Goal: Task Accomplishment & Management: Manage account settings

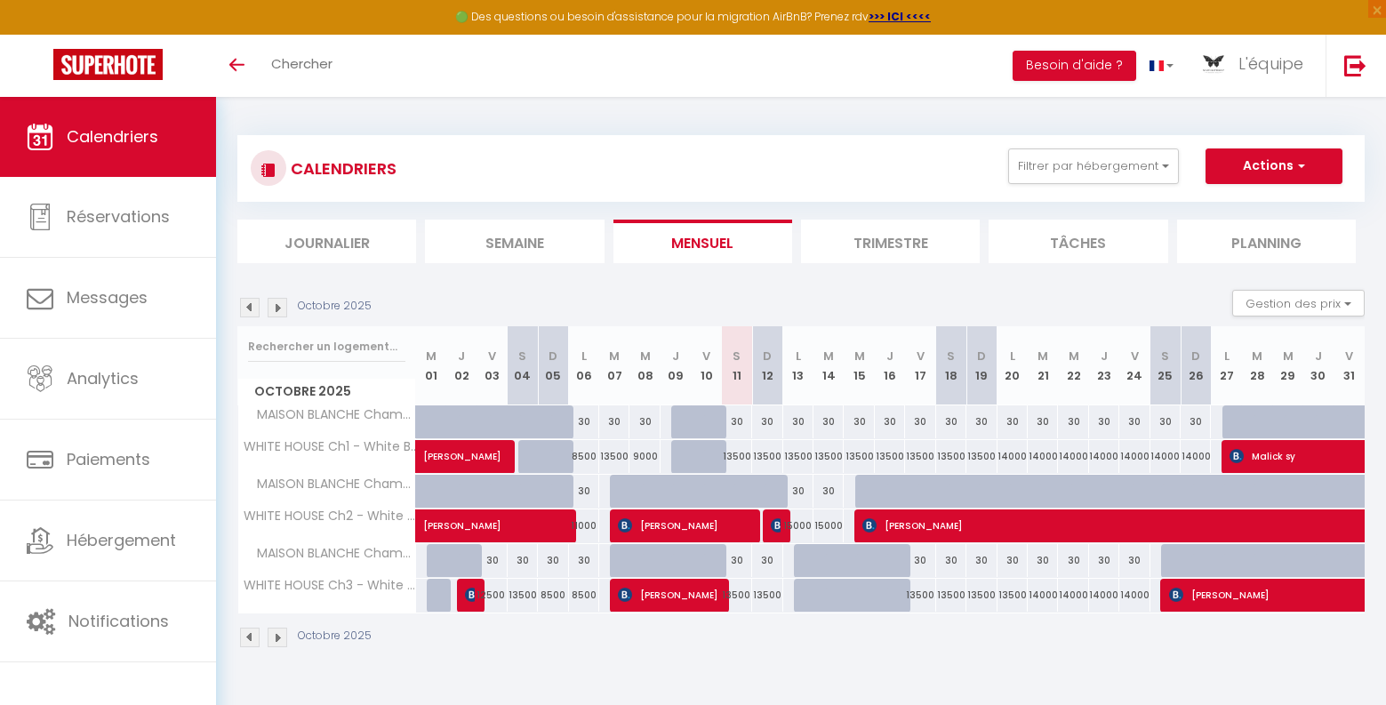
click at [275, 306] on img at bounding box center [278, 308] width 20 height 20
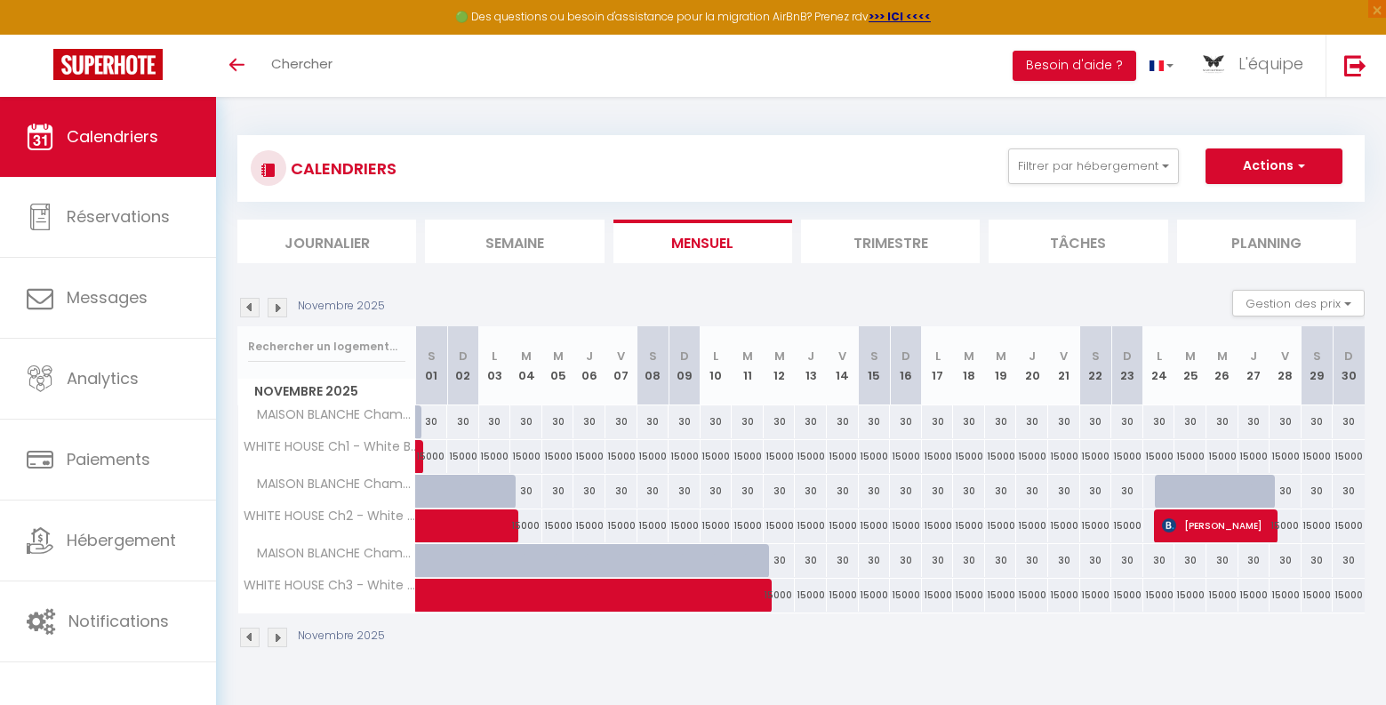
click at [253, 309] on img at bounding box center [250, 308] width 20 height 20
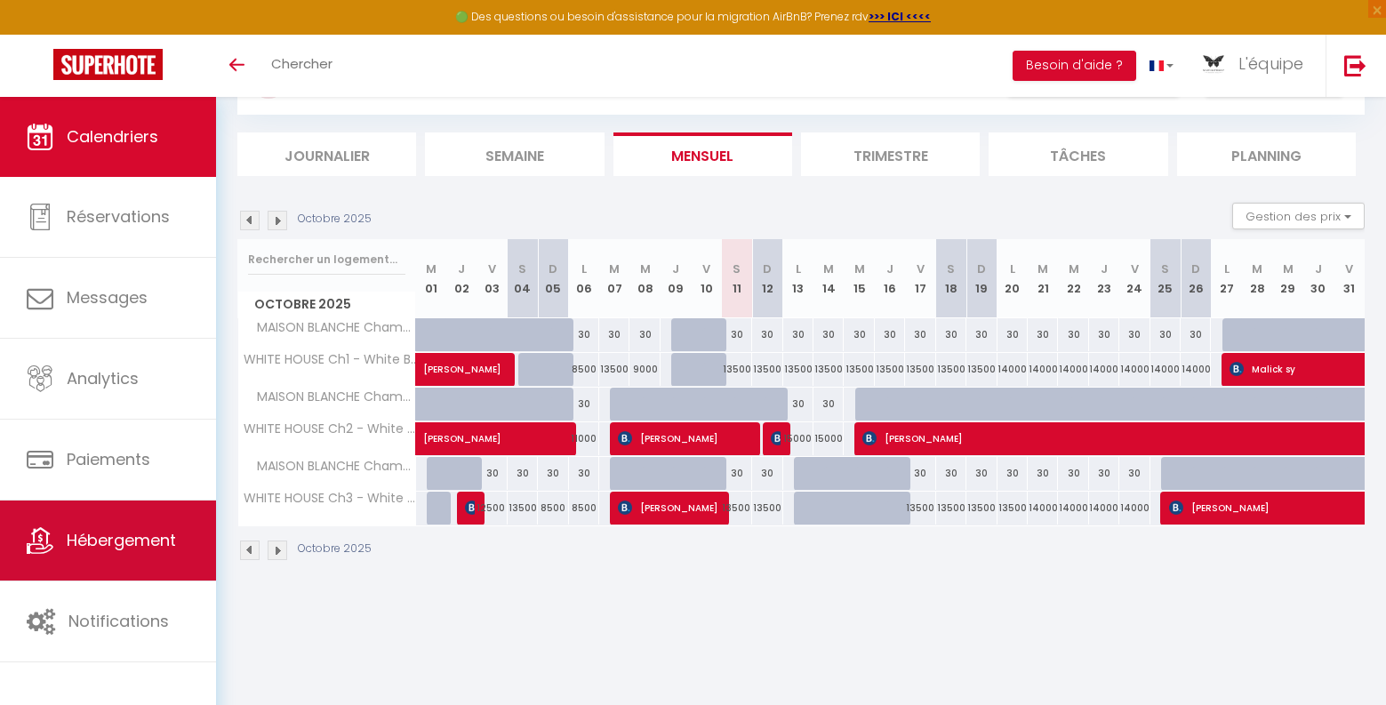
scroll to position [97, 0]
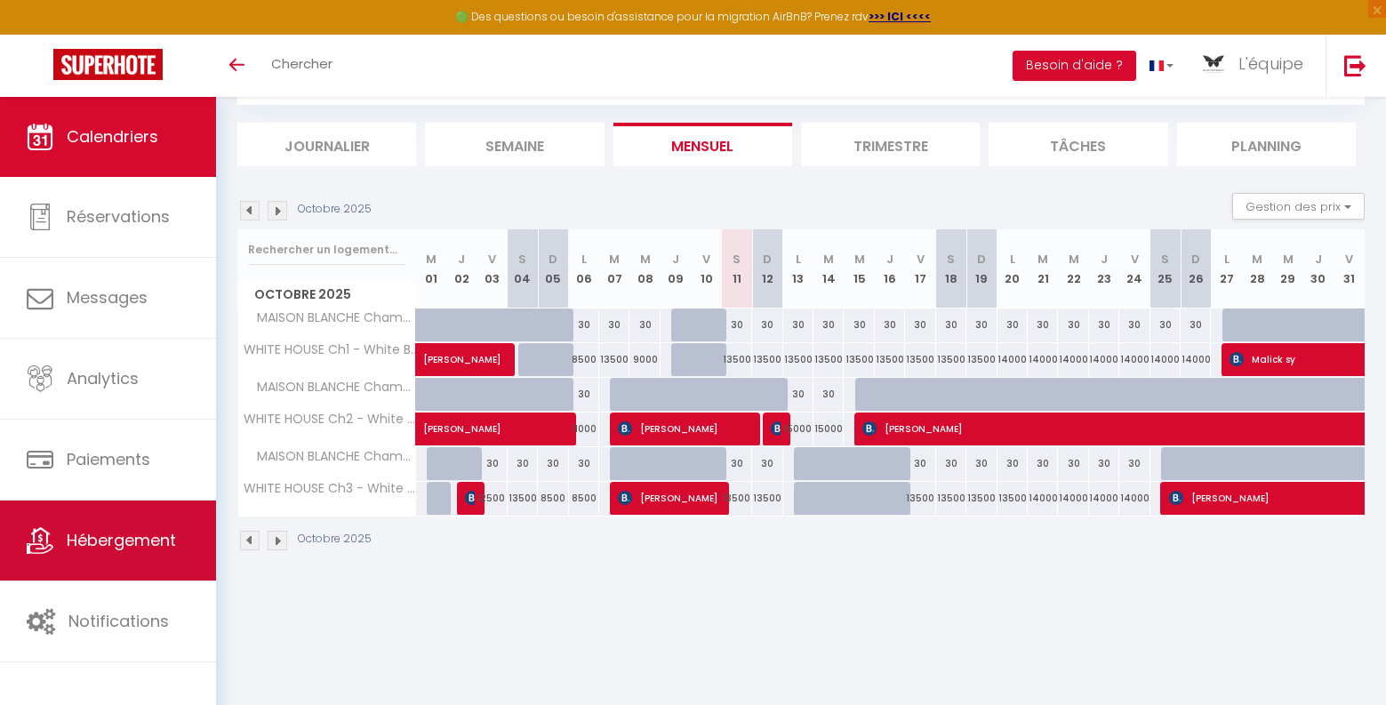
click at [111, 540] on span "Hébergement" at bounding box center [121, 540] width 109 height 22
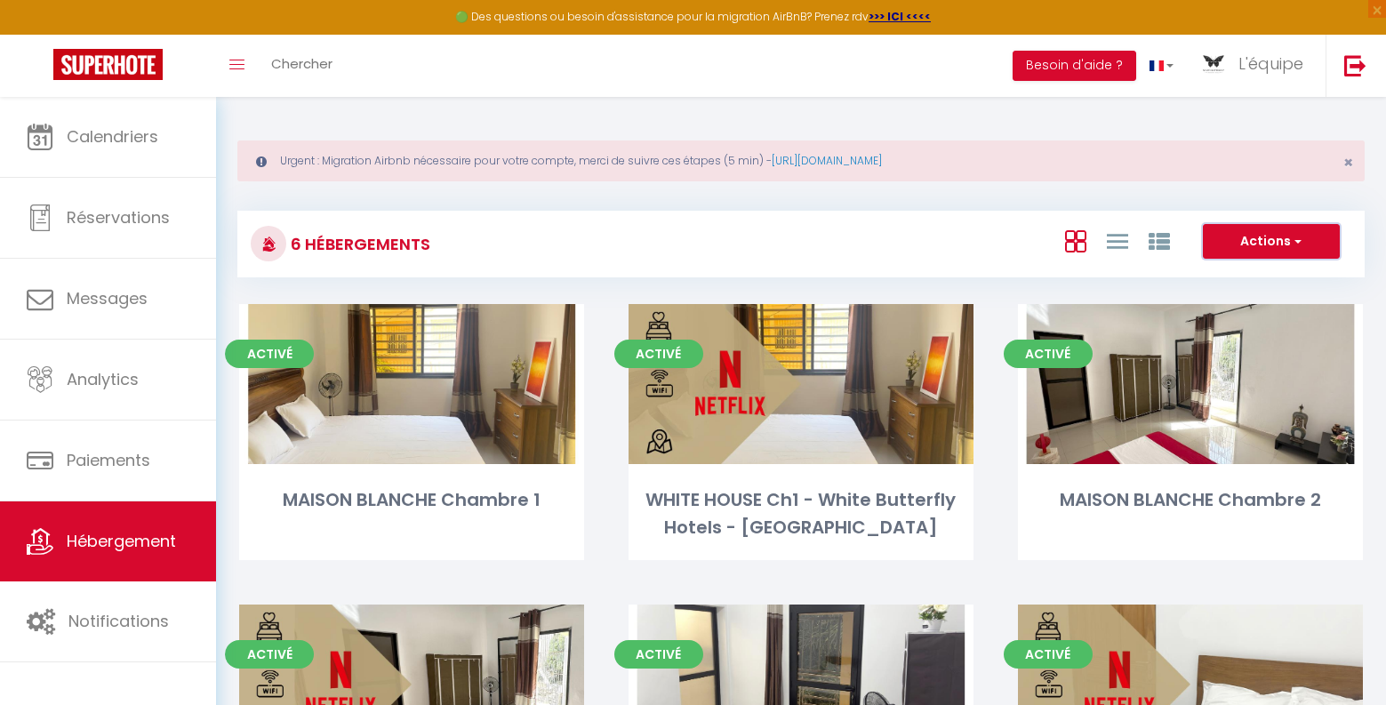
click at [1313, 238] on button "Actions" at bounding box center [1271, 242] width 137 height 36
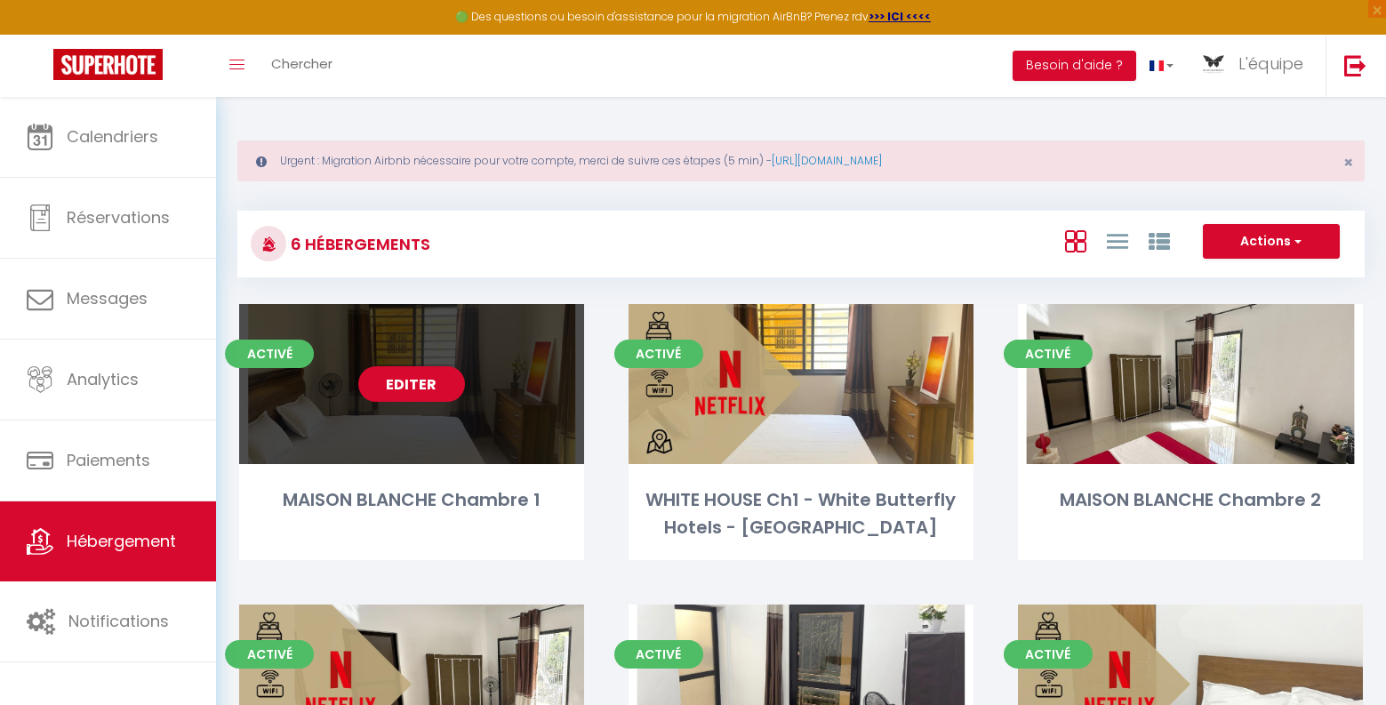
click at [428, 393] on link "Editer" at bounding box center [411, 384] width 107 height 36
select select "3"
select select "2"
select select "1"
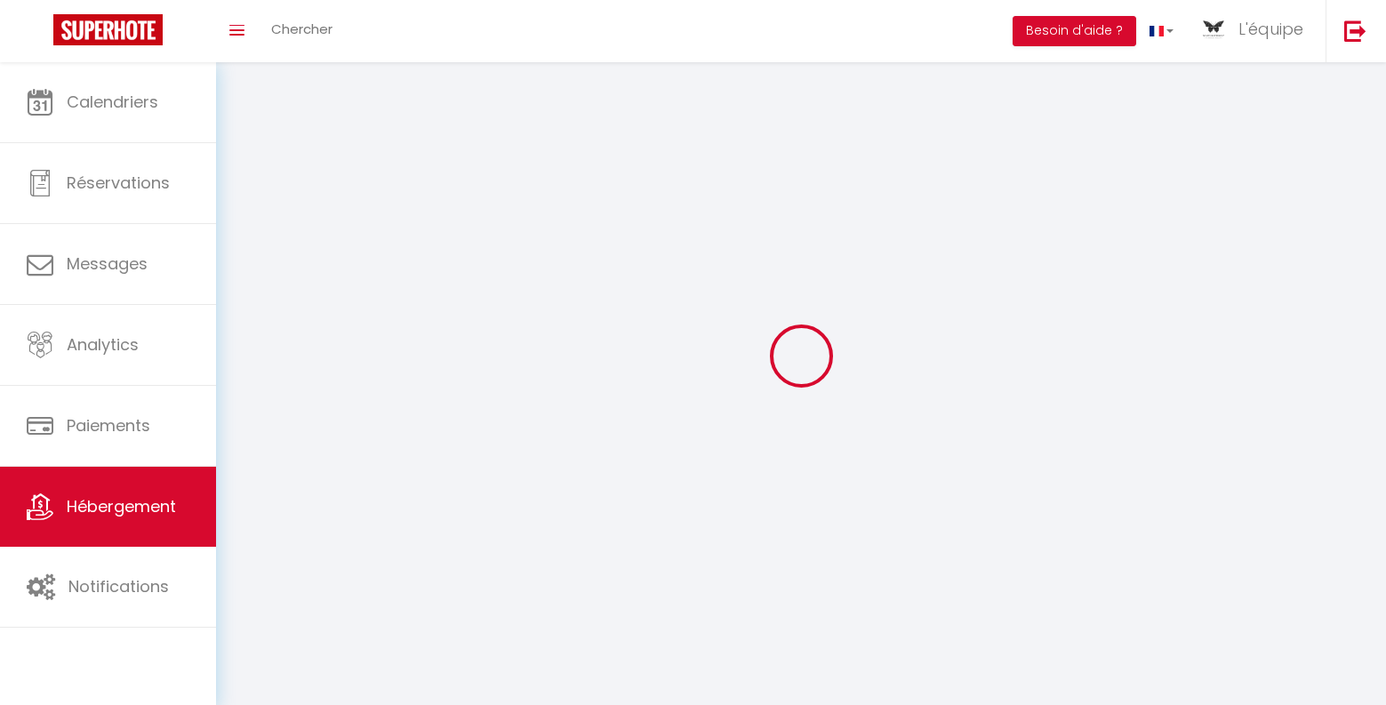
select select
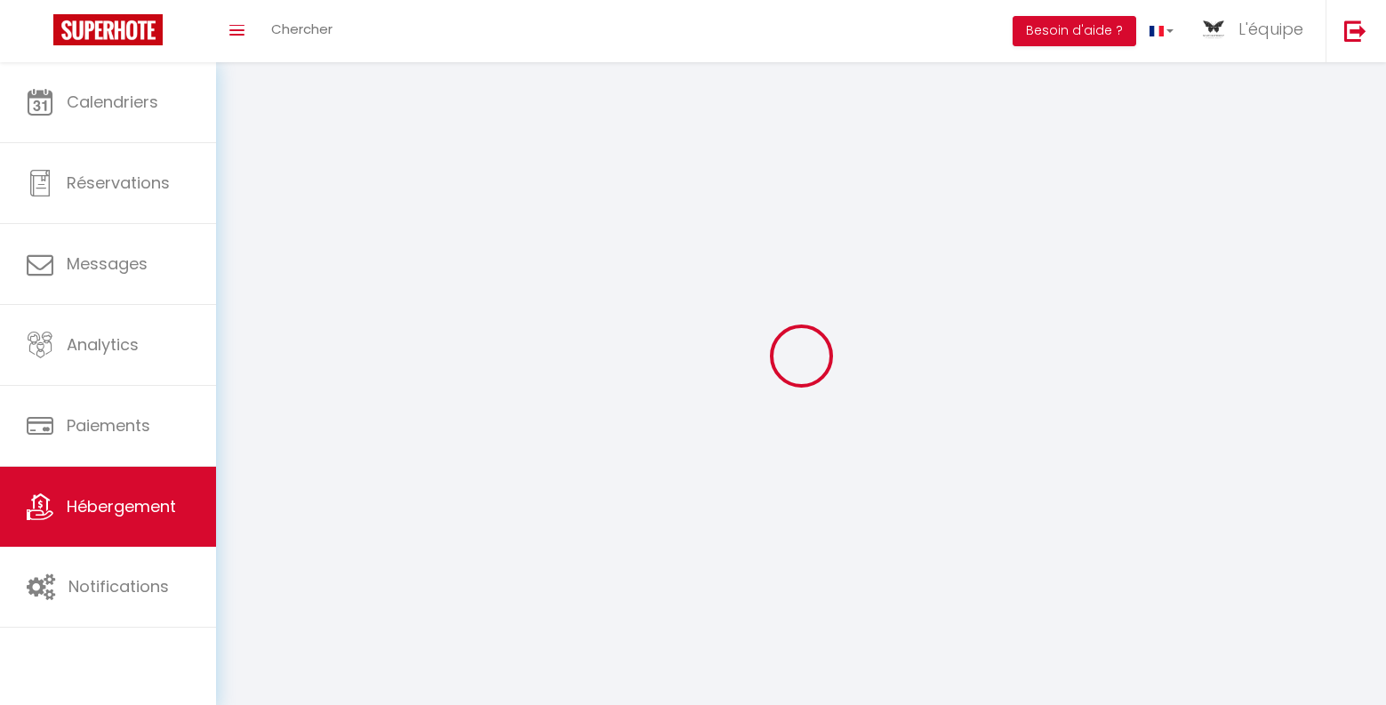
select select
checkbox input "false"
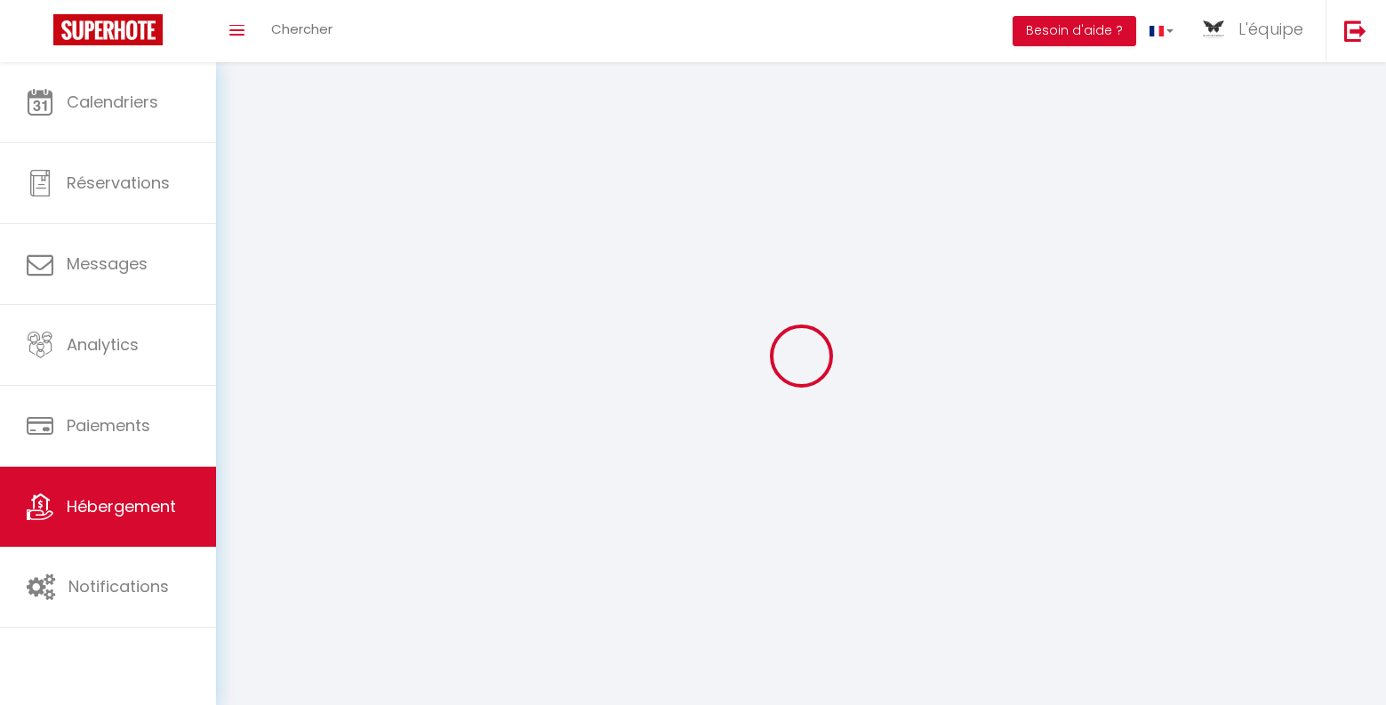
select select
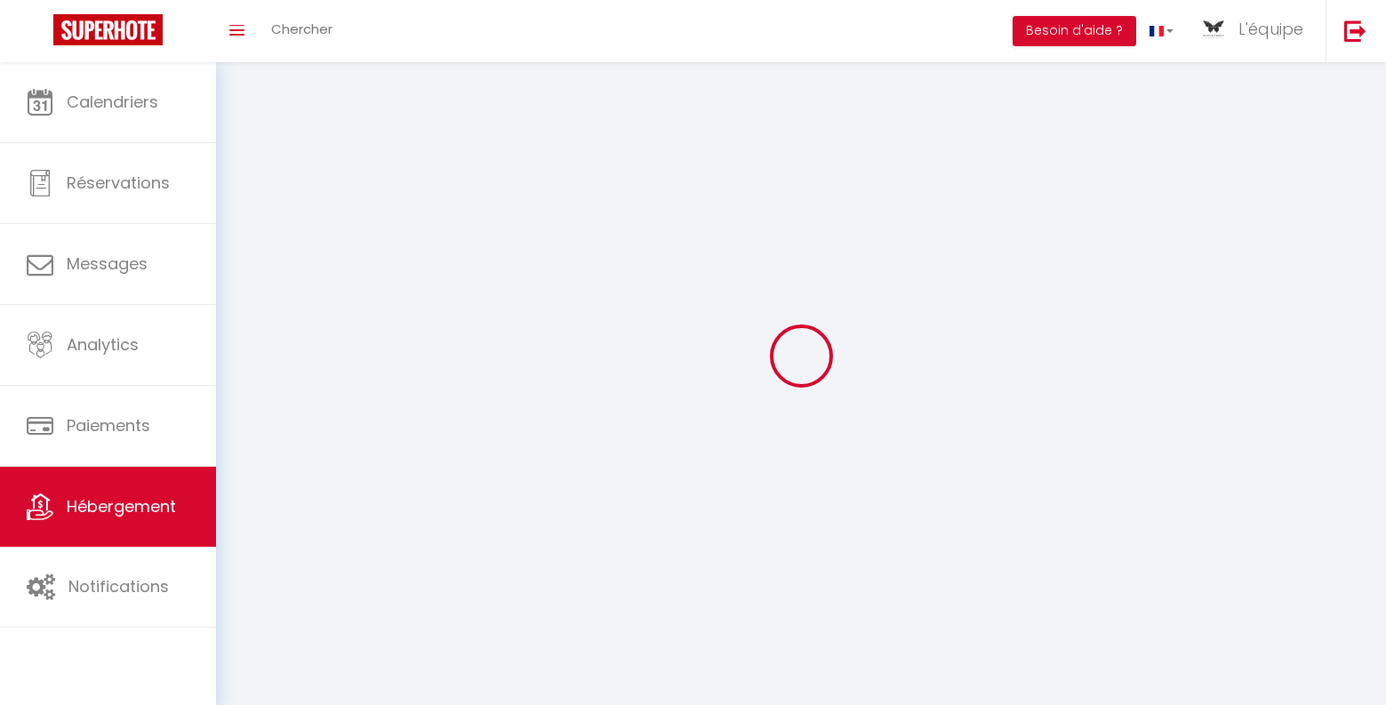
select select
checkbox input "false"
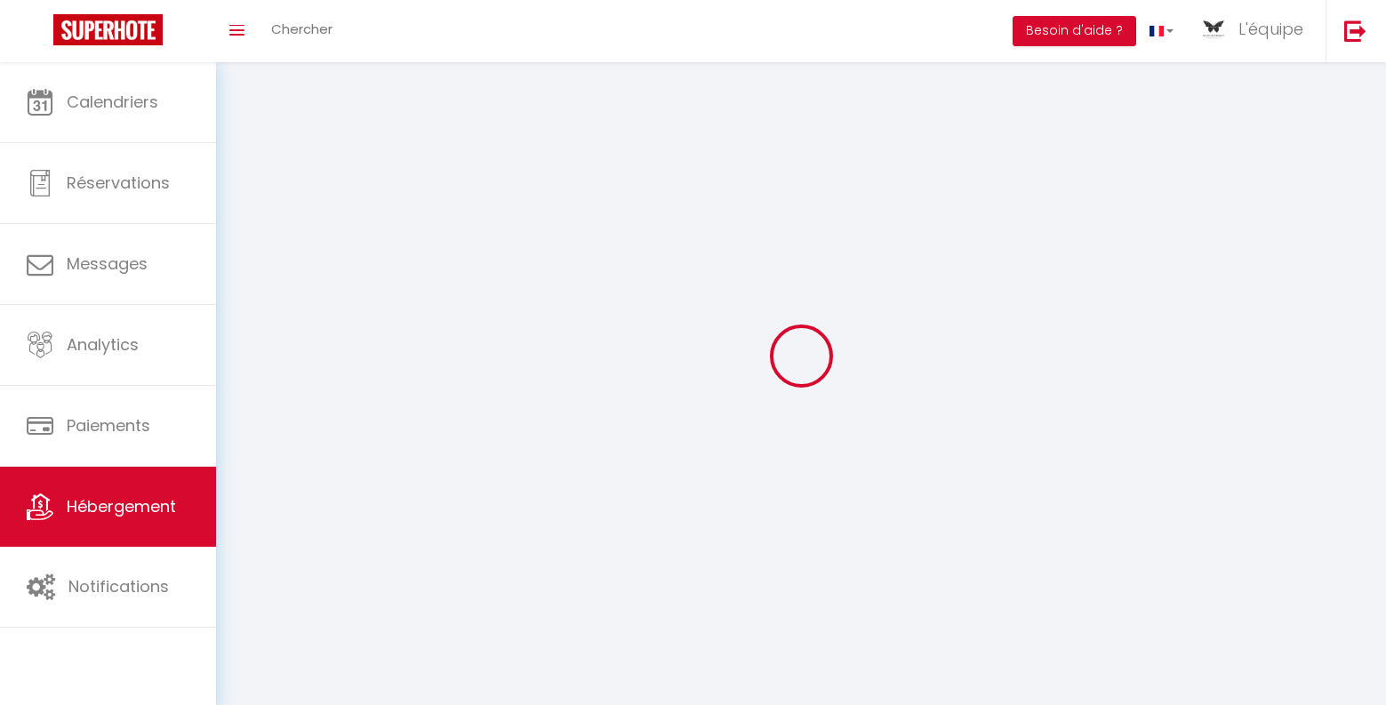
checkbox input "false"
select select
select select "1"
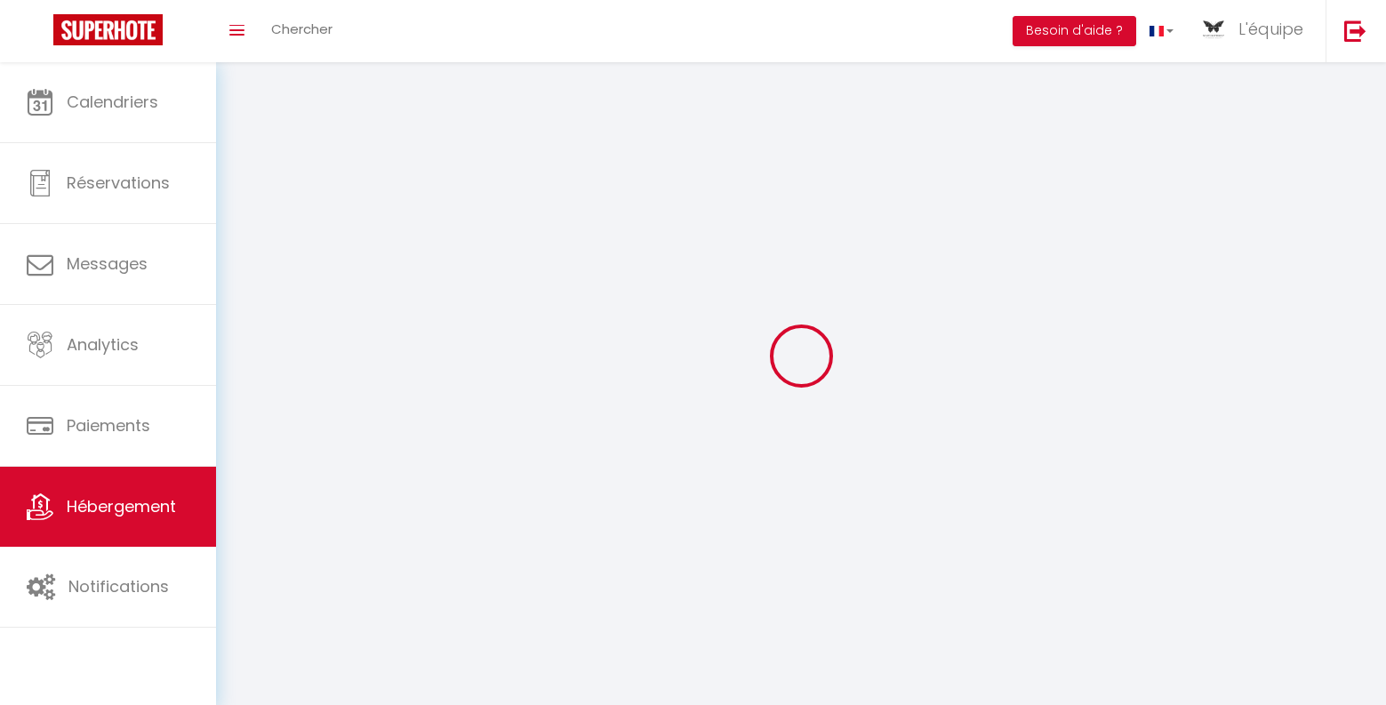
select select
select select "28"
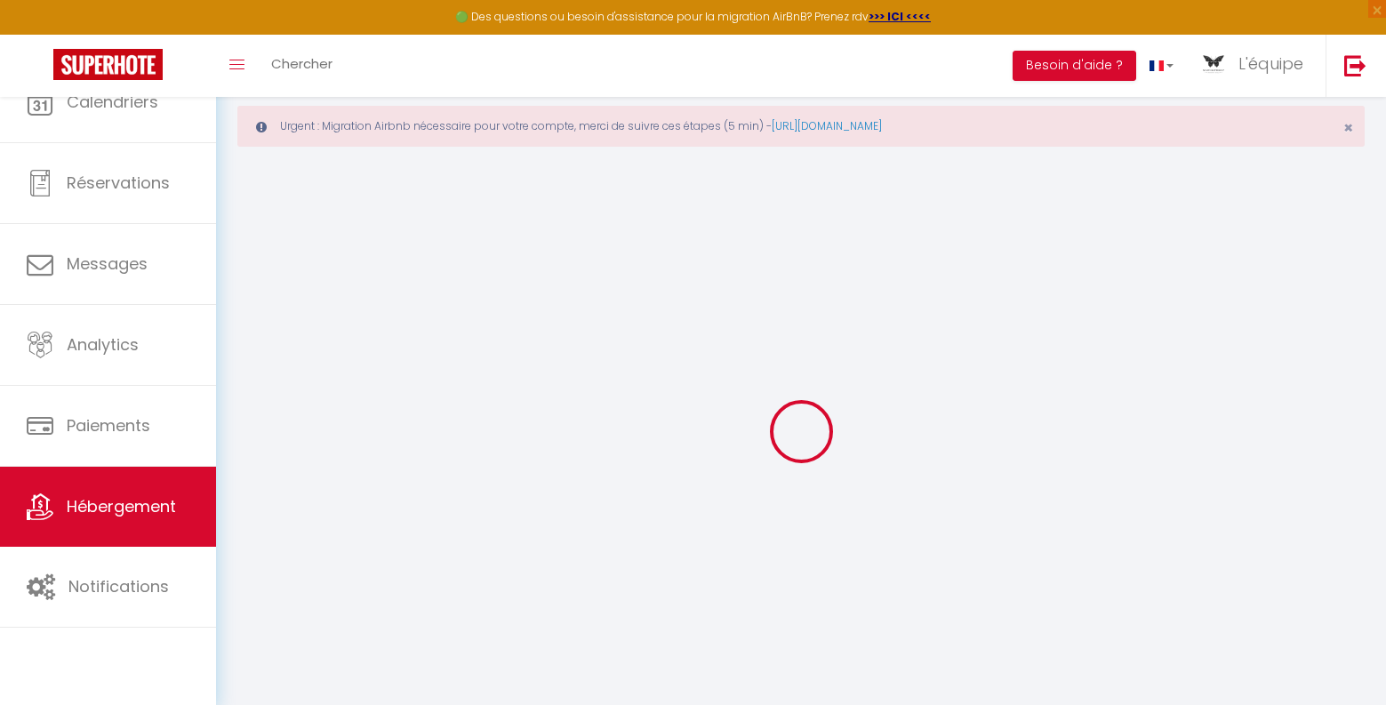
select select
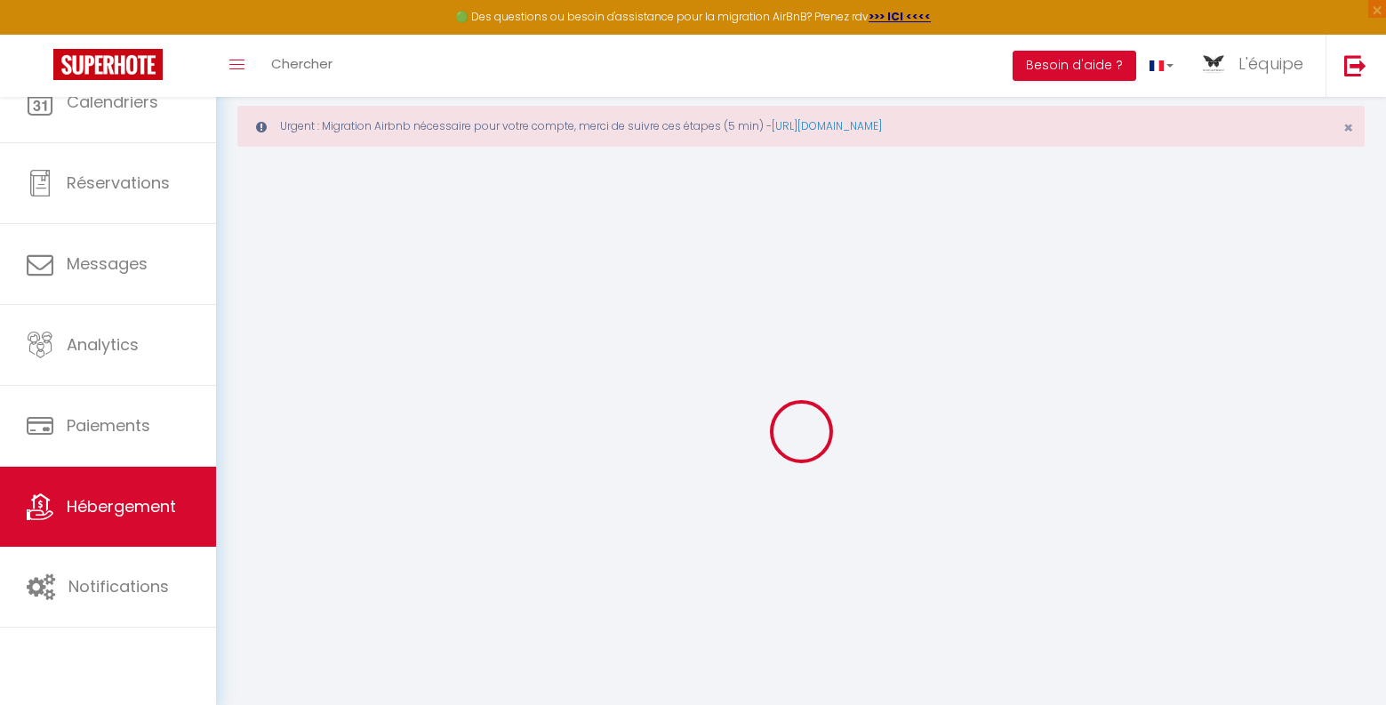
select select
checkbox input "false"
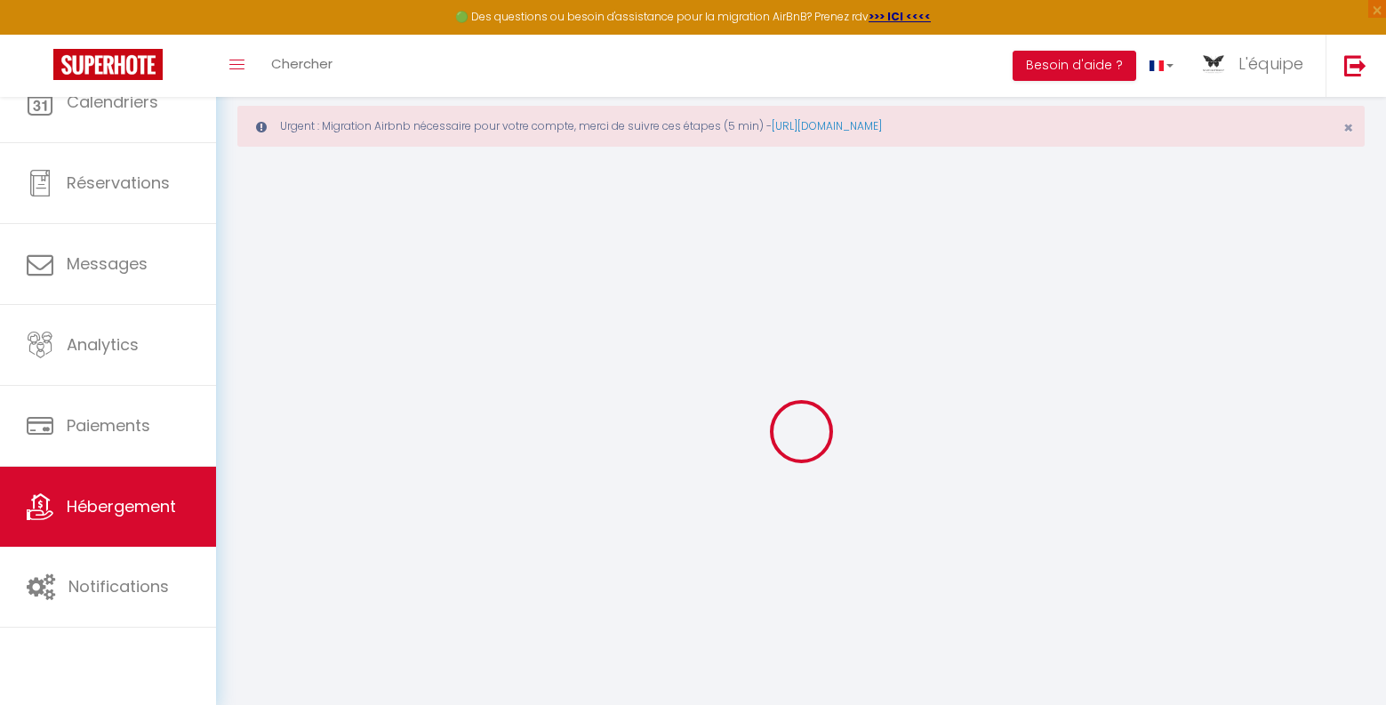
select select
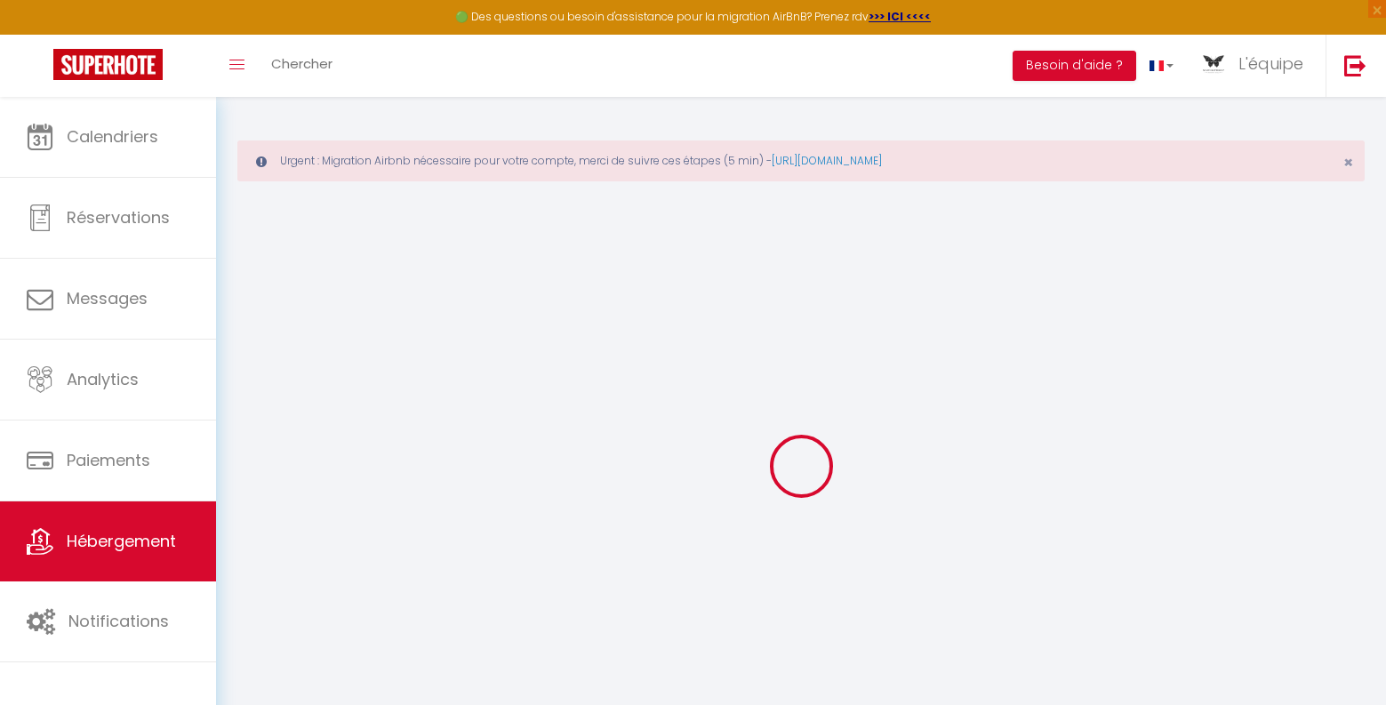
select select
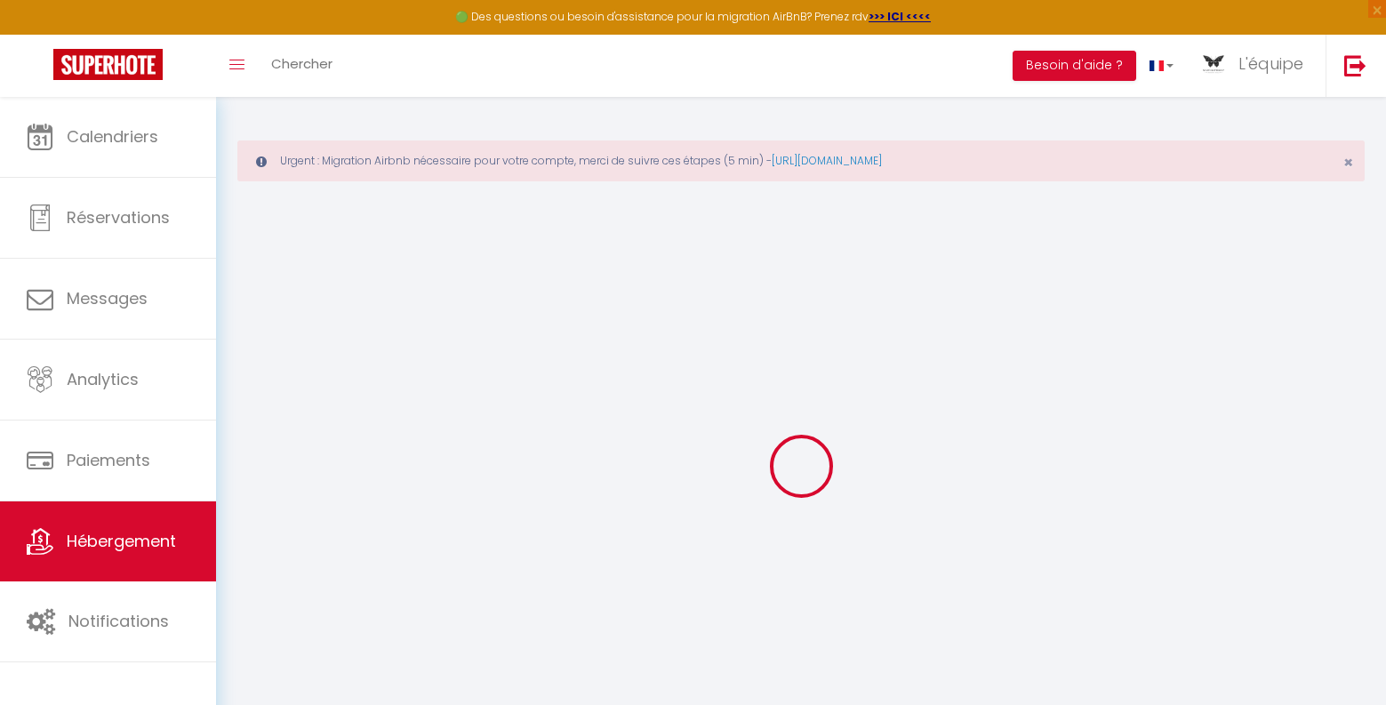
select select
checkbox input "false"
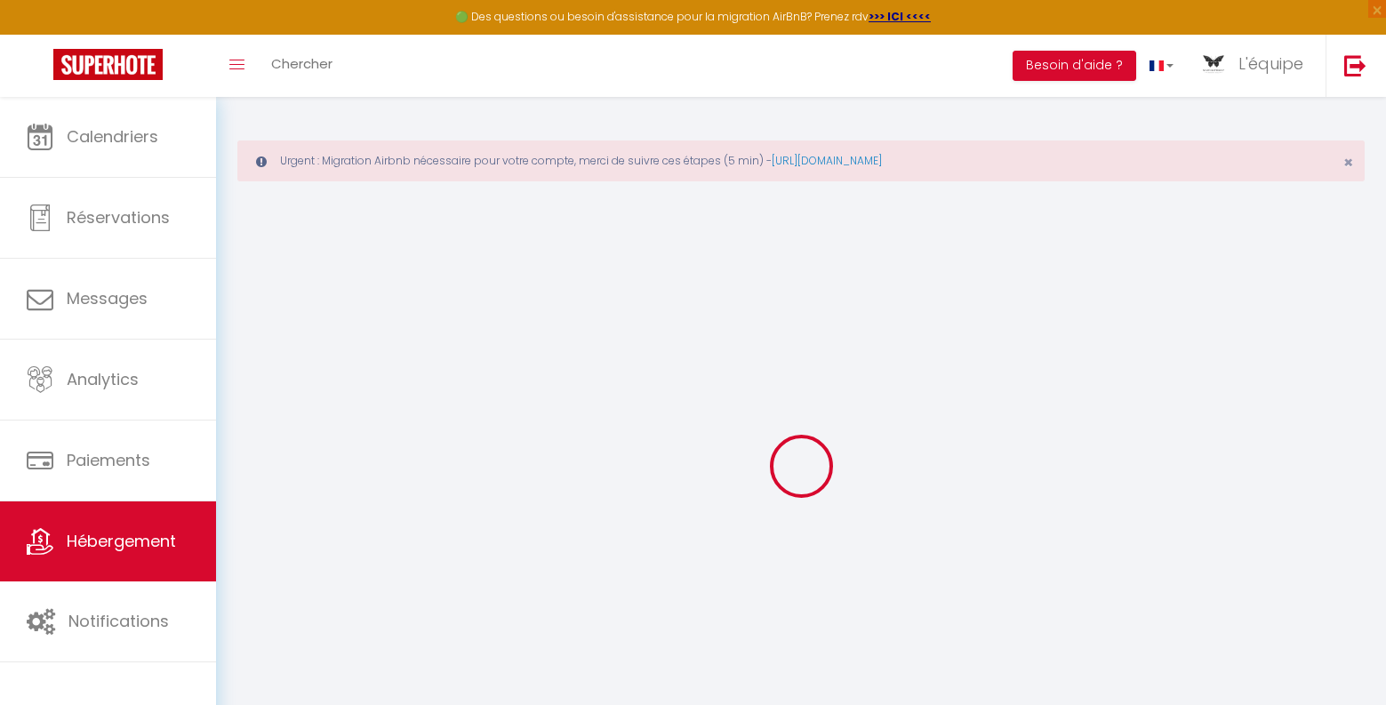
select select
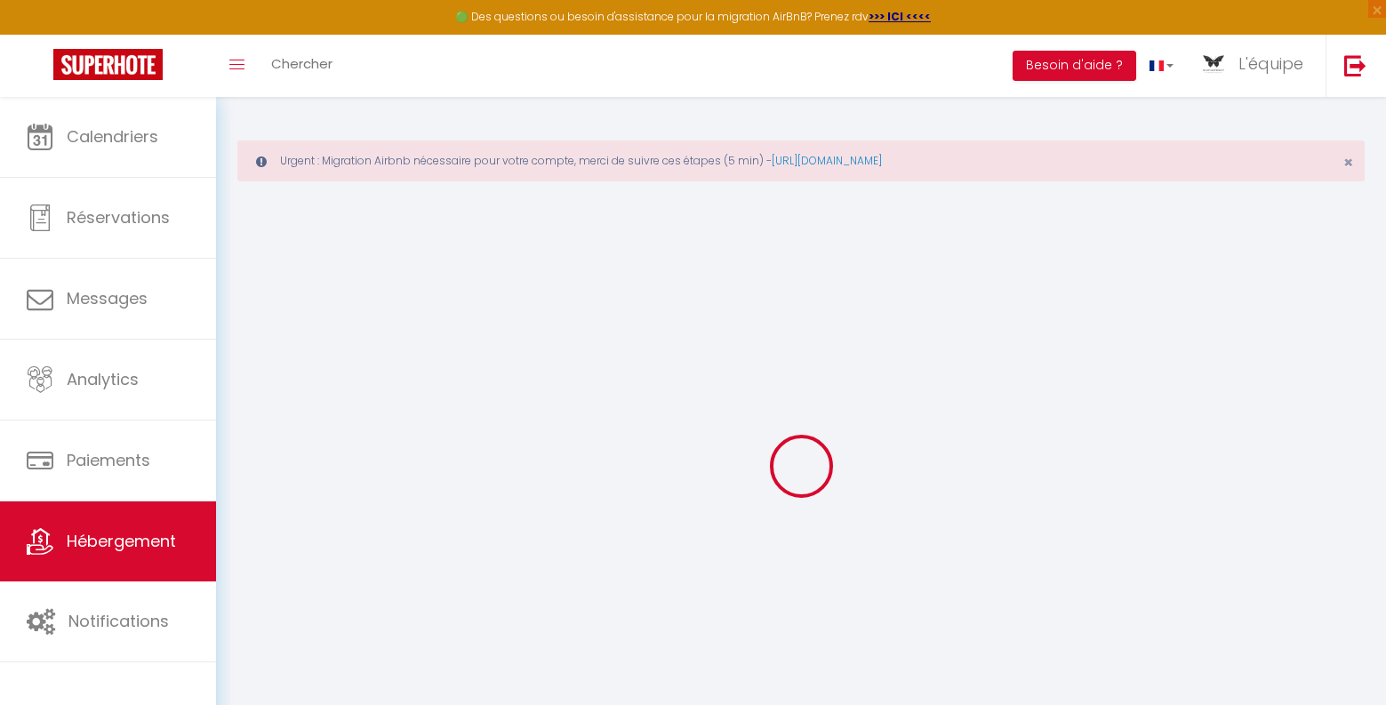
select select
checkbox input "false"
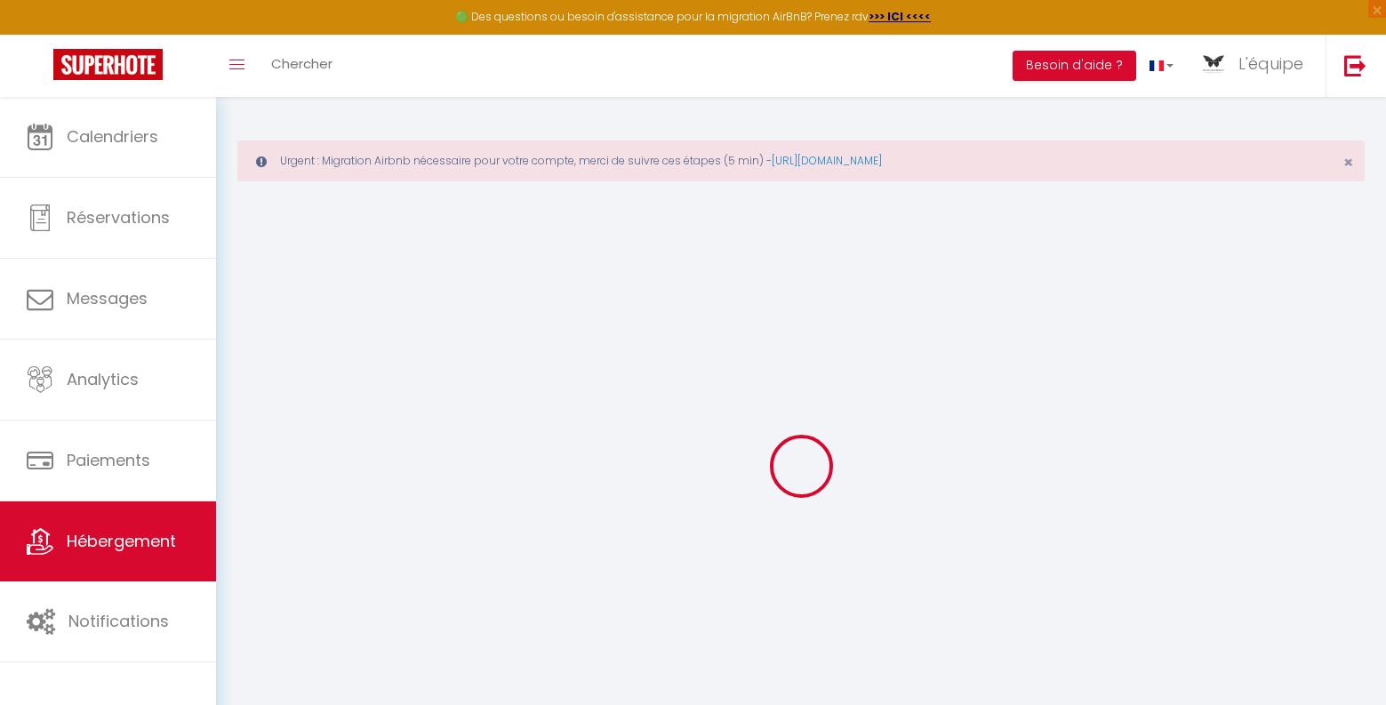
checkbox input "false"
select select
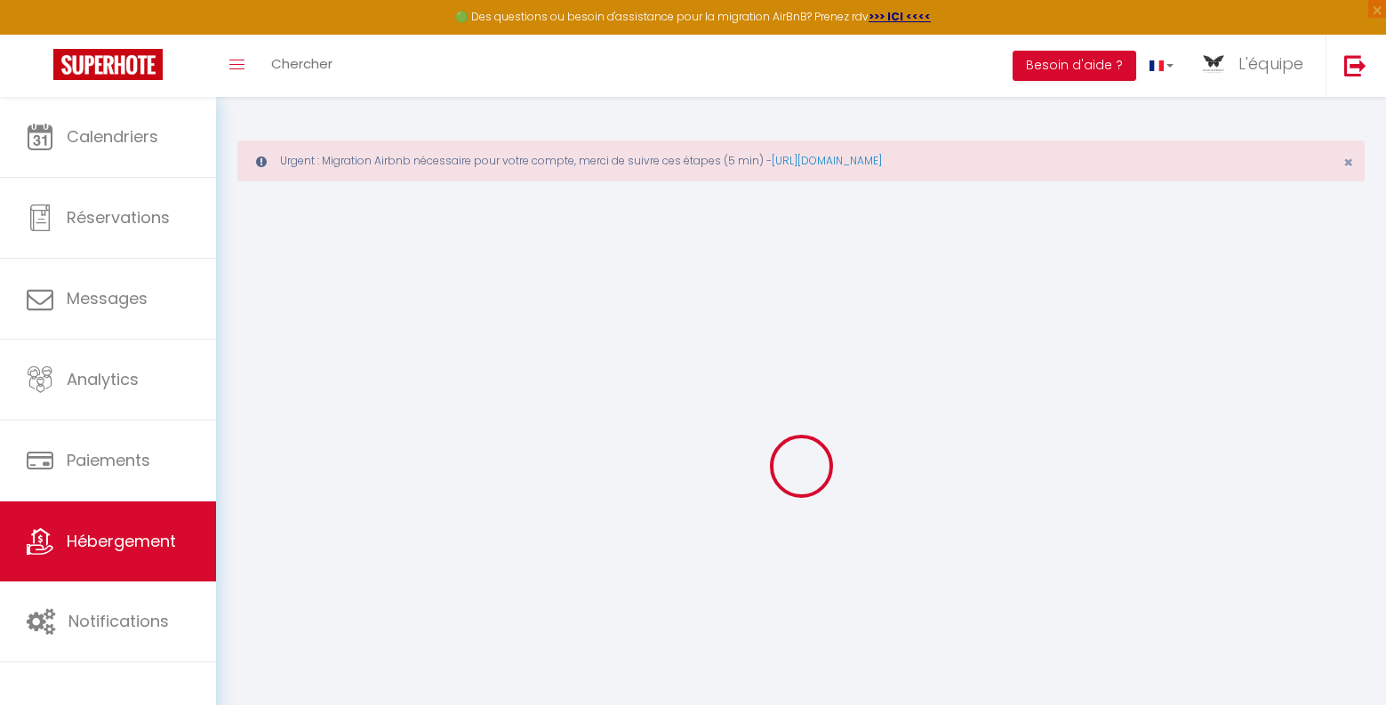
select select
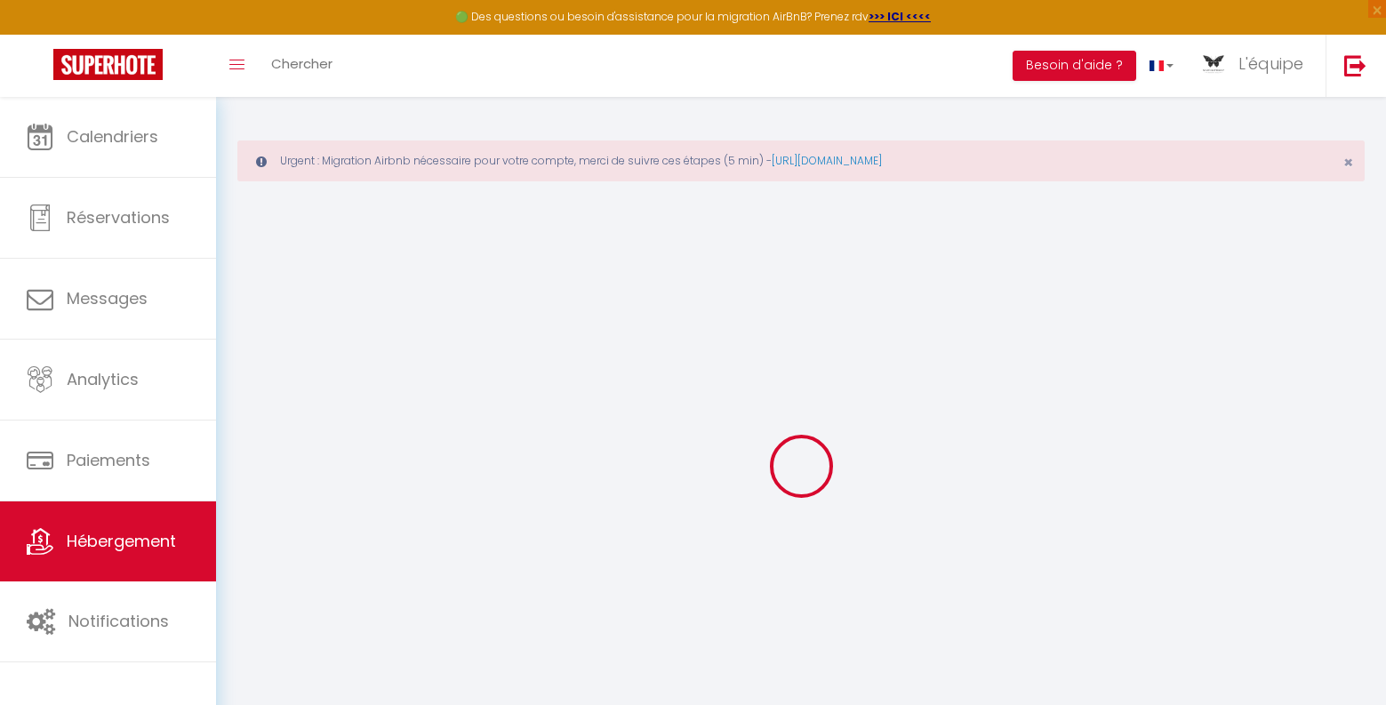
checkbox input "false"
select select
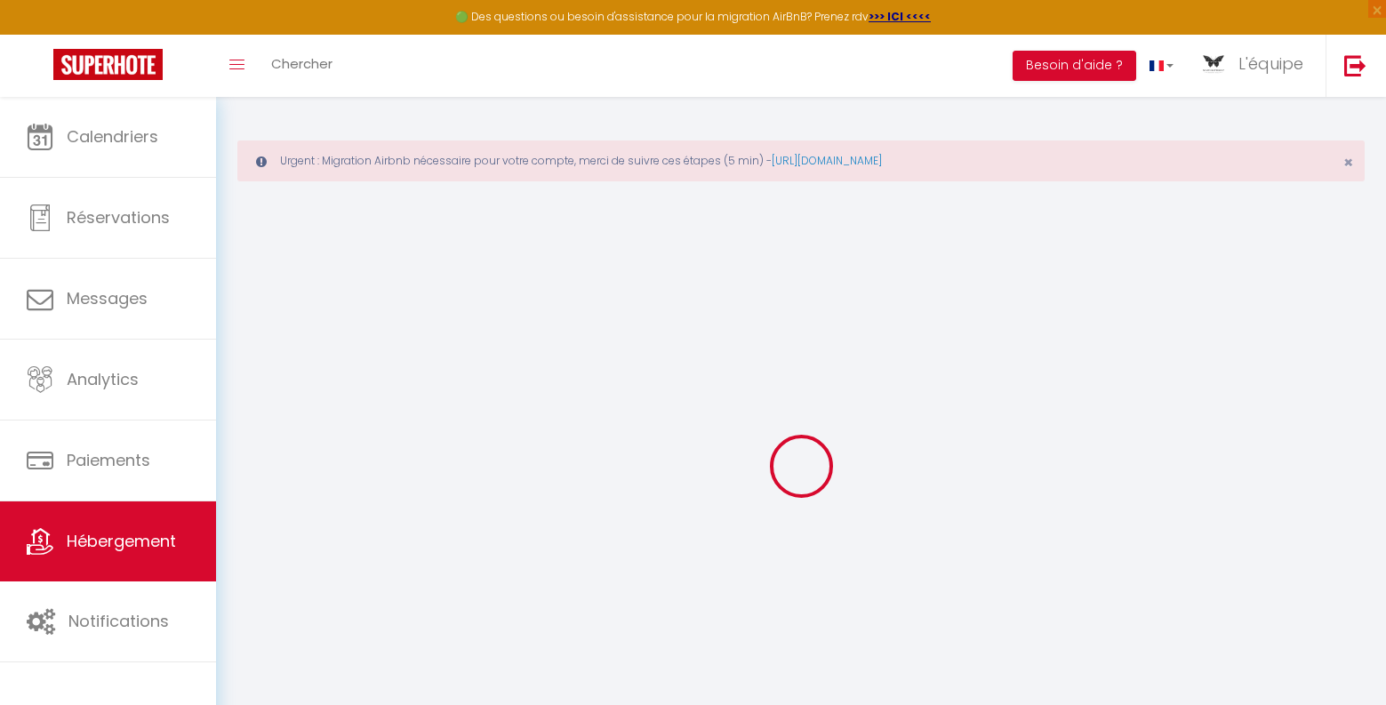
select select
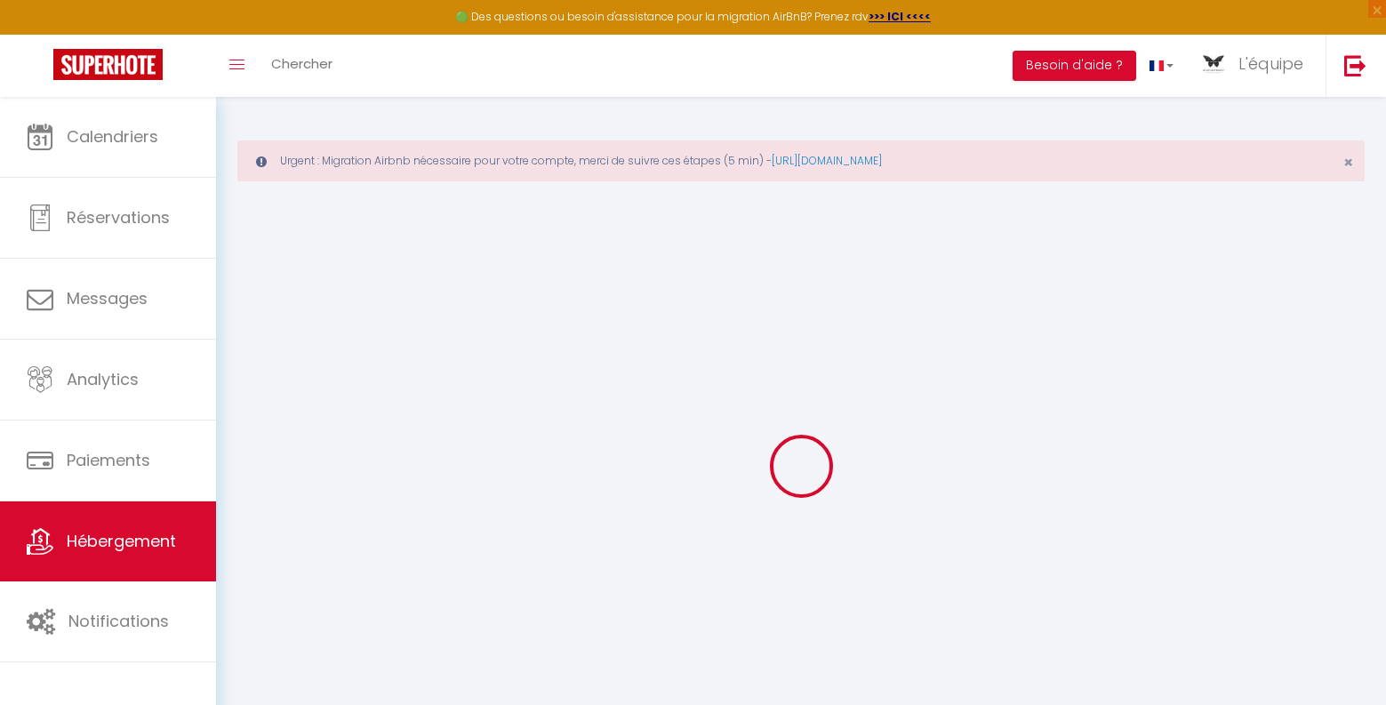
select select
checkbox input "false"
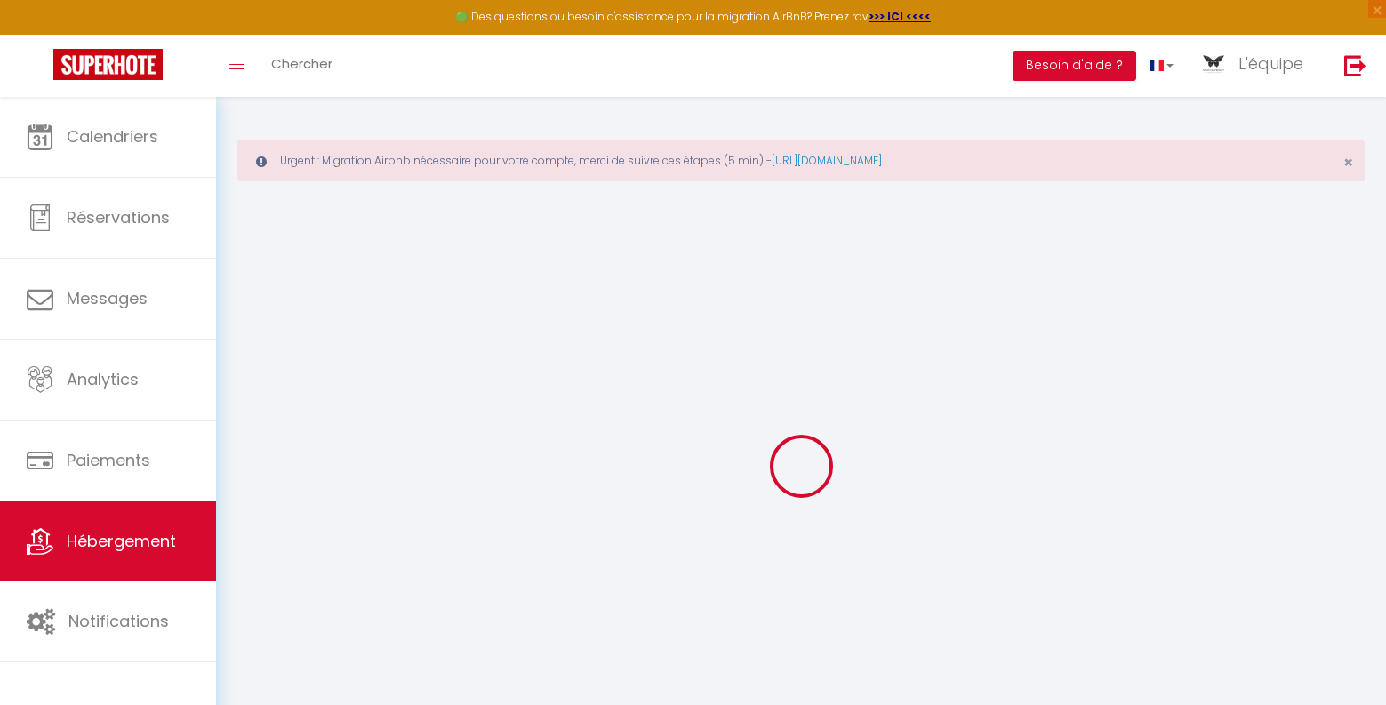
checkbox input "false"
select select
type input "MAISON BLANCHE Chambre 1"
type input "L'équipe"
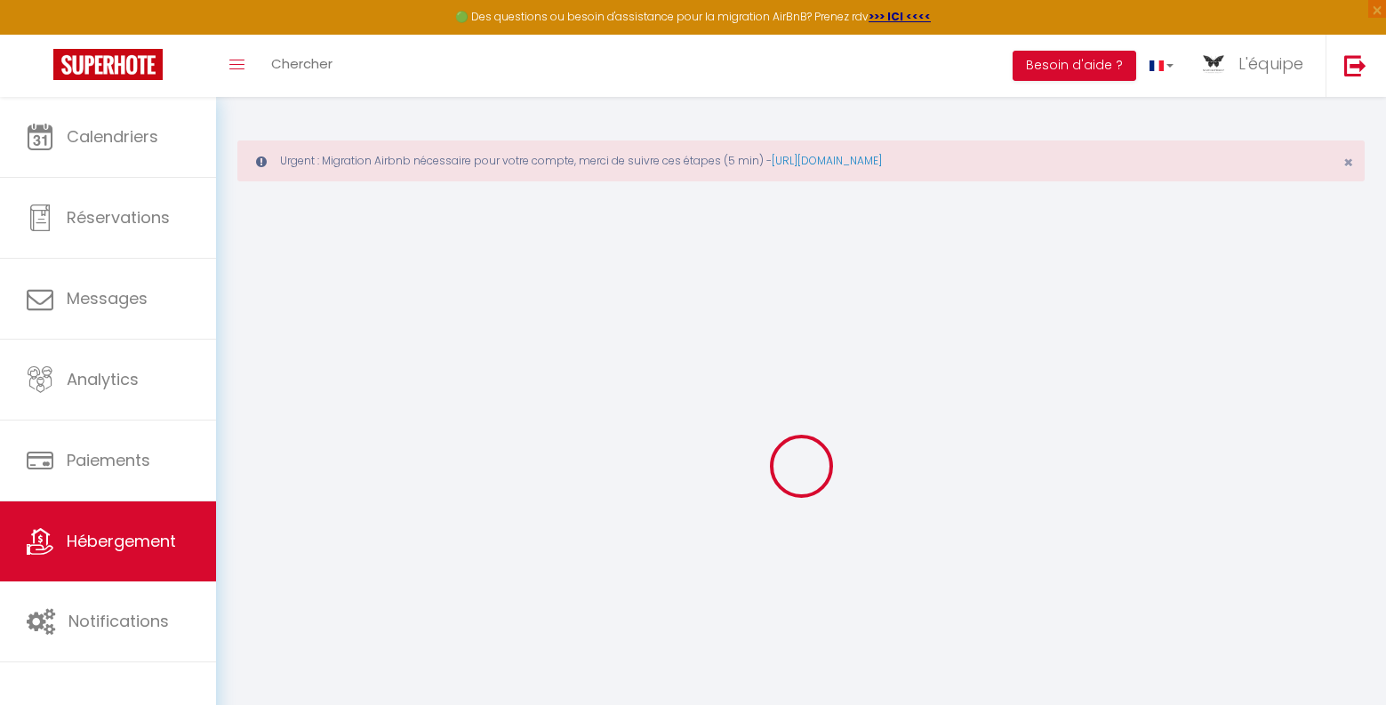
type input "WHITE BUTTERFLY HOTELS"
select select "2"
type input "15000"
type input "7500"
type input "10000"
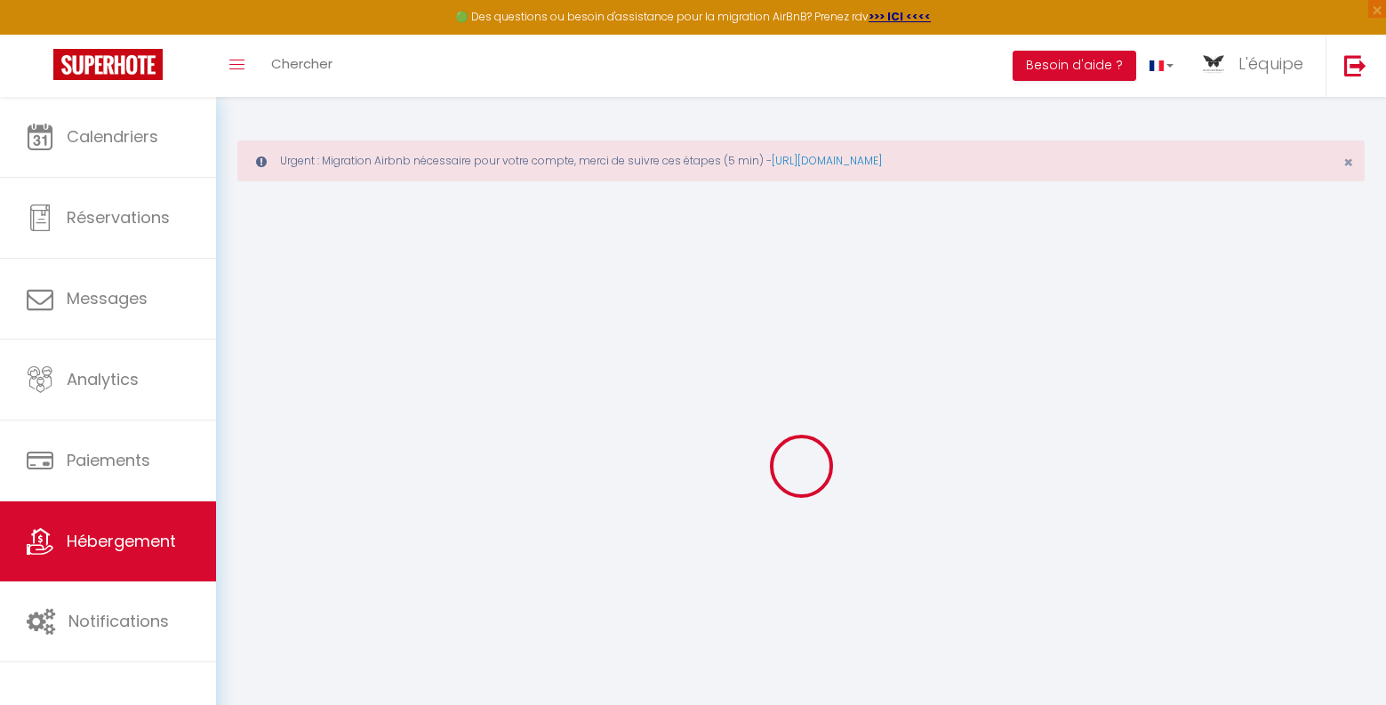
type input "1000.00"
type input "40000"
select select
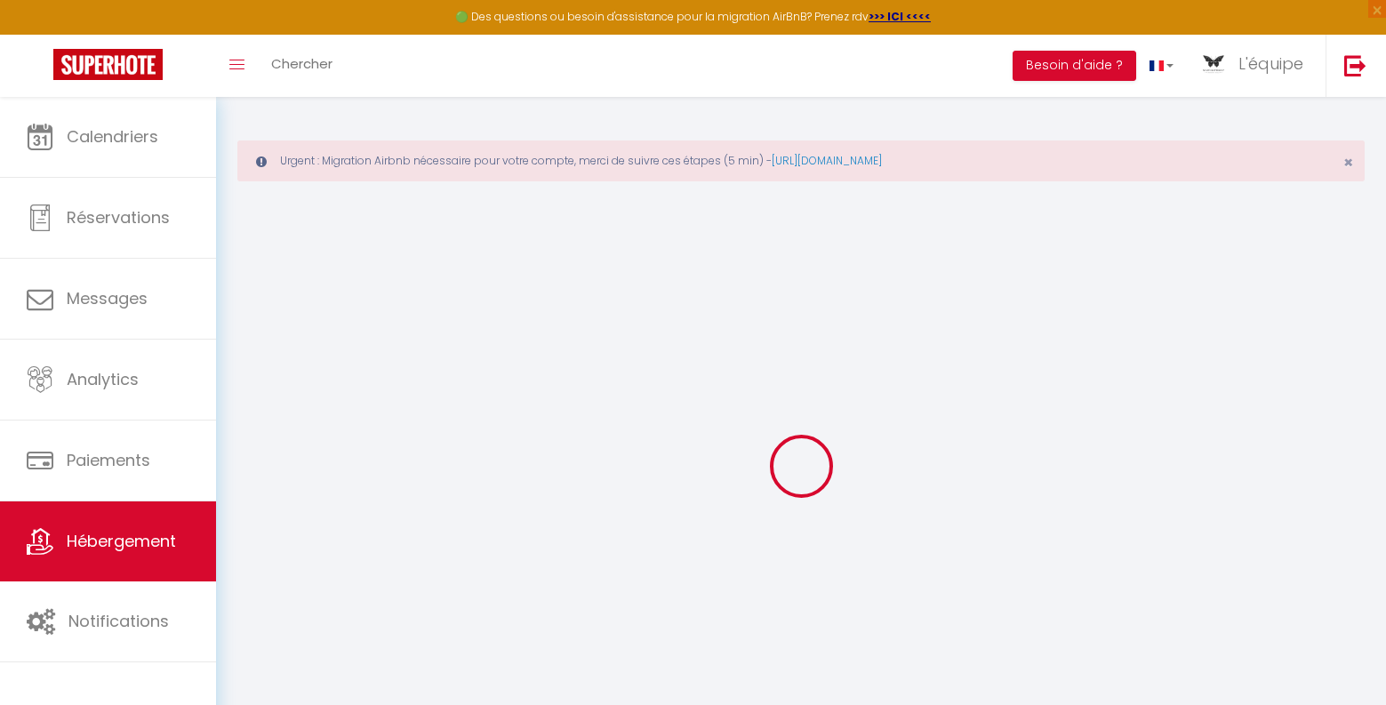
select select
type input "Route de la Corniche"
type input "12300"
type input "[GEOGRAPHIC_DATA]"
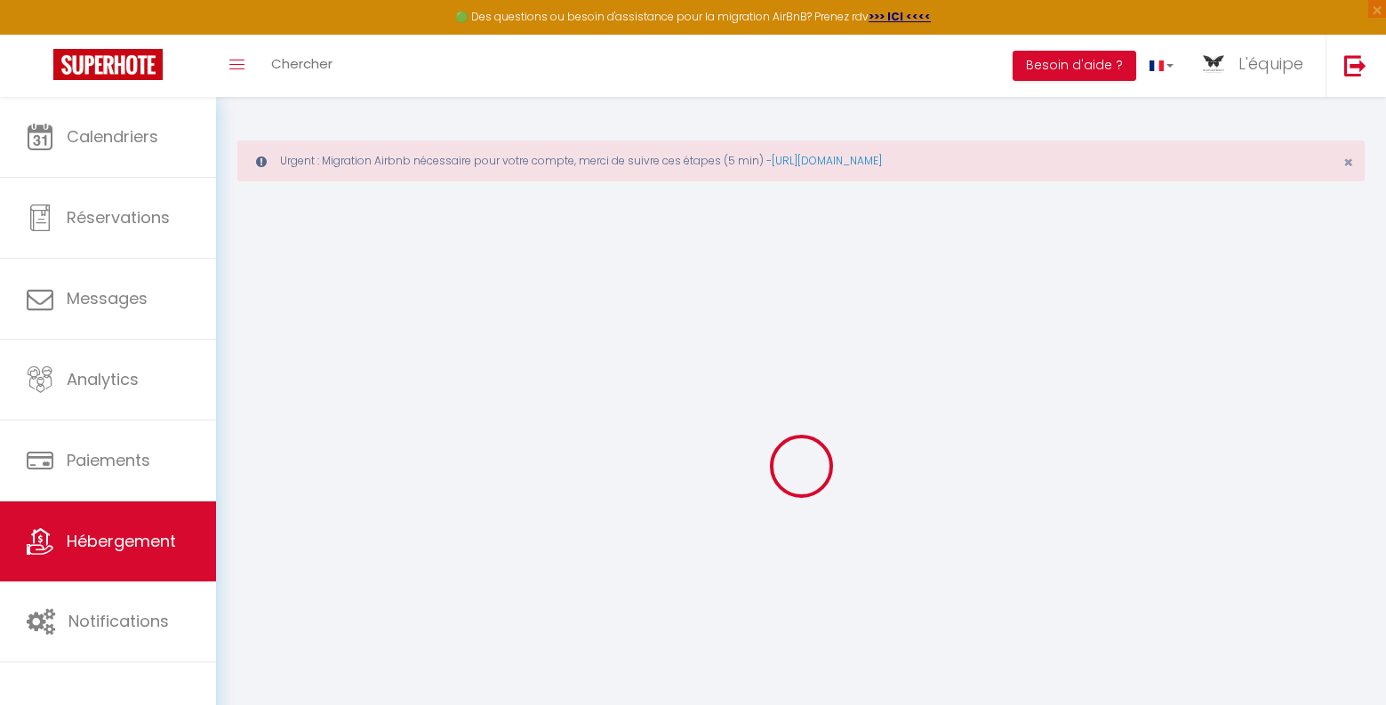
select select "190"
type input "[EMAIL_ADDRESS][DOMAIN_NAME]"
select select "11217"
checkbox input "false"
checkbox input "true"
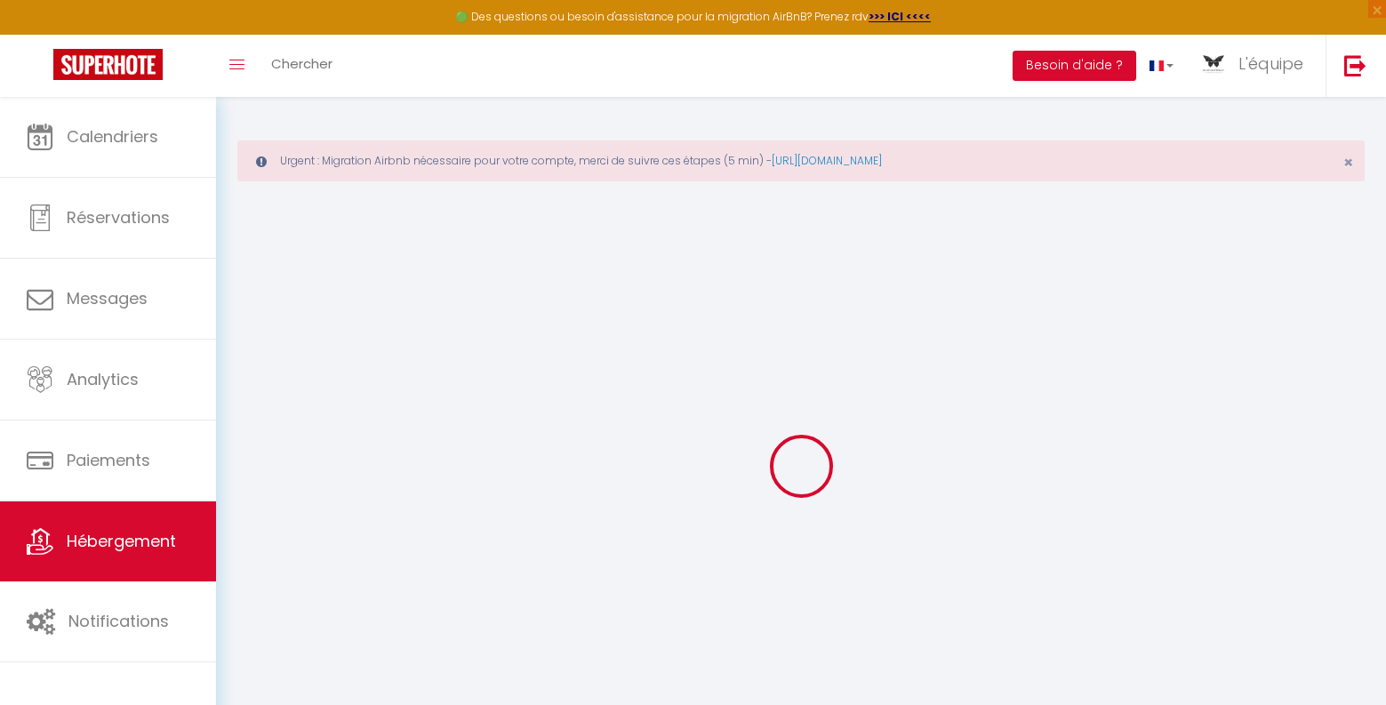
checkbox input "true"
checkbox input "false"
select select "89"
type input "0"
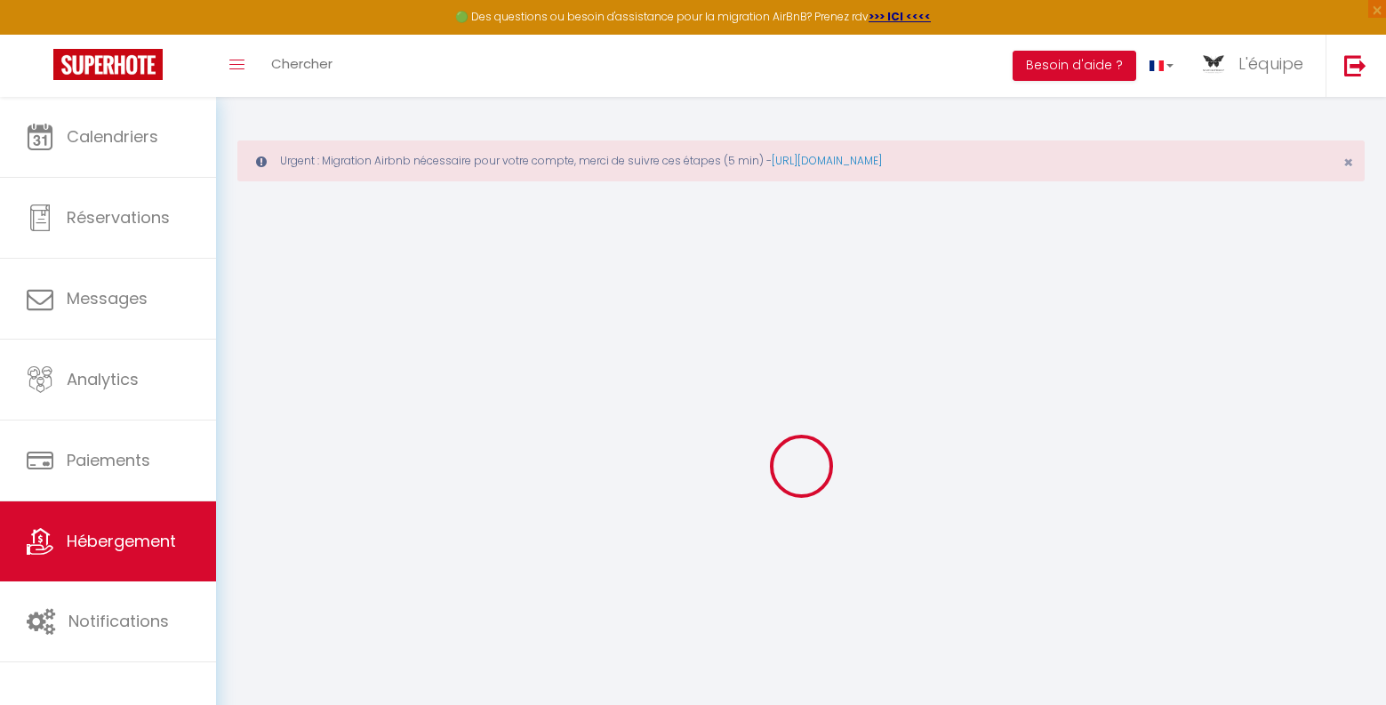
type input "0"
select select "39331"
select select
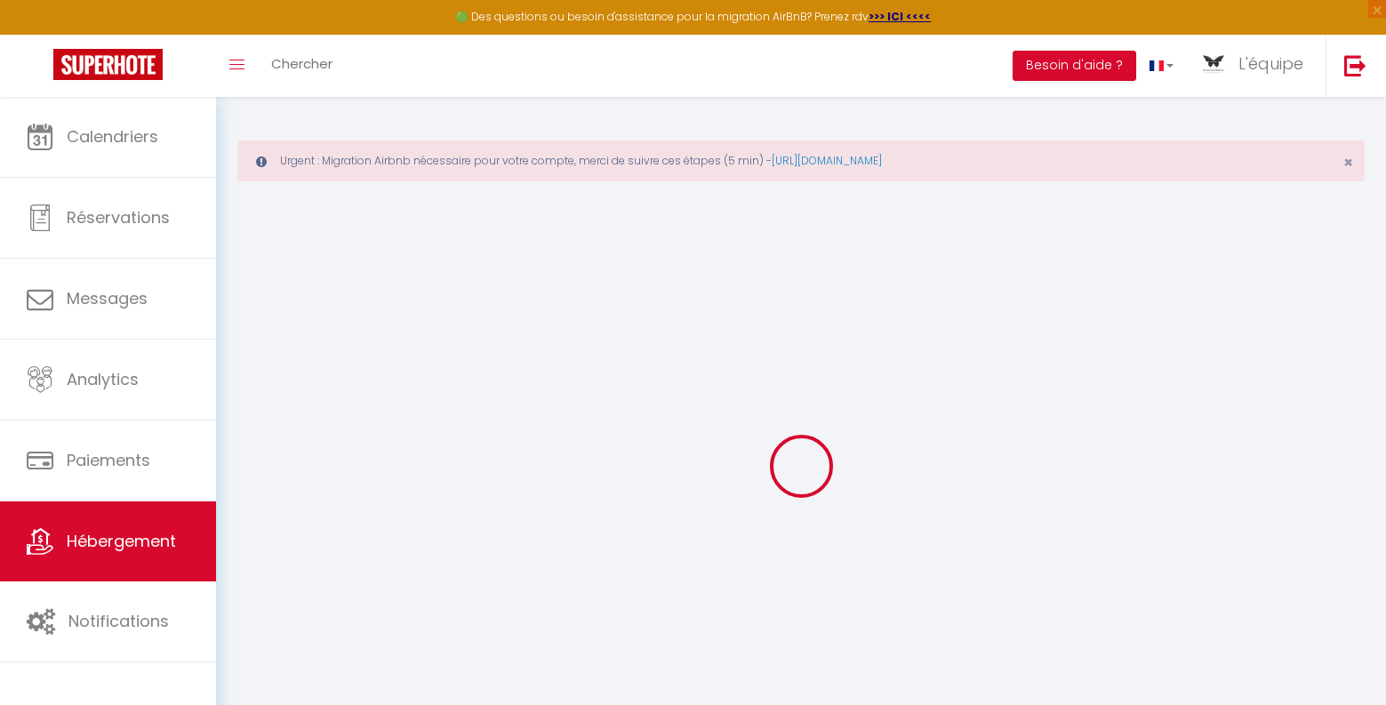
select select
checkbox input "false"
checkbox input "true"
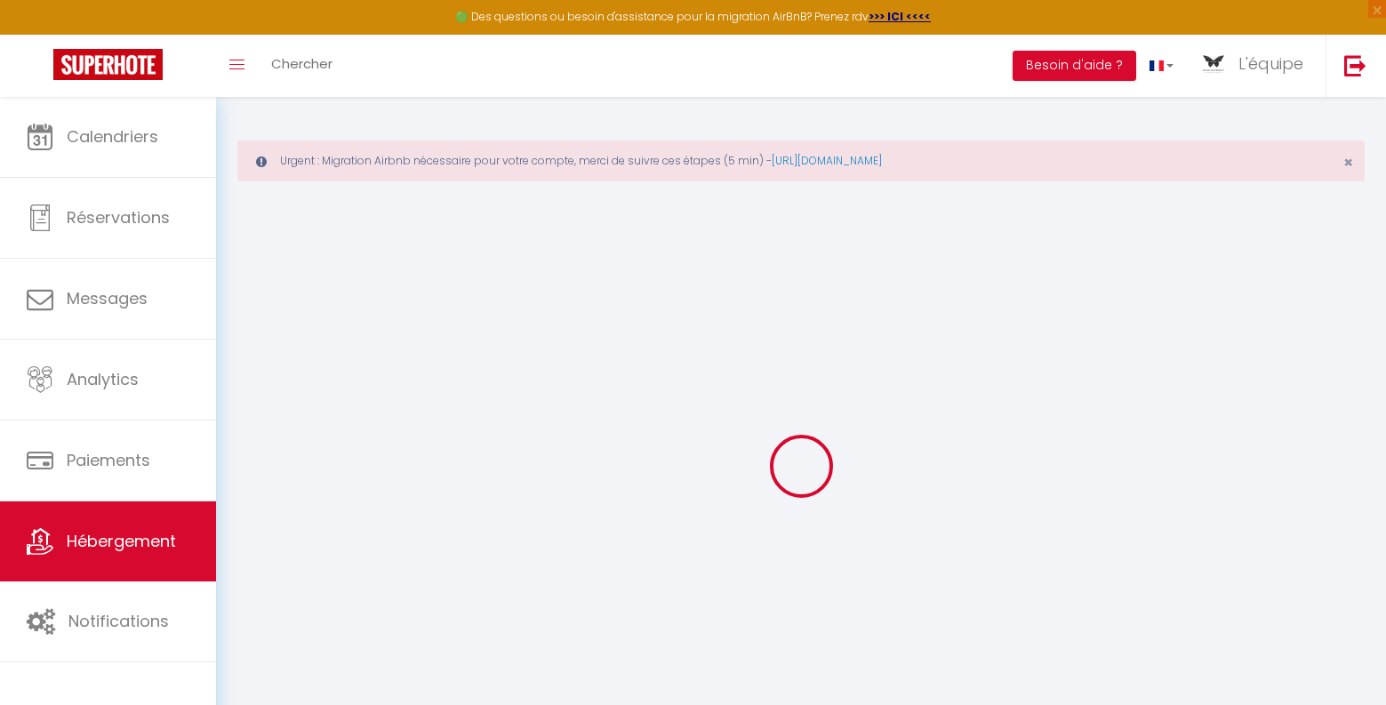
checkbox input "true"
checkbox input "false"
select select
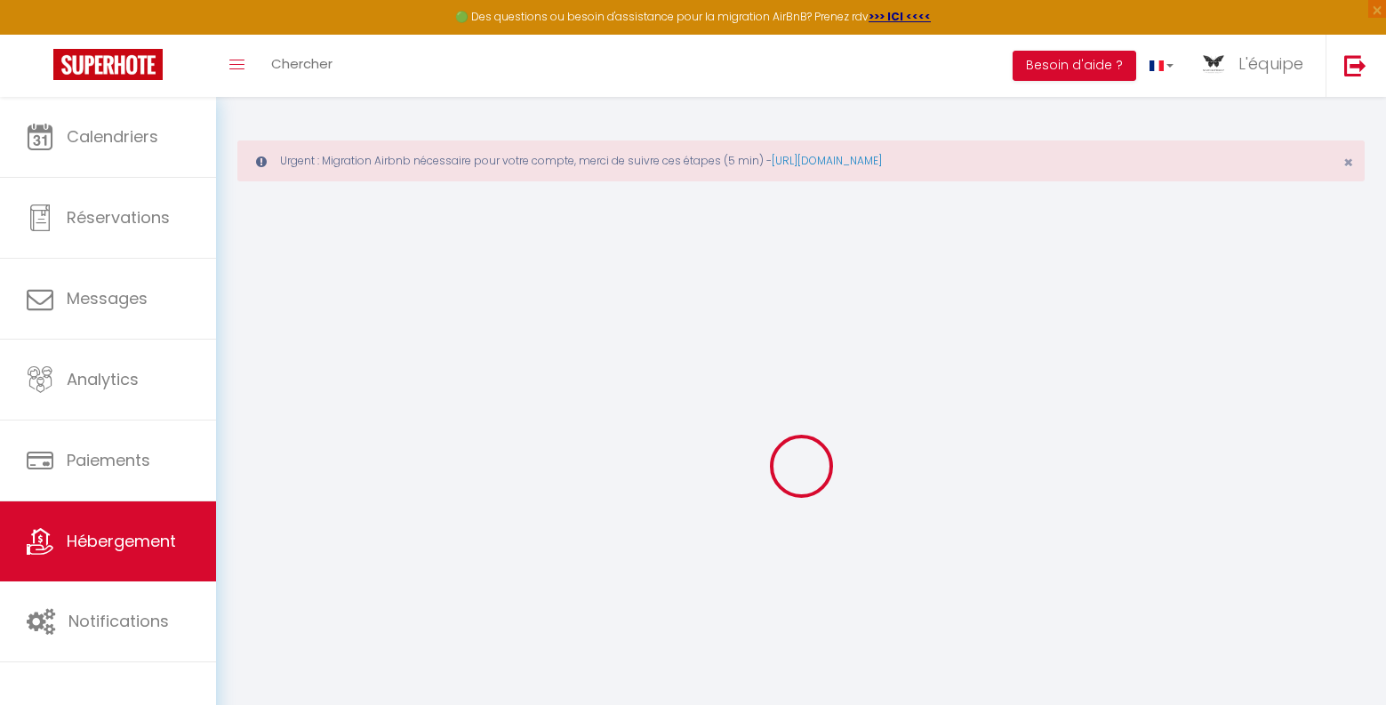
select select
checkbox input "false"
checkbox input "true"
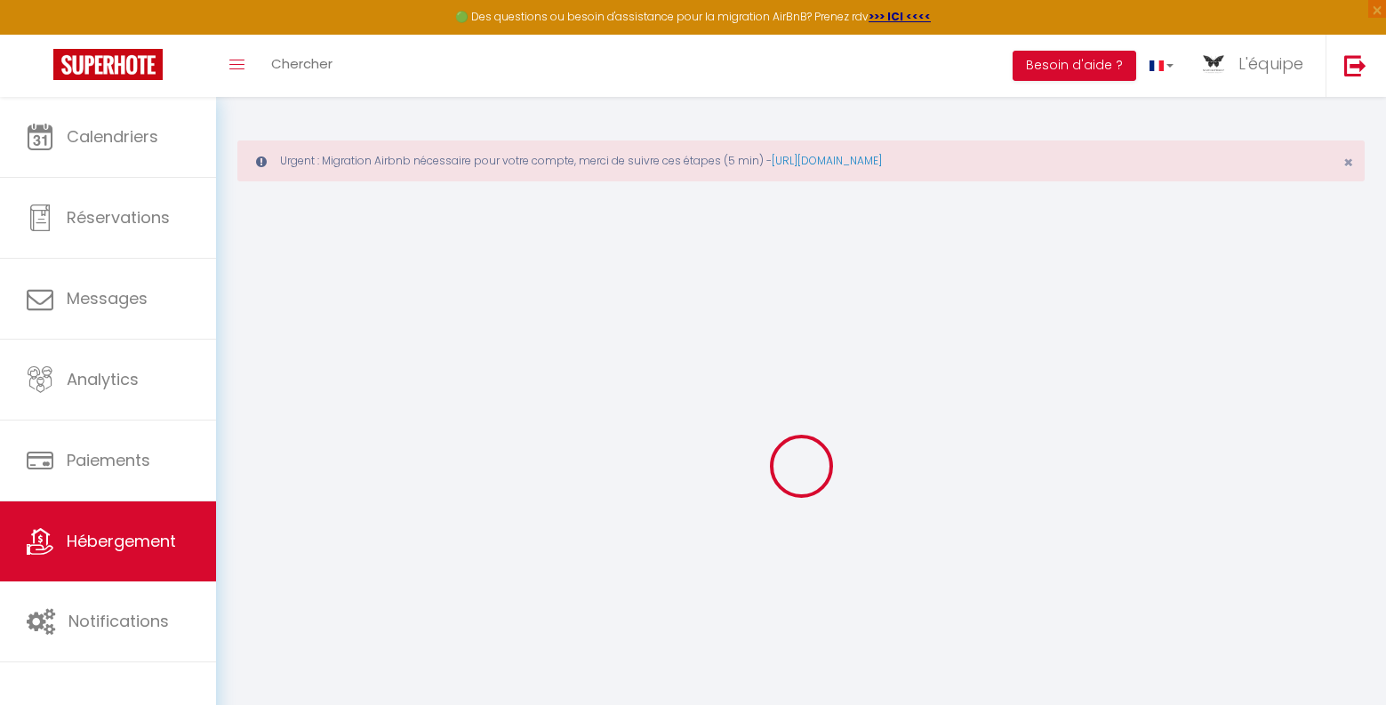
checkbox input "false"
select select
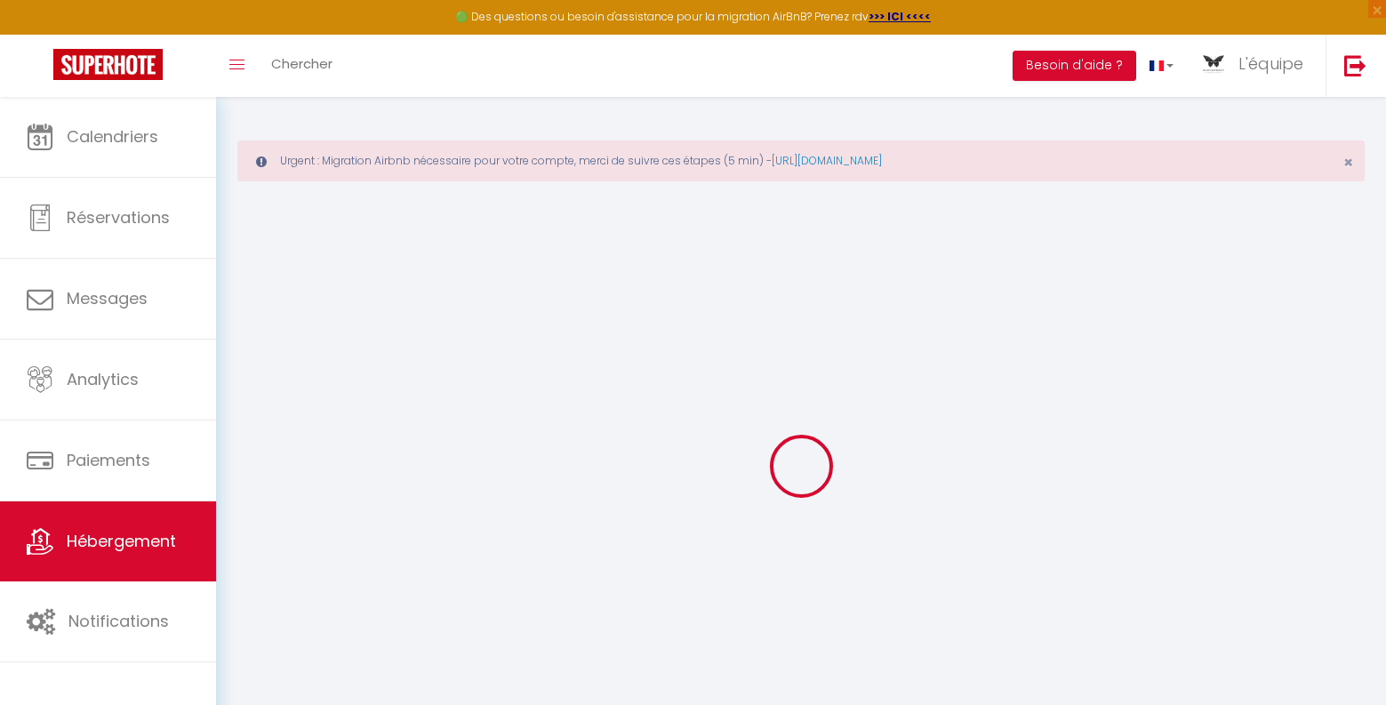
select select
checkbox input "false"
checkbox input "true"
checkbox input "false"
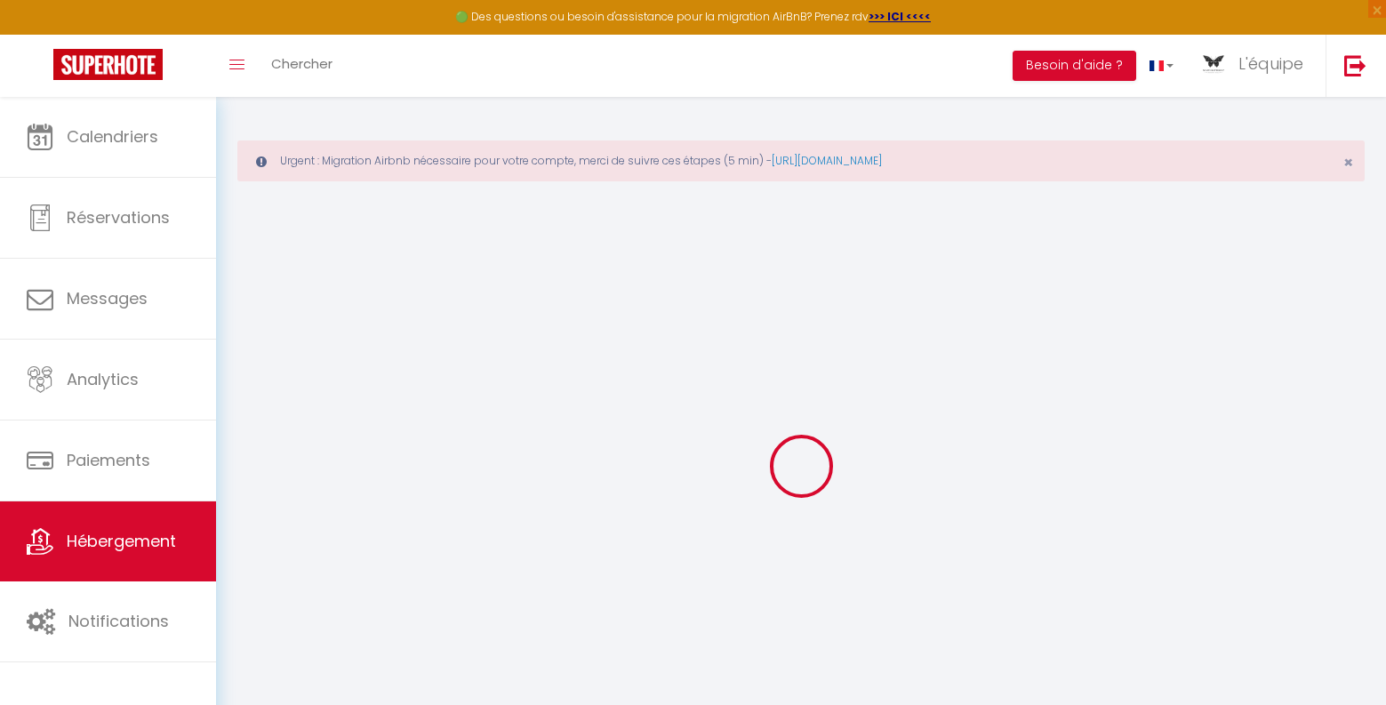
checkbox input "false"
checkbox input "true"
checkbox input "false"
select select "16:00"
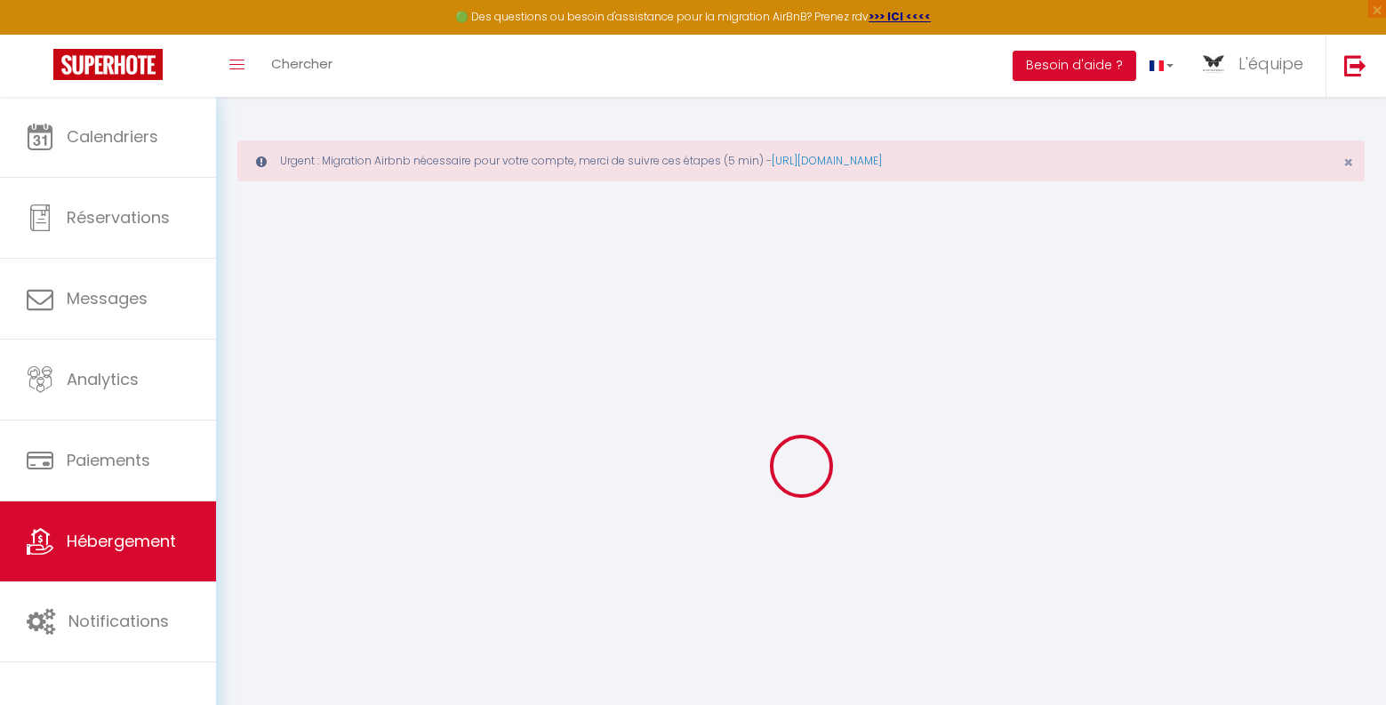
select select "00:00"
select select "12:00"
select select "30"
checkbox input "false"
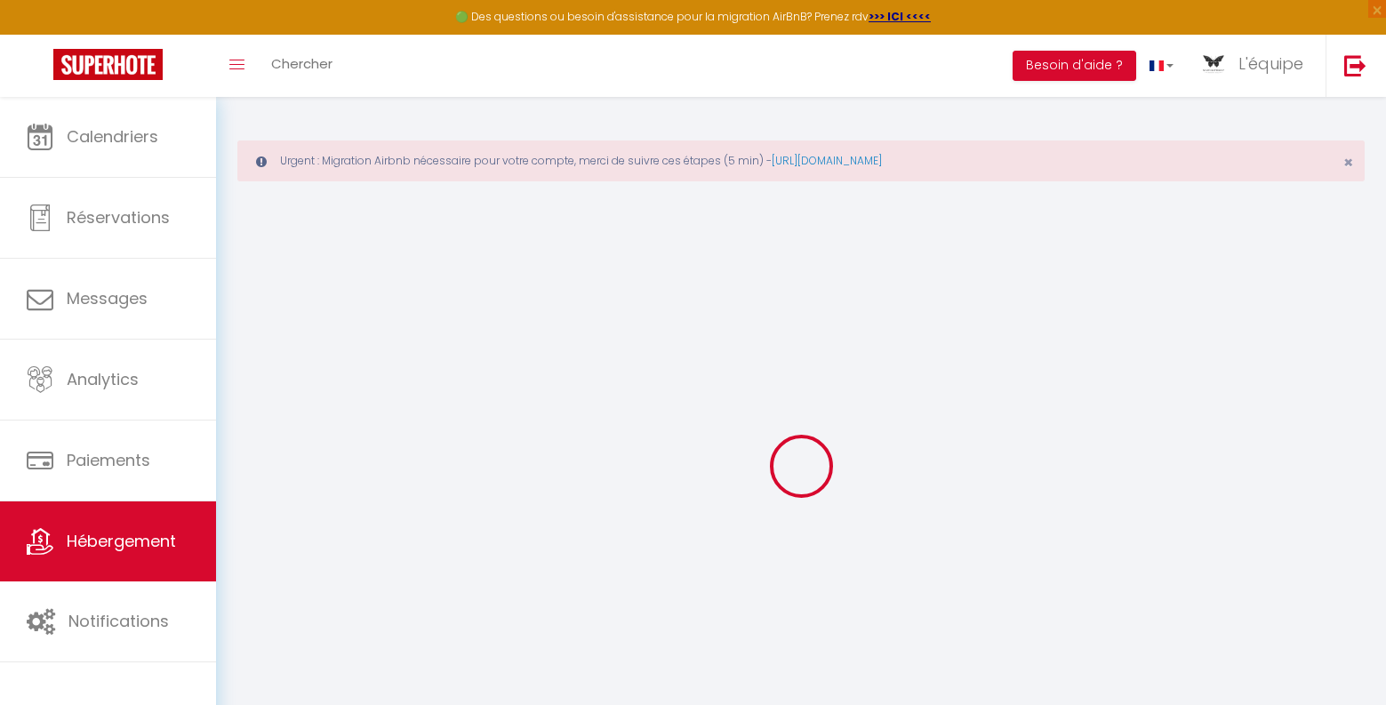
checkbox input "true"
checkbox input "false"
checkbox input "true"
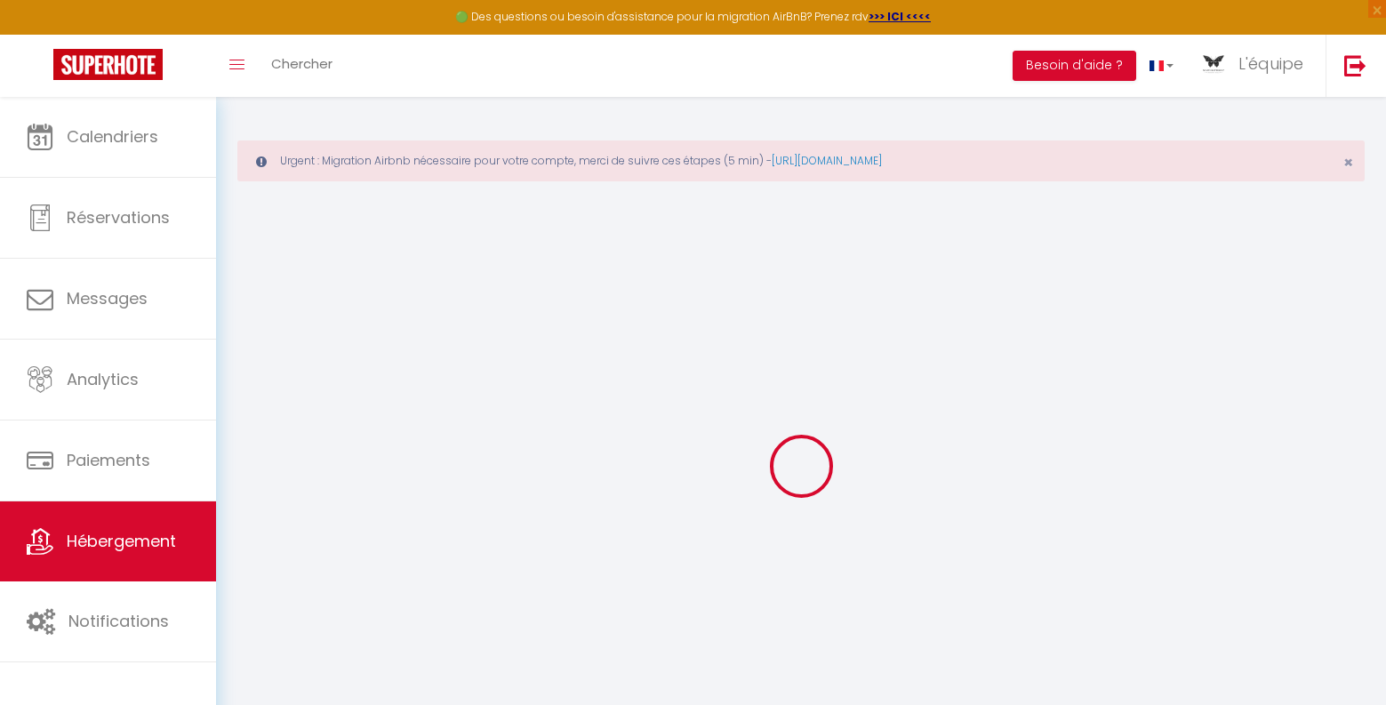
checkbox input "true"
checkbox input "false"
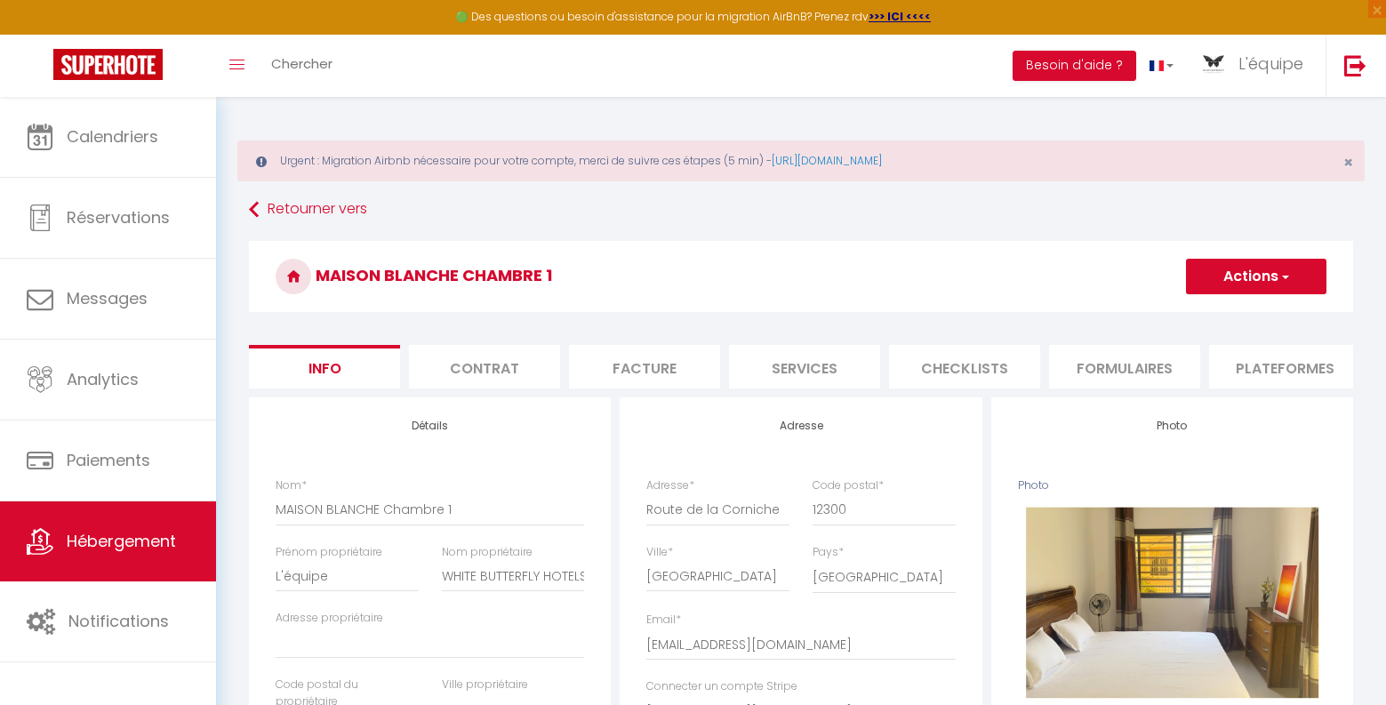
click at [1291, 270] on button "Actions" at bounding box center [1256, 277] width 140 height 36
click at [1211, 354] on link "Supprimer" at bounding box center [1230, 361] width 190 height 23
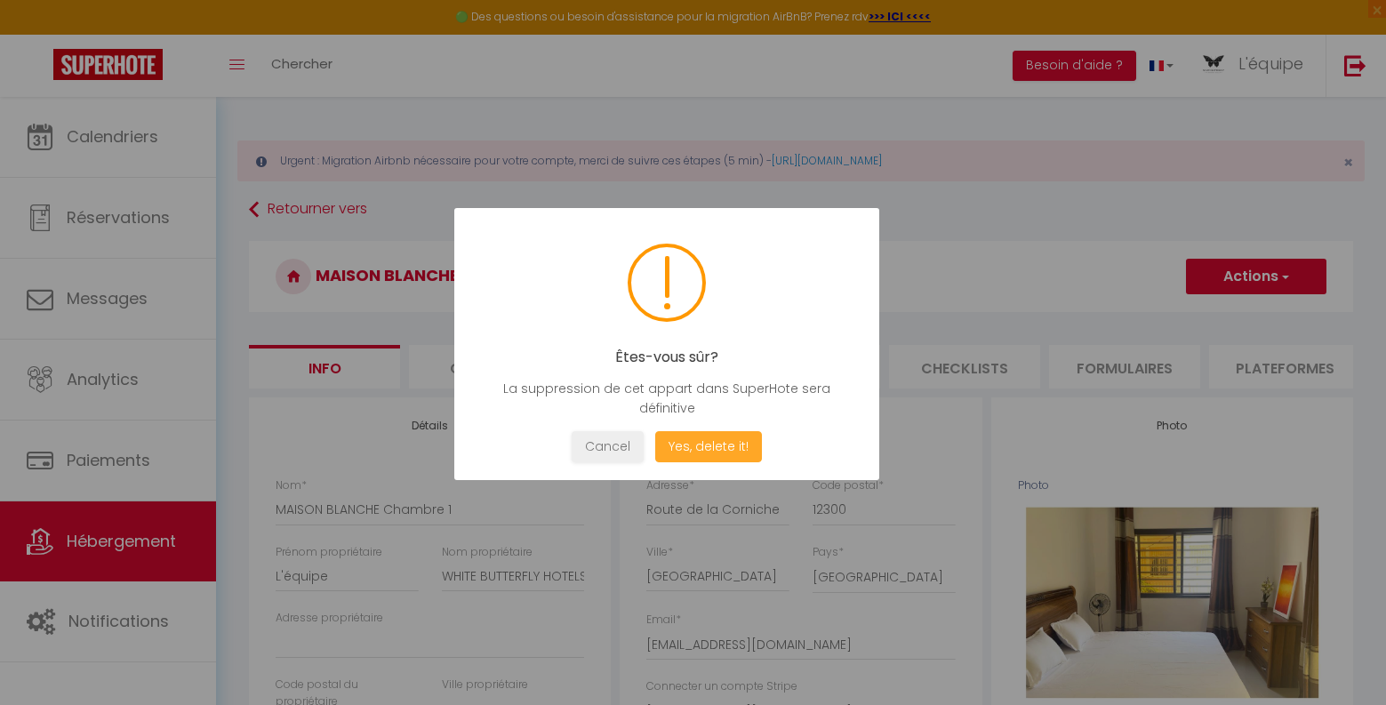
click at [720, 443] on button "Yes, delete it!" at bounding box center [708, 446] width 107 height 31
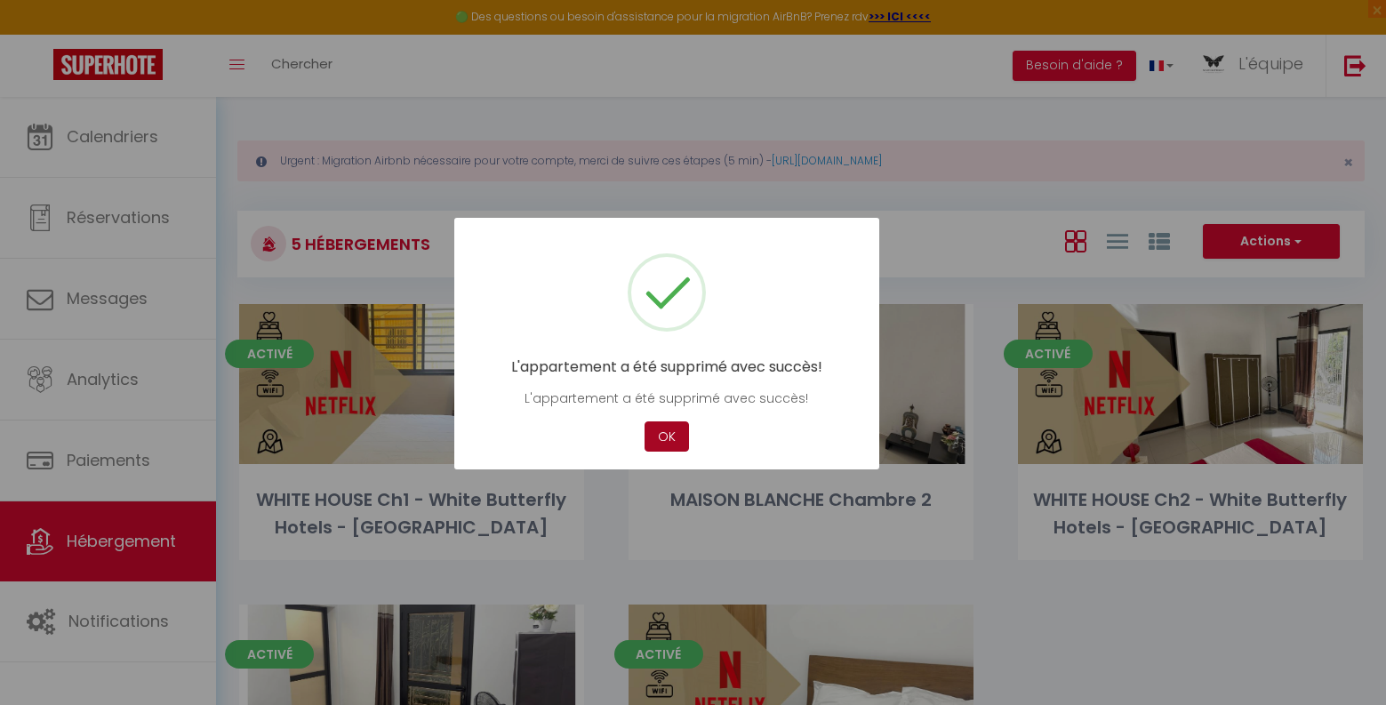
click at [674, 441] on button "OK" at bounding box center [666, 436] width 44 height 31
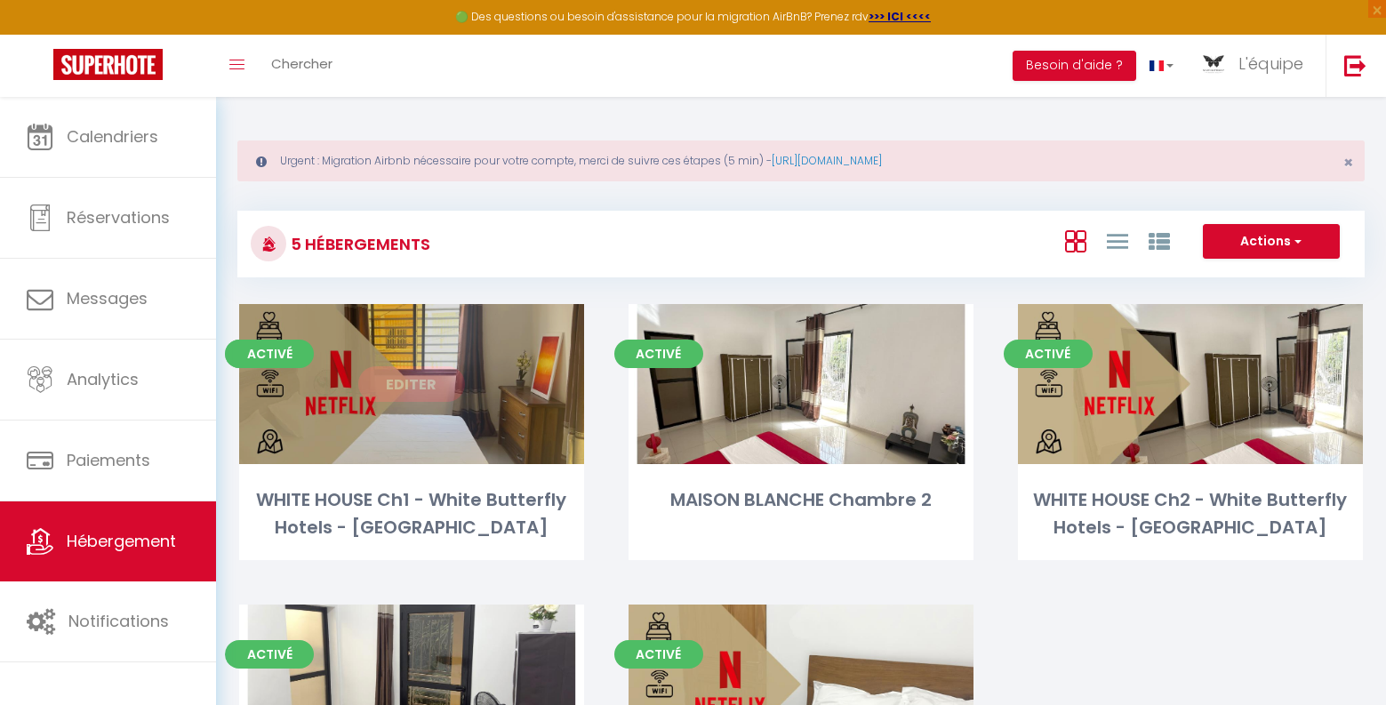
click at [430, 389] on link "Editer" at bounding box center [411, 384] width 107 height 36
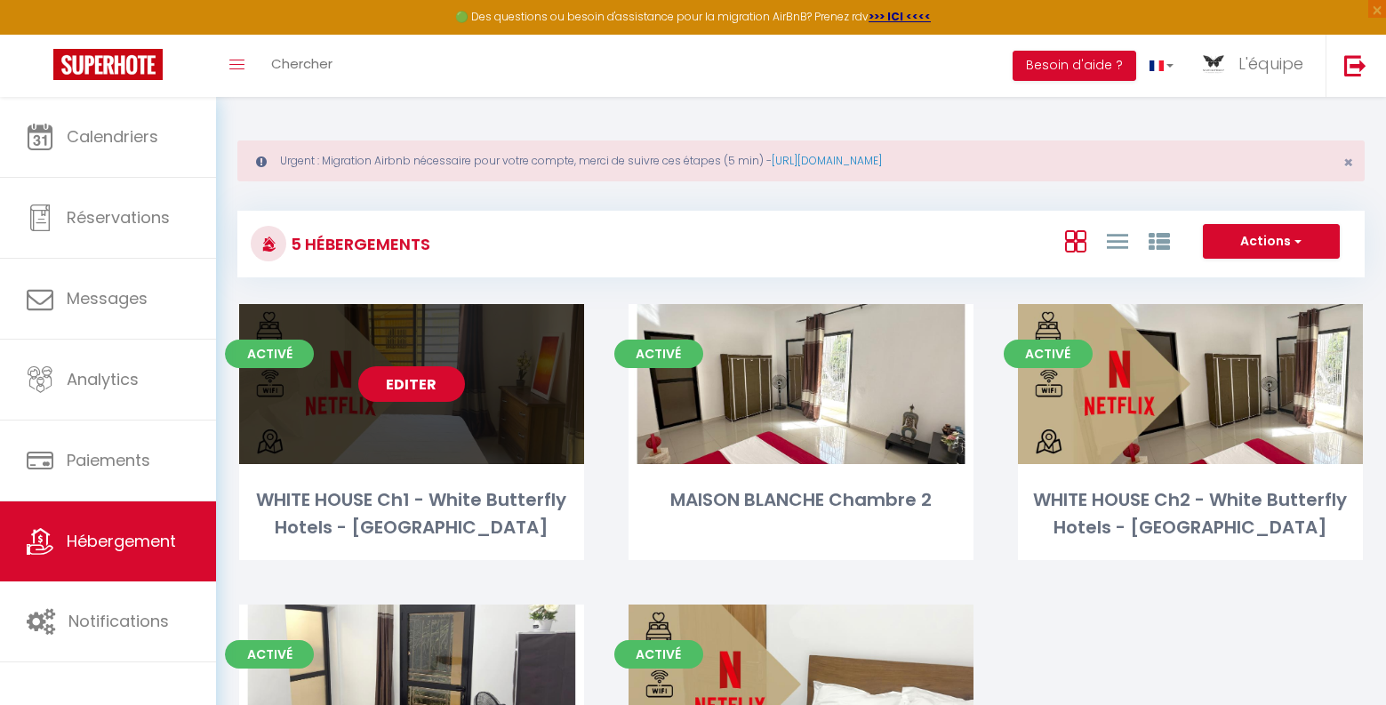
click at [430, 389] on link "Editer" at bounding box center [411, 384] width 107 height 36
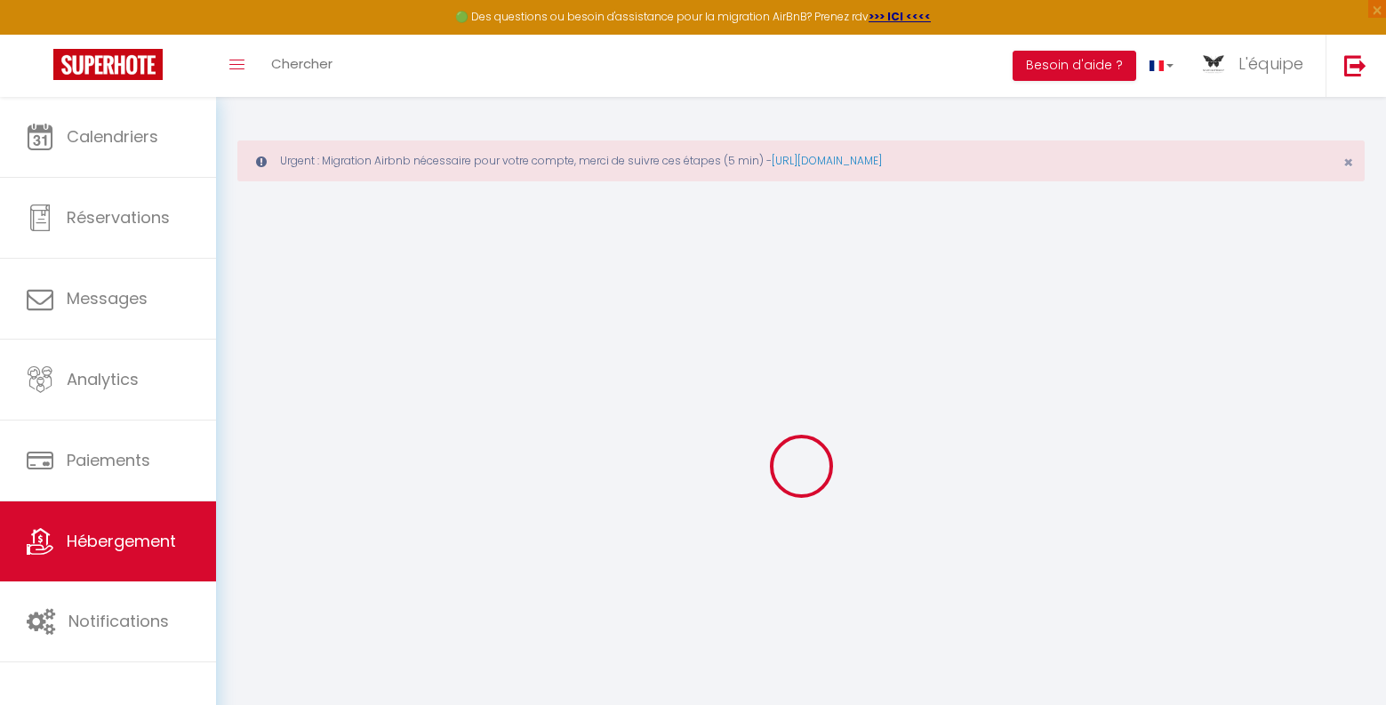
select select
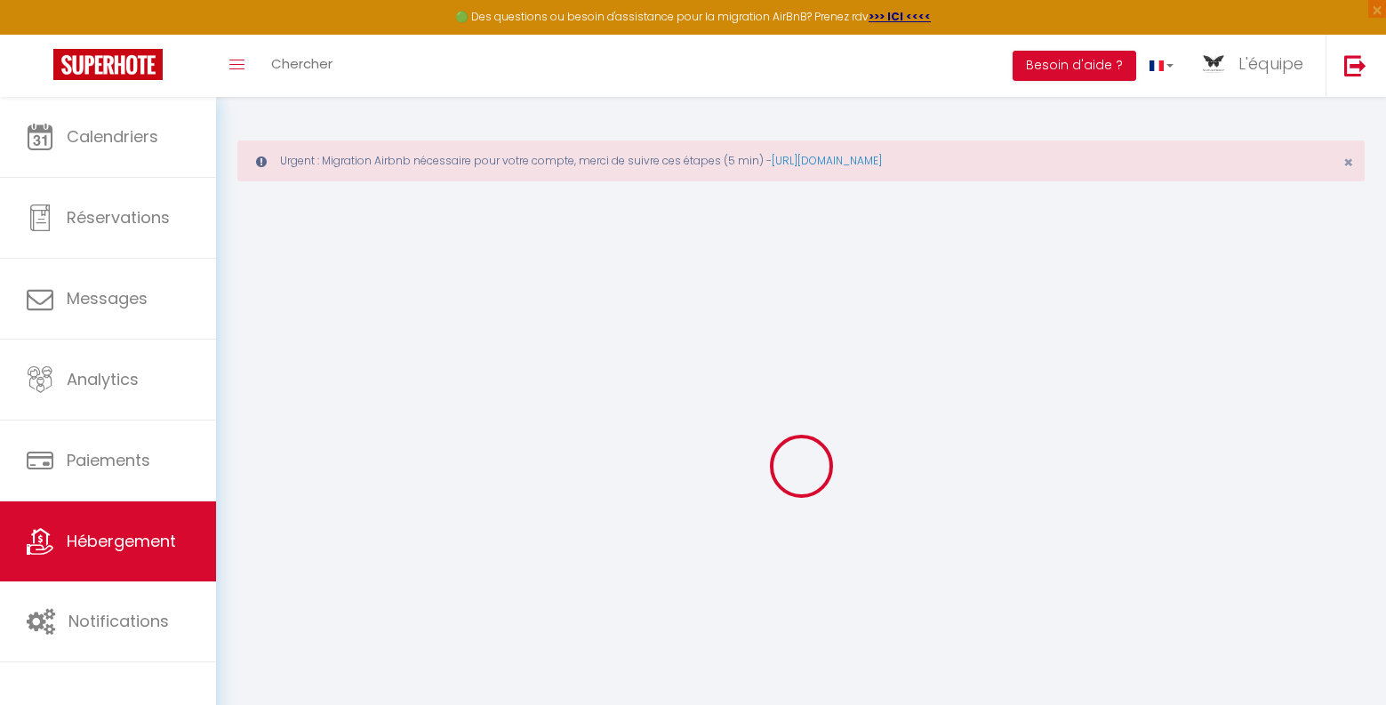
select select
checkbox input "false"
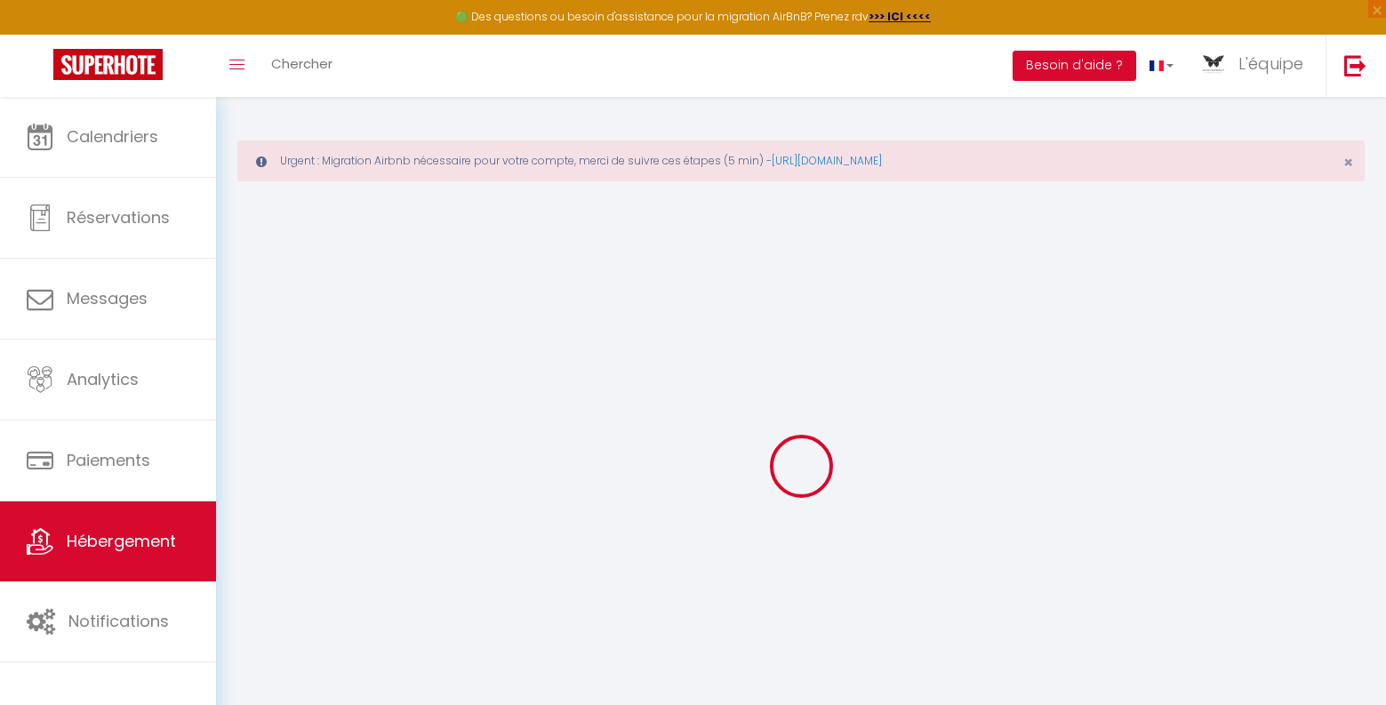
select select
type input "WHITE HOUSE Ch1 - White Butterfly Hotels - [GEOGRAPHIC_DATA]"
type input "L'équipe"
type input "WHITE BUTTERFLY HOTELS"
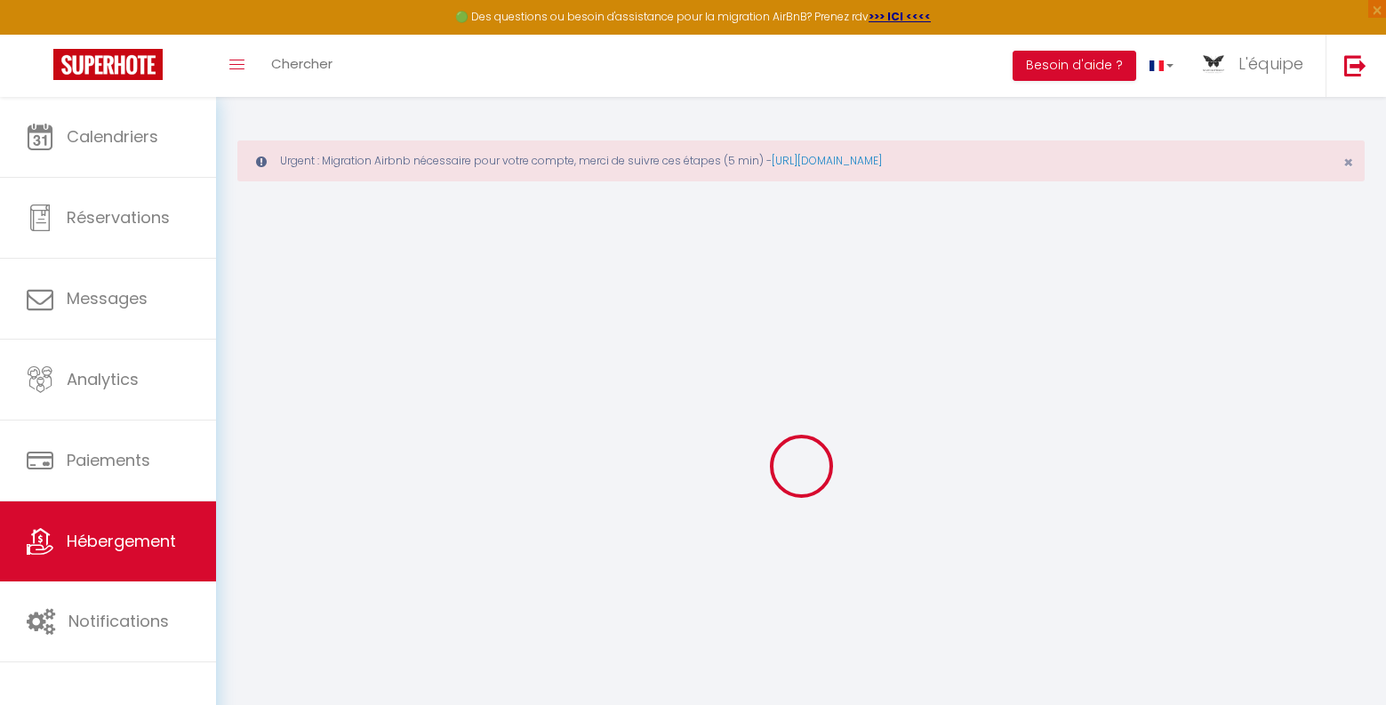
select select "2"
select select "1"
type input "12000"
type input "5232"
select select
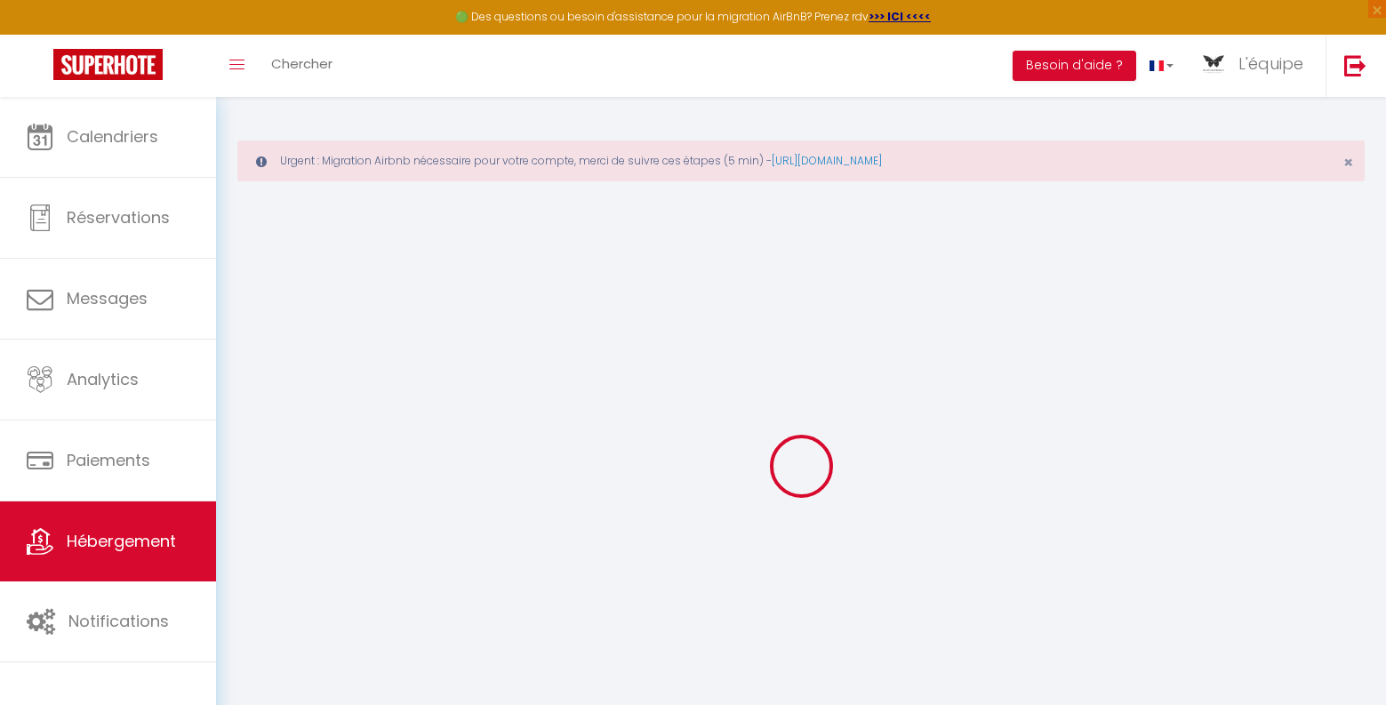
select select
type input "Rue OKM 396"
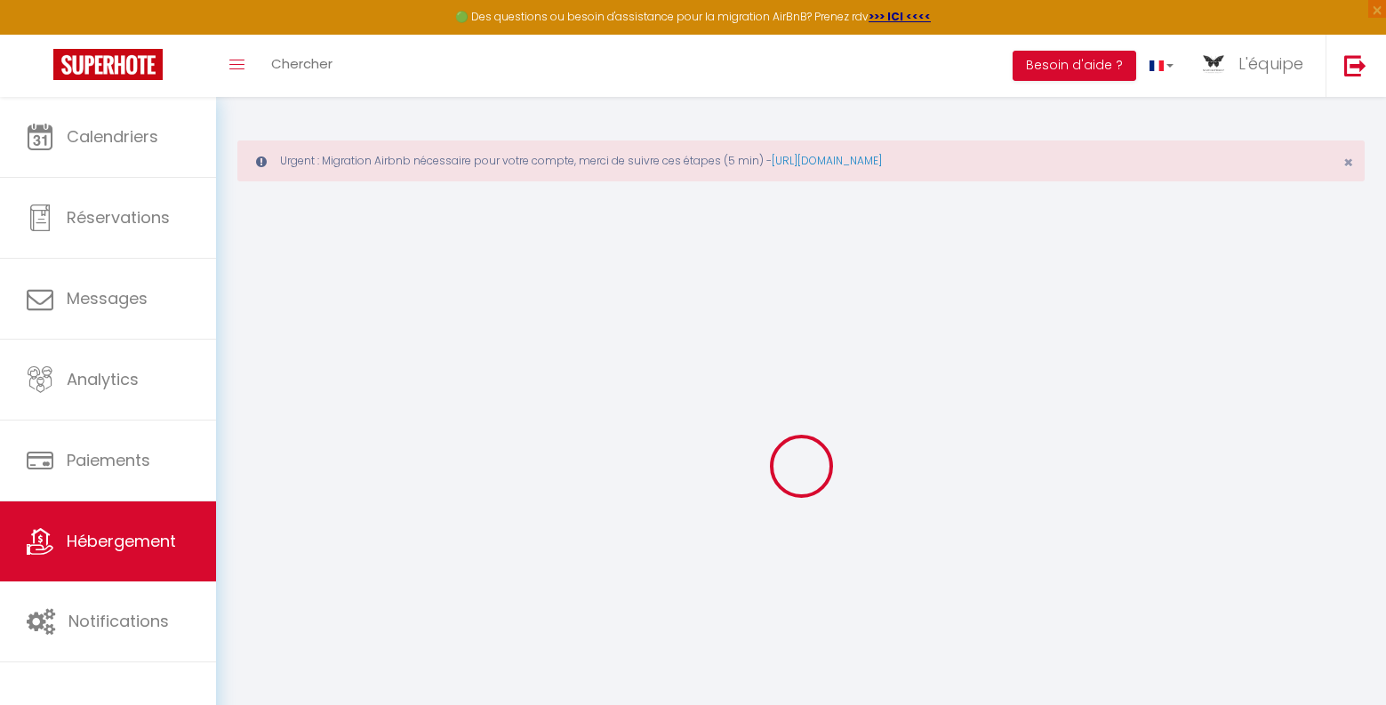
type input "20054"
type input "[GEOGRAPHIC_DATA]"
select select "190"
type input "[EMAIL_ADDRESS][DOMAIN_NAME]"
select select "11666"
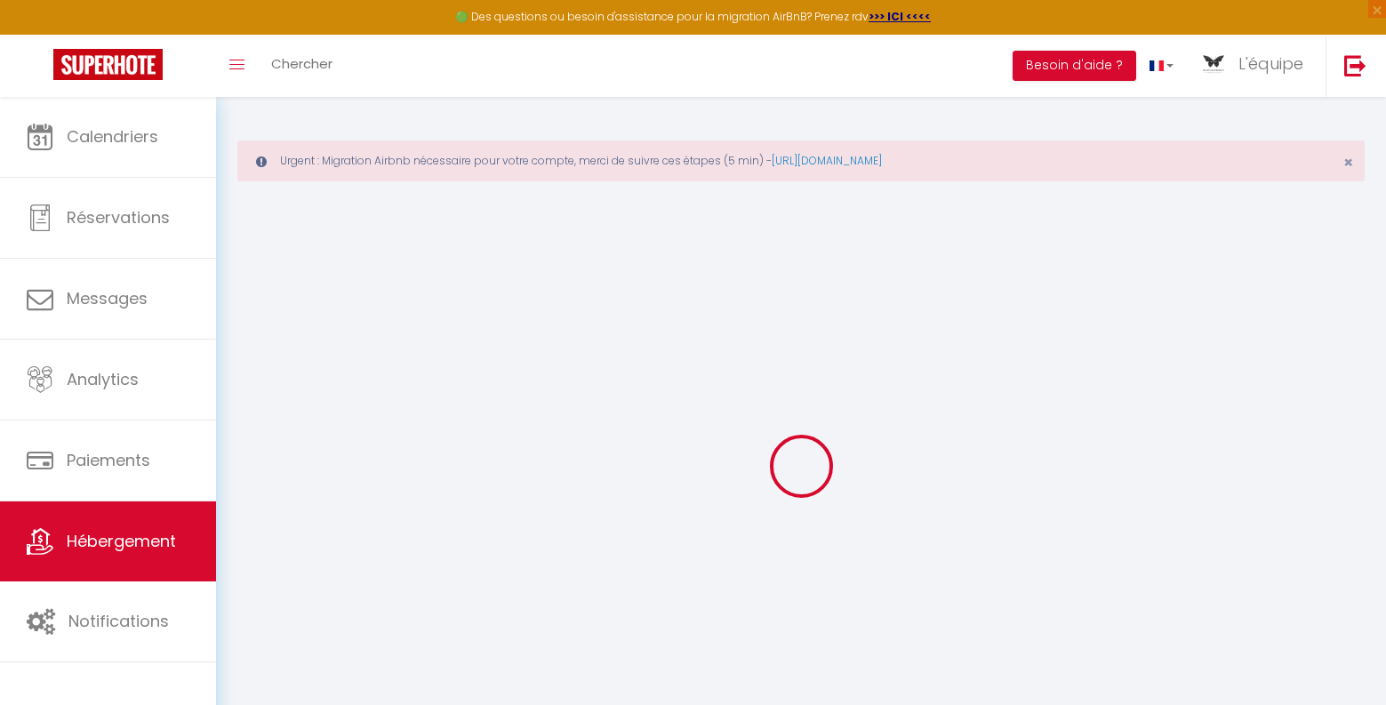
checkbox input "false"
select select "89"
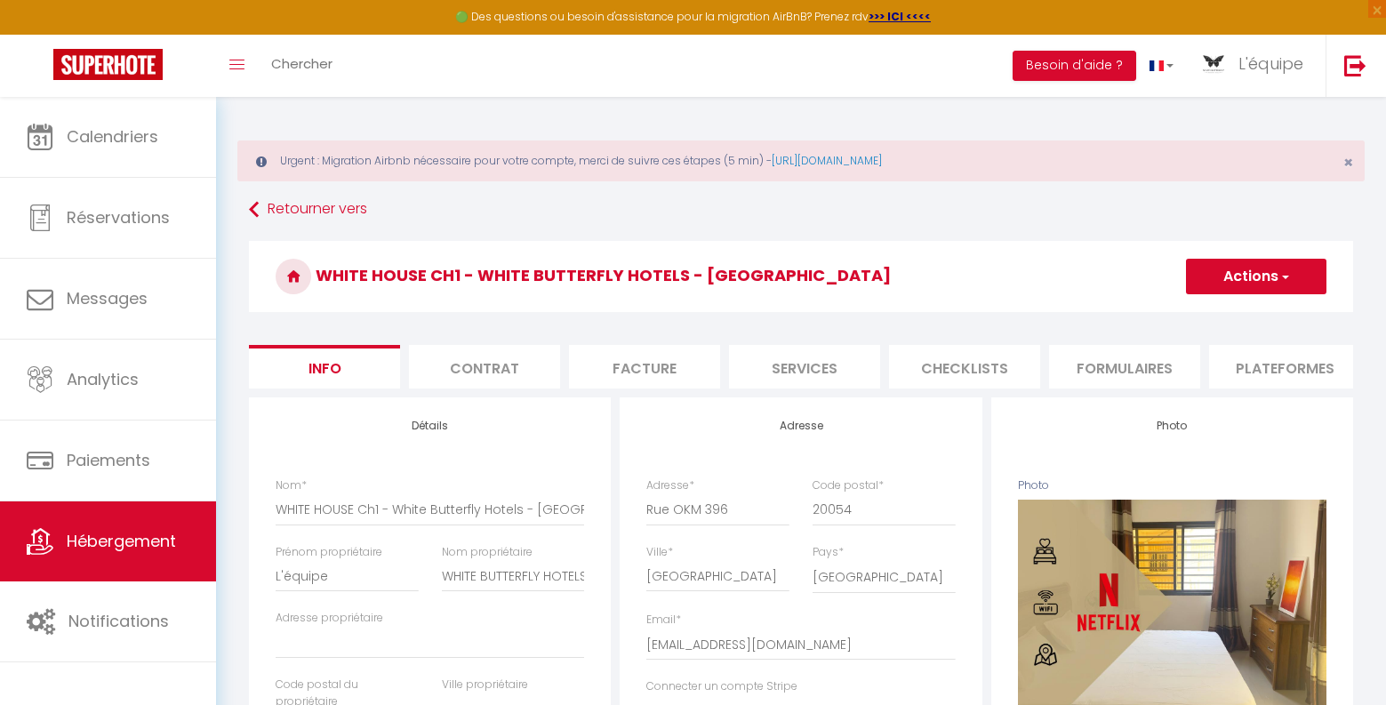
click at [1295, 272] on button "Actions" at bounding box center [1256, 277] width 140 height 36
click at [1168, 359] on link "Supprimer" at bounding box center [1230, 361] width 190 height 23
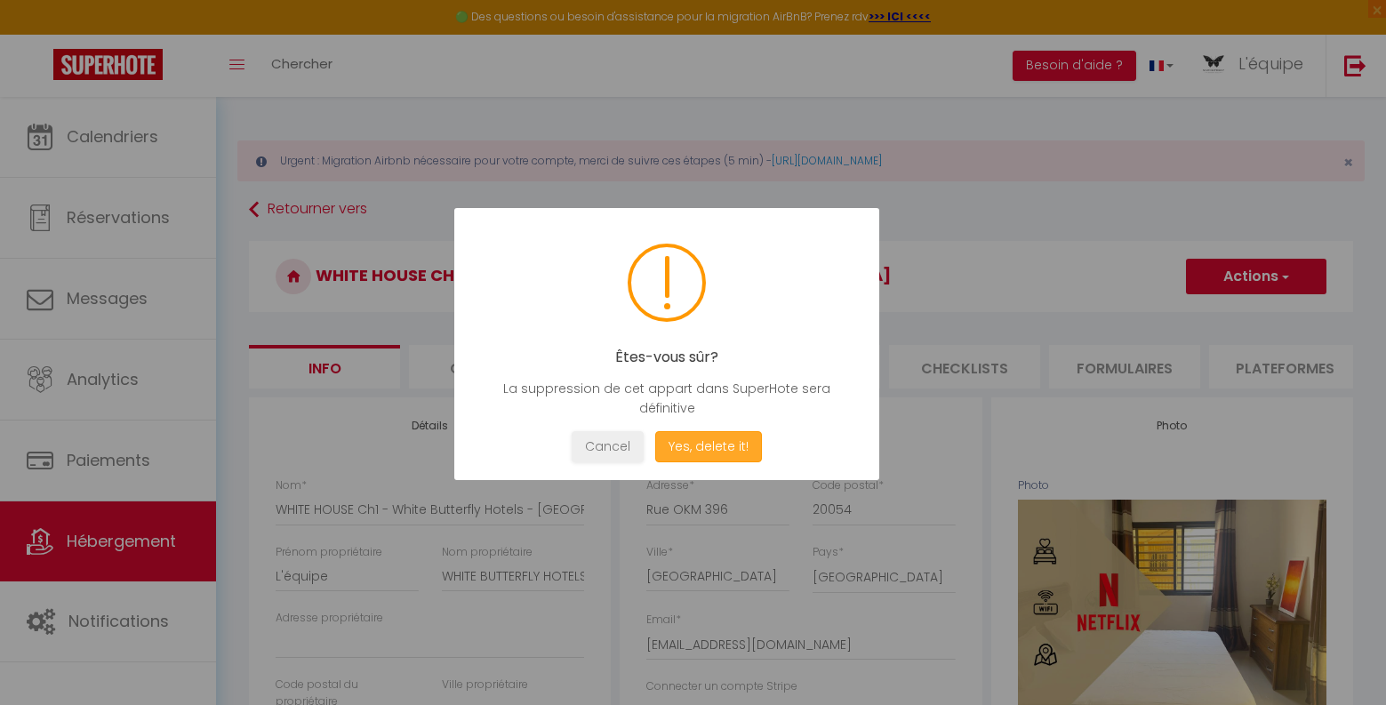
click at [734, 445] on button "Yes, delete it!" at bounding box center [708, 446] width 107 height 31
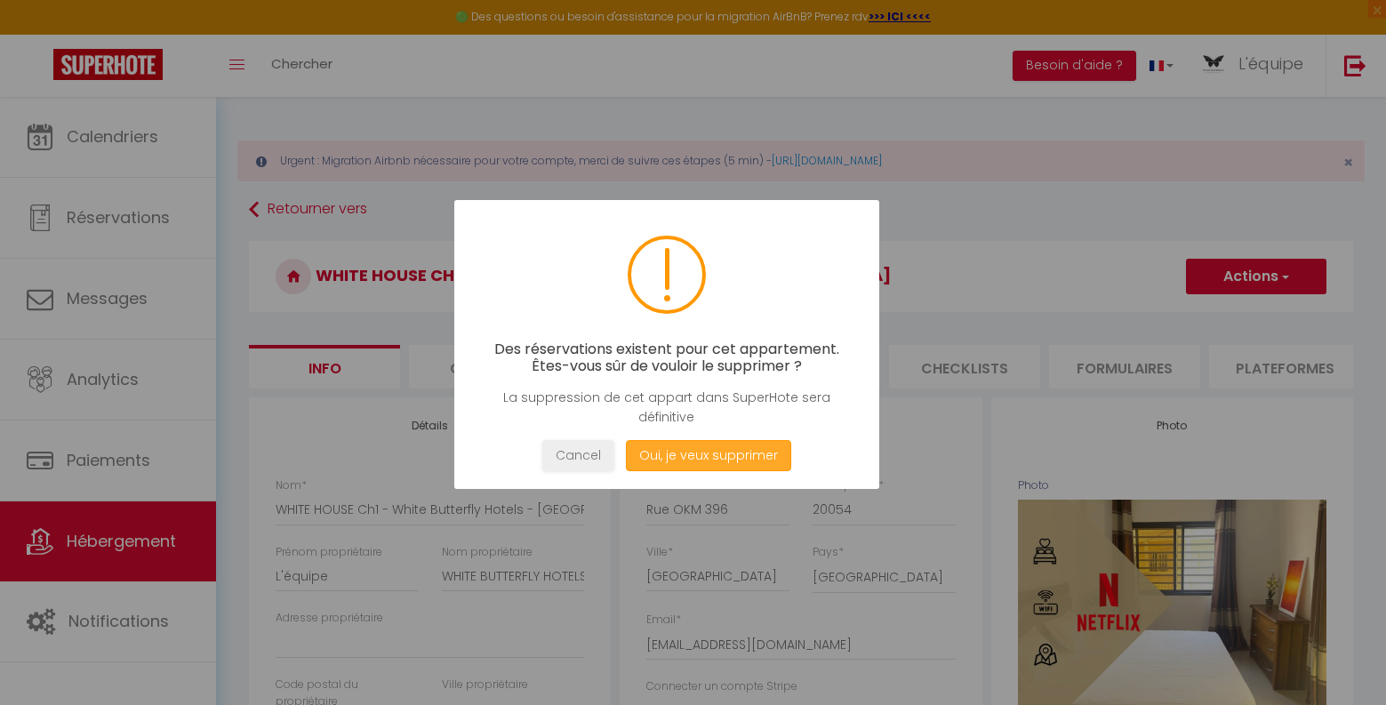
click at [694, 456] on button "Oui, je veux supprimer" at bounding box center [708, 455] width 165 height 31
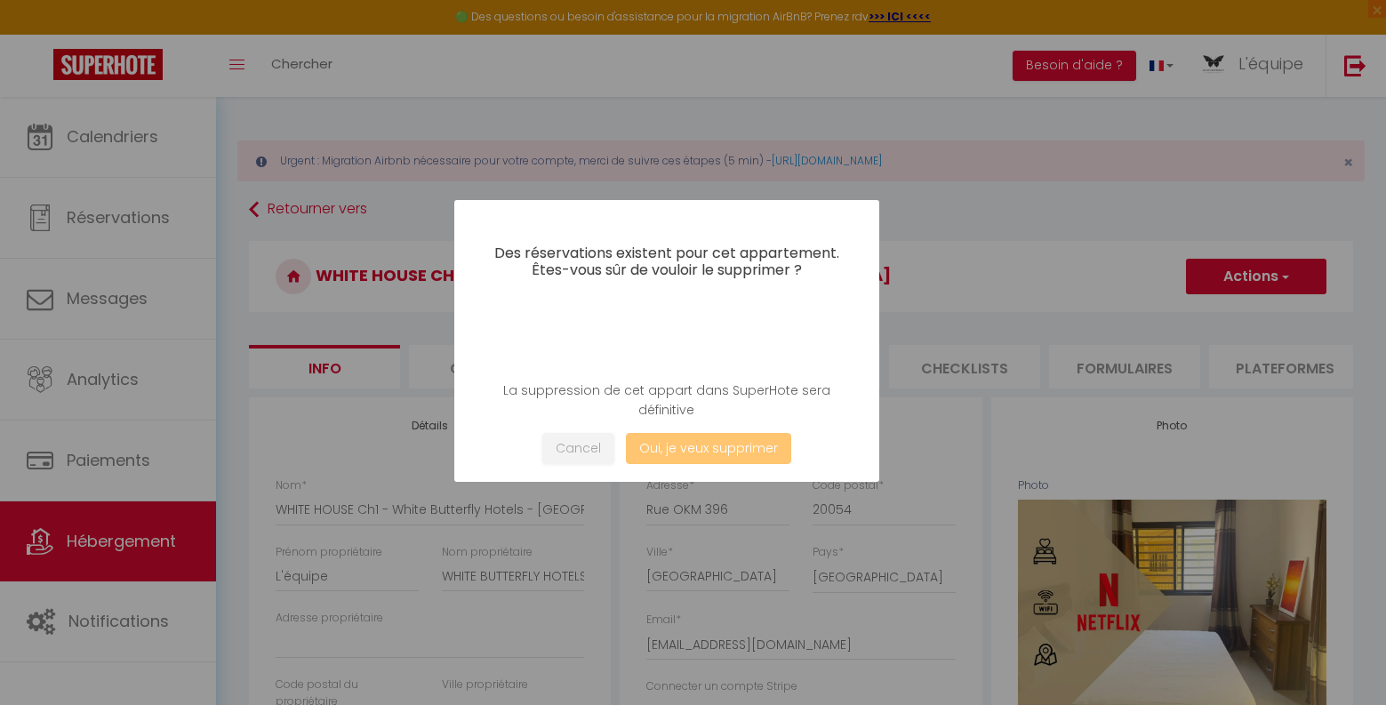
click at [707, 450] on div "Cancel Oui, je veux supprimer" at bounding box center [667, 448] width 372 height 31
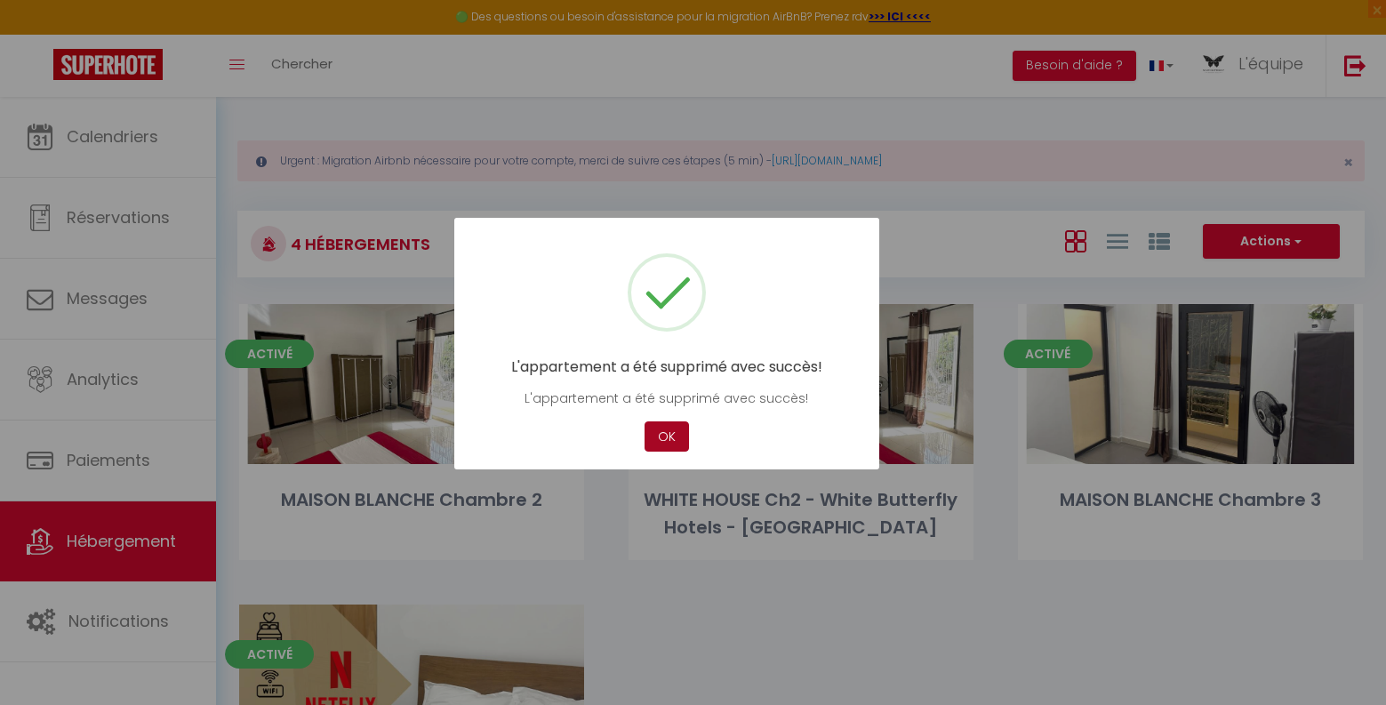
click at [664, 441] on button "OK" at bounding box center [666, 436] width 44 height 31
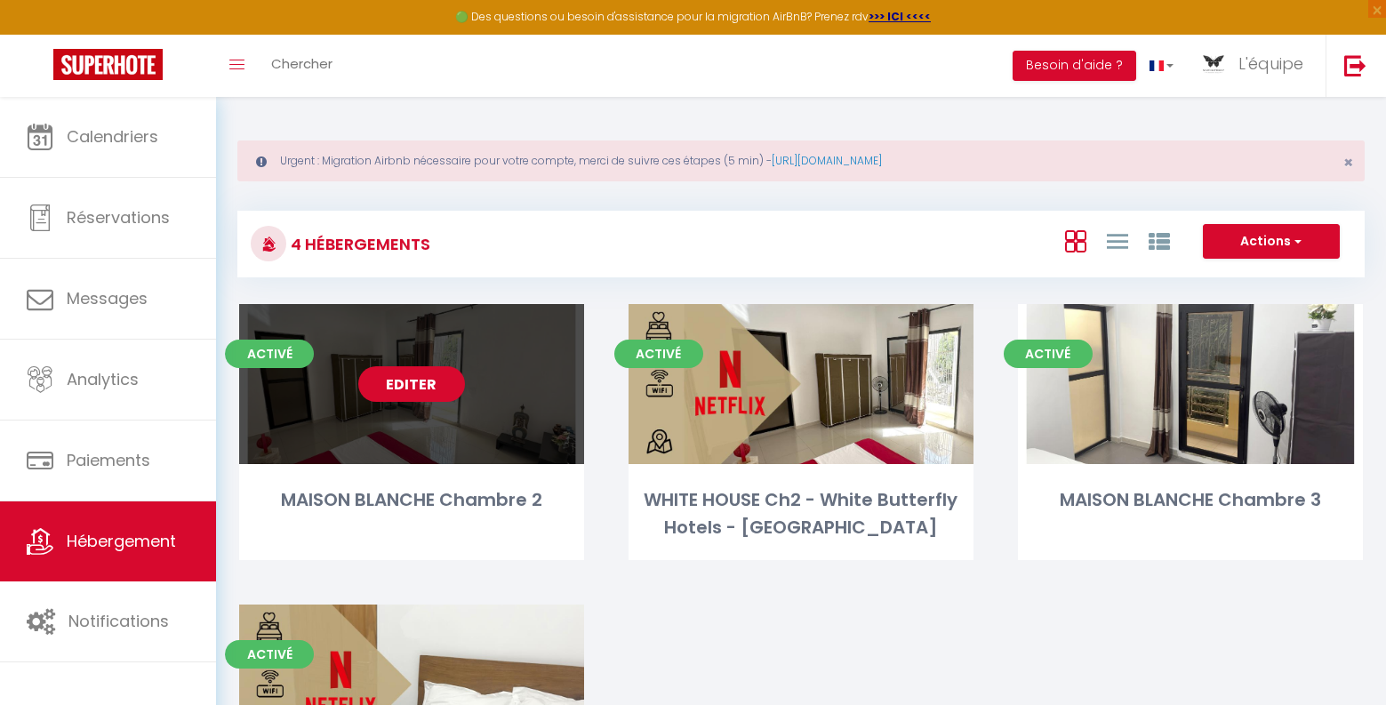
click at [388, 382] on link "Editer" at bounding box center [411, 384] width 107 height 36
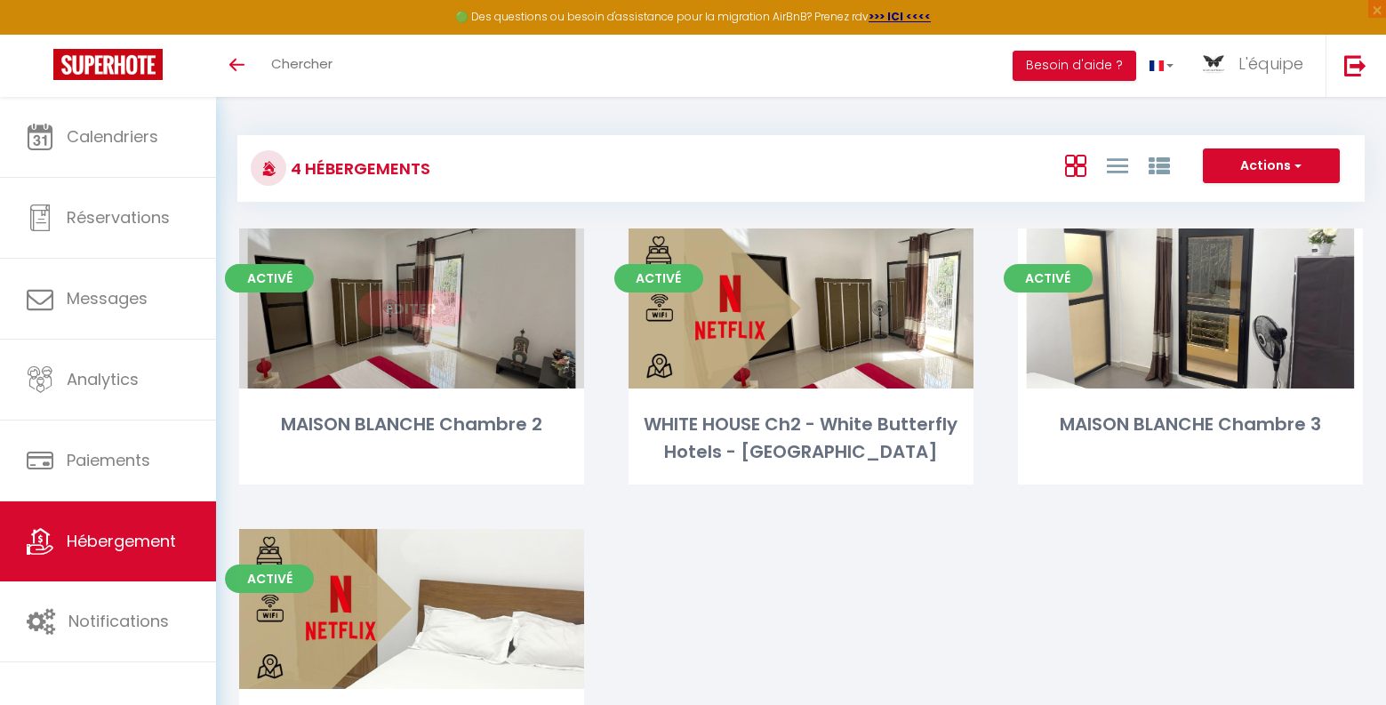
click at [423, 316] on link "Editer" at bounding box center [411, 309] width 107 height 36
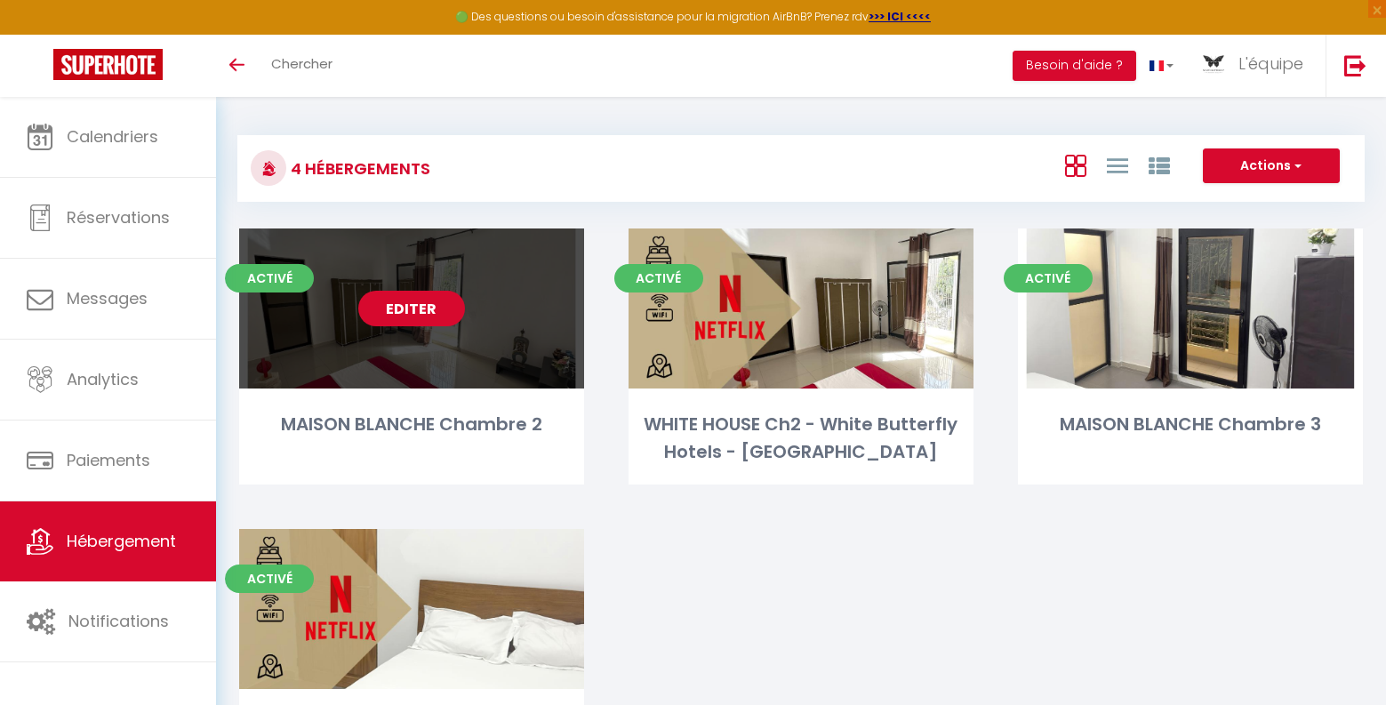
click at [423, 309] on link "Editer" at bounding box center [411, 309] width 107 height 36
select select "3"
select select "2"
select select "1"
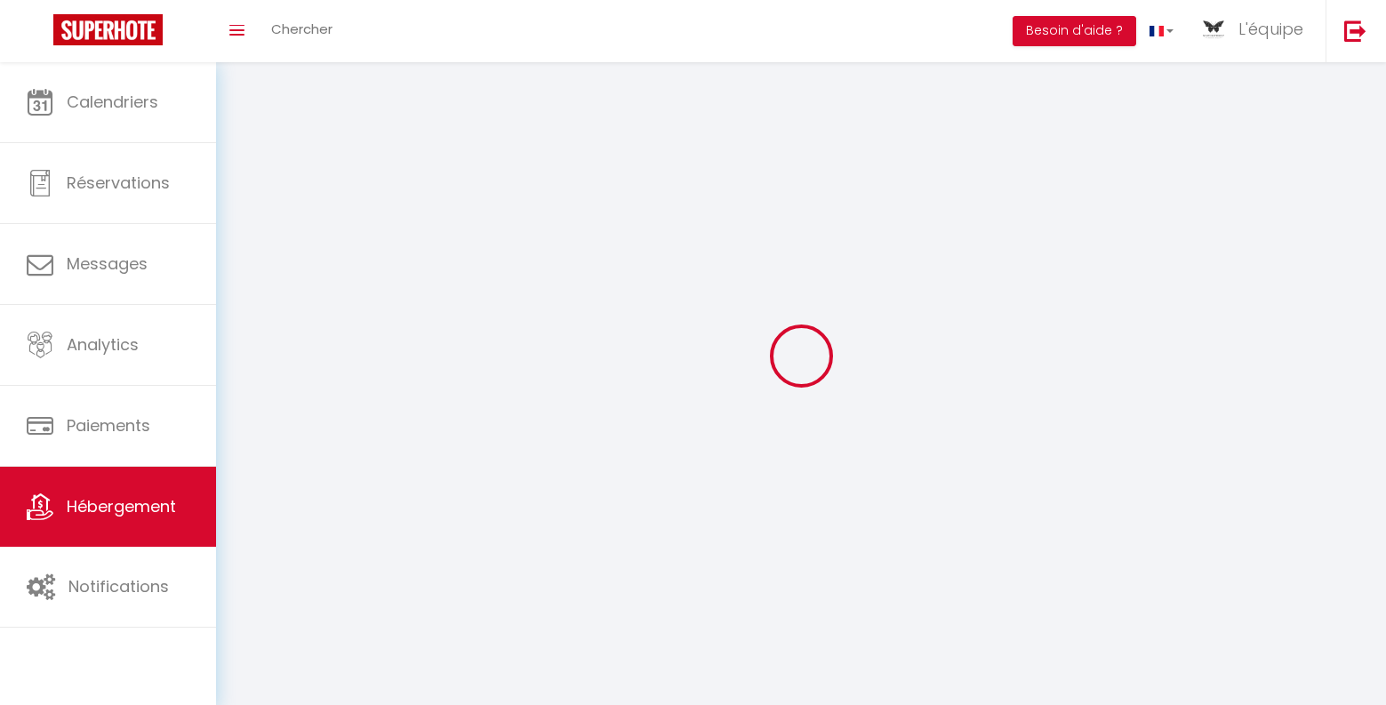
select select
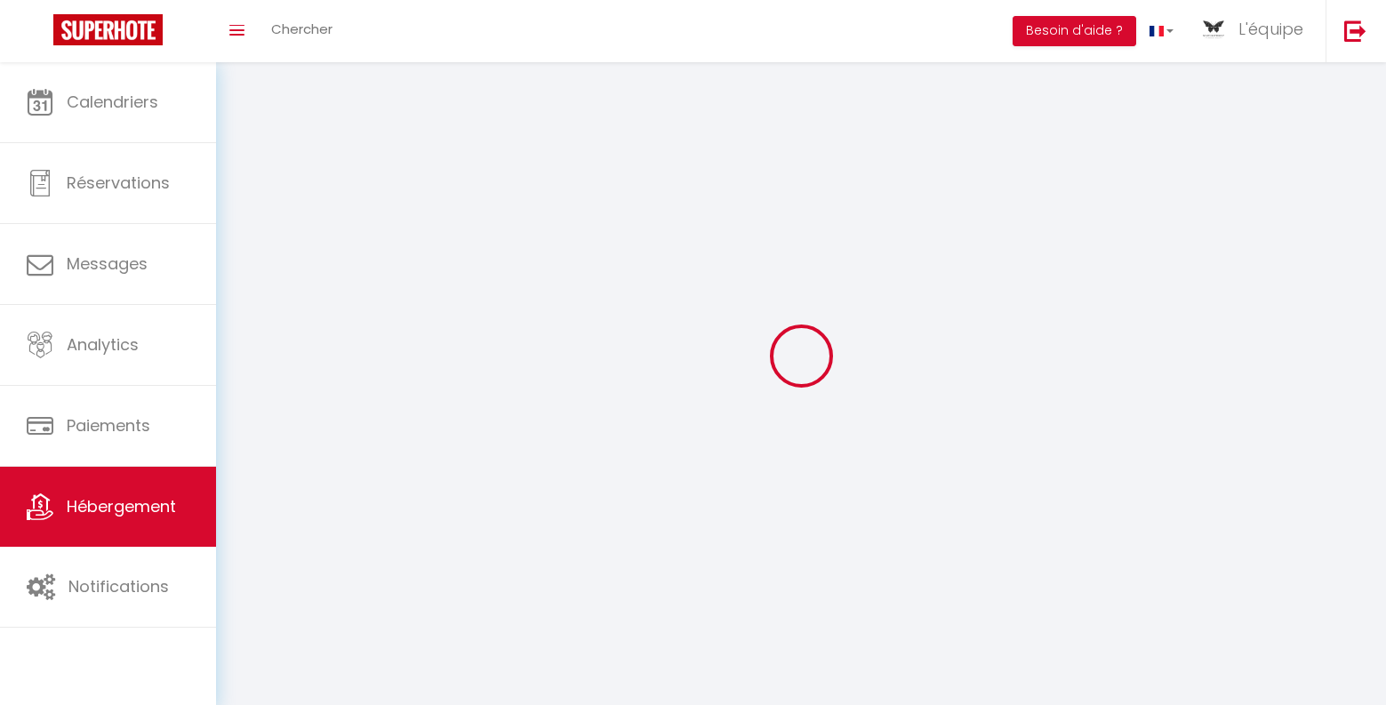
select select
checkbox input "false"
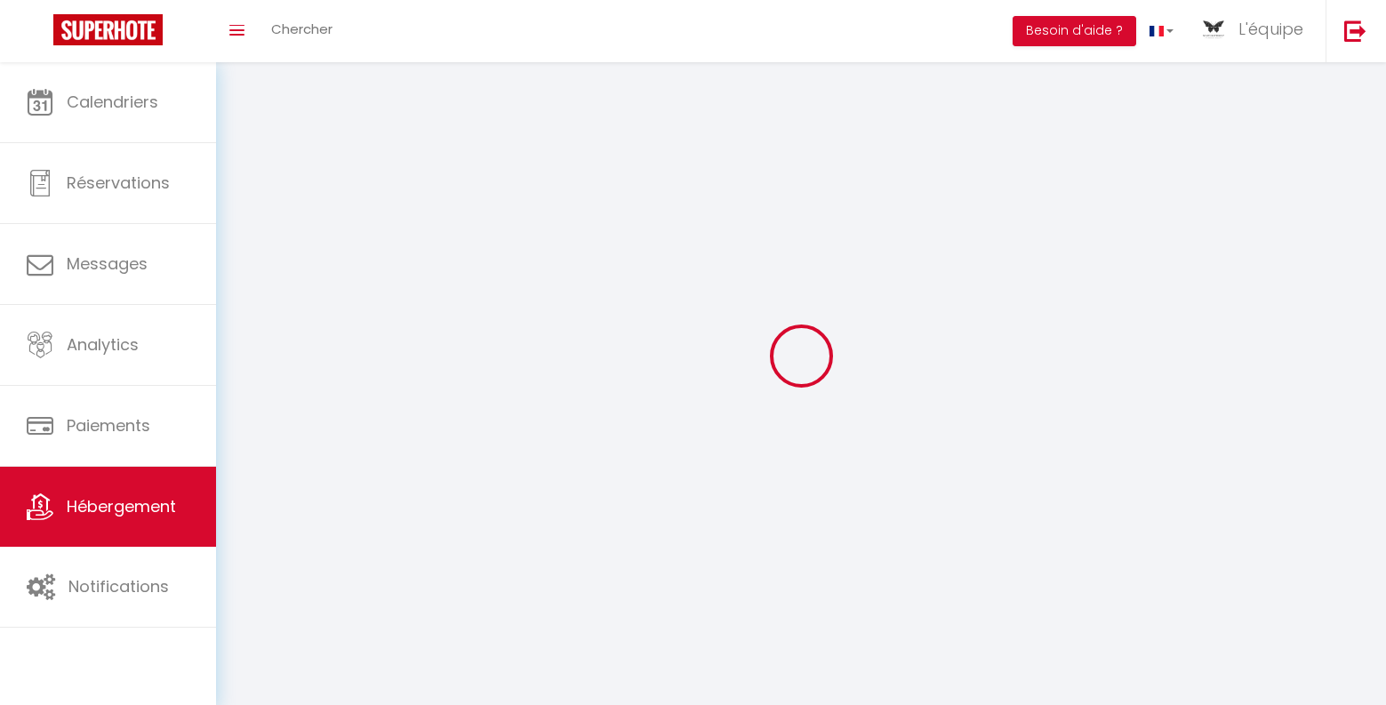
checkbox input "false"
select select
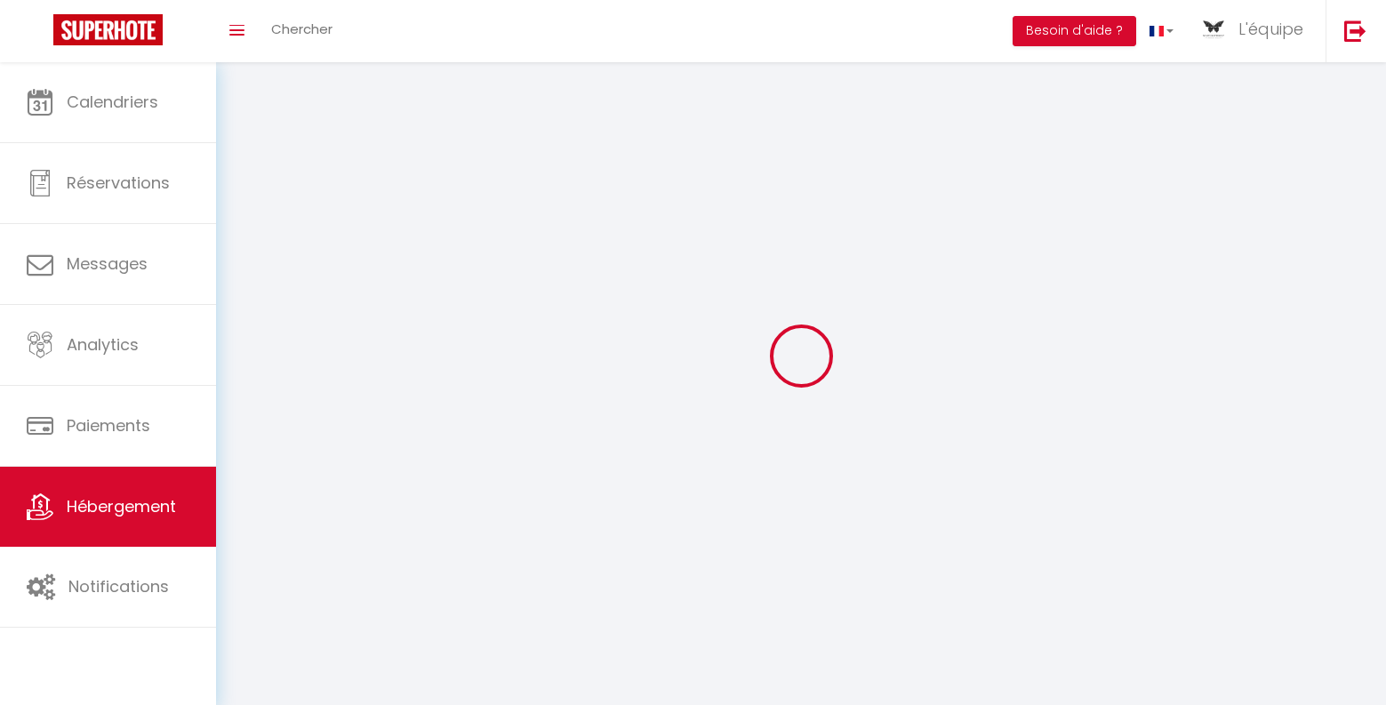
select select
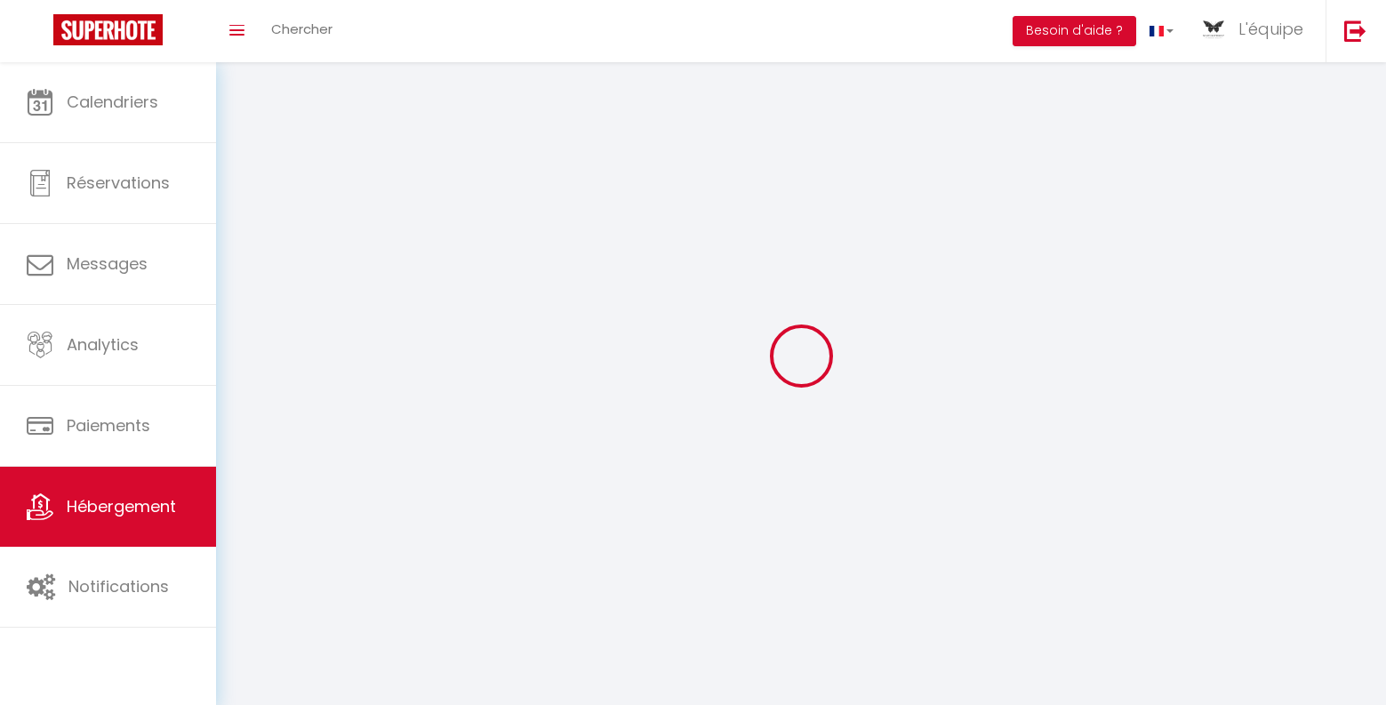
checkbox input "false"
select select
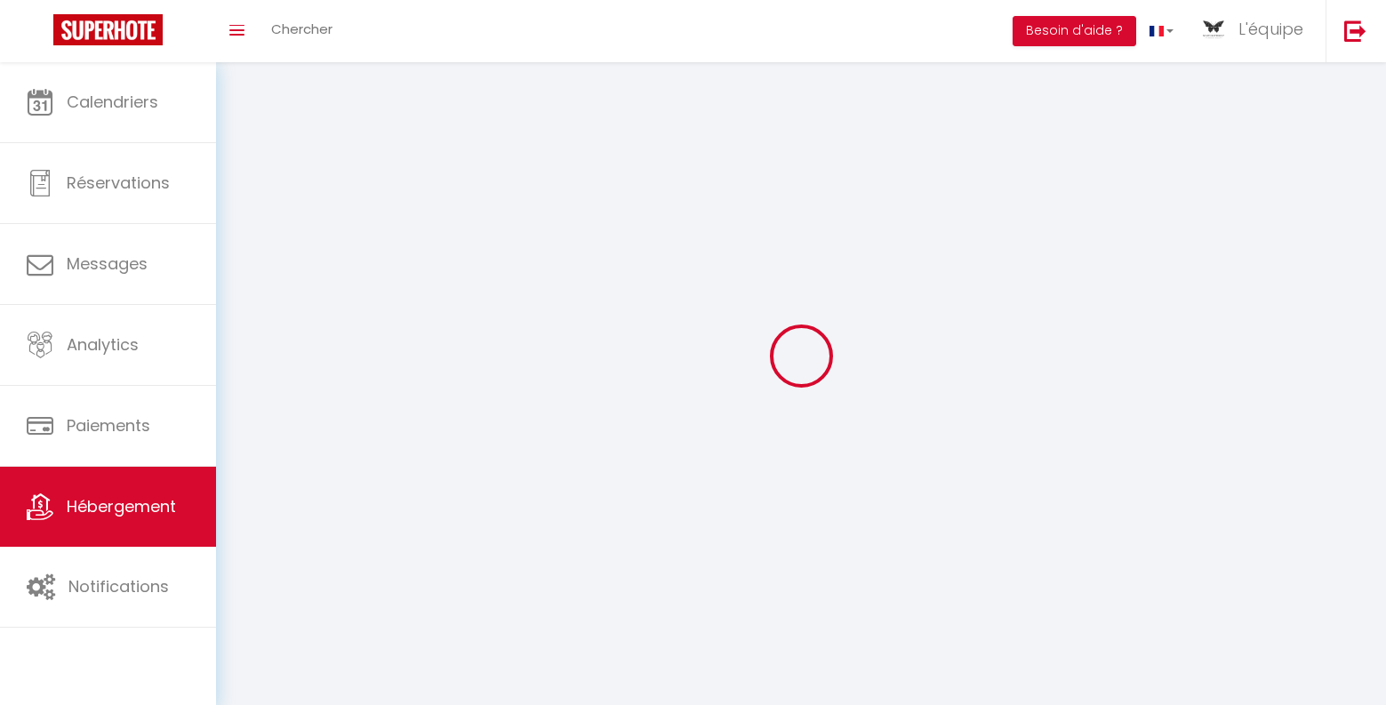
select select
select select "28"
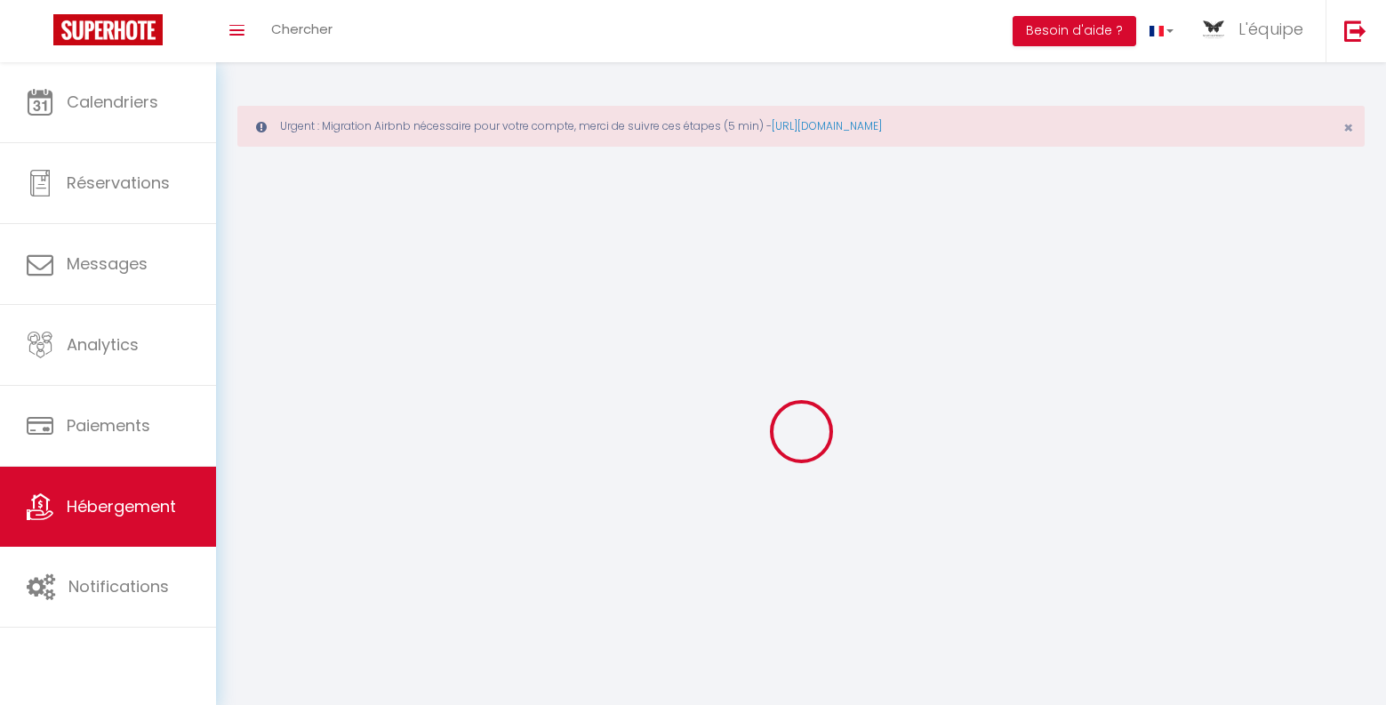
select select
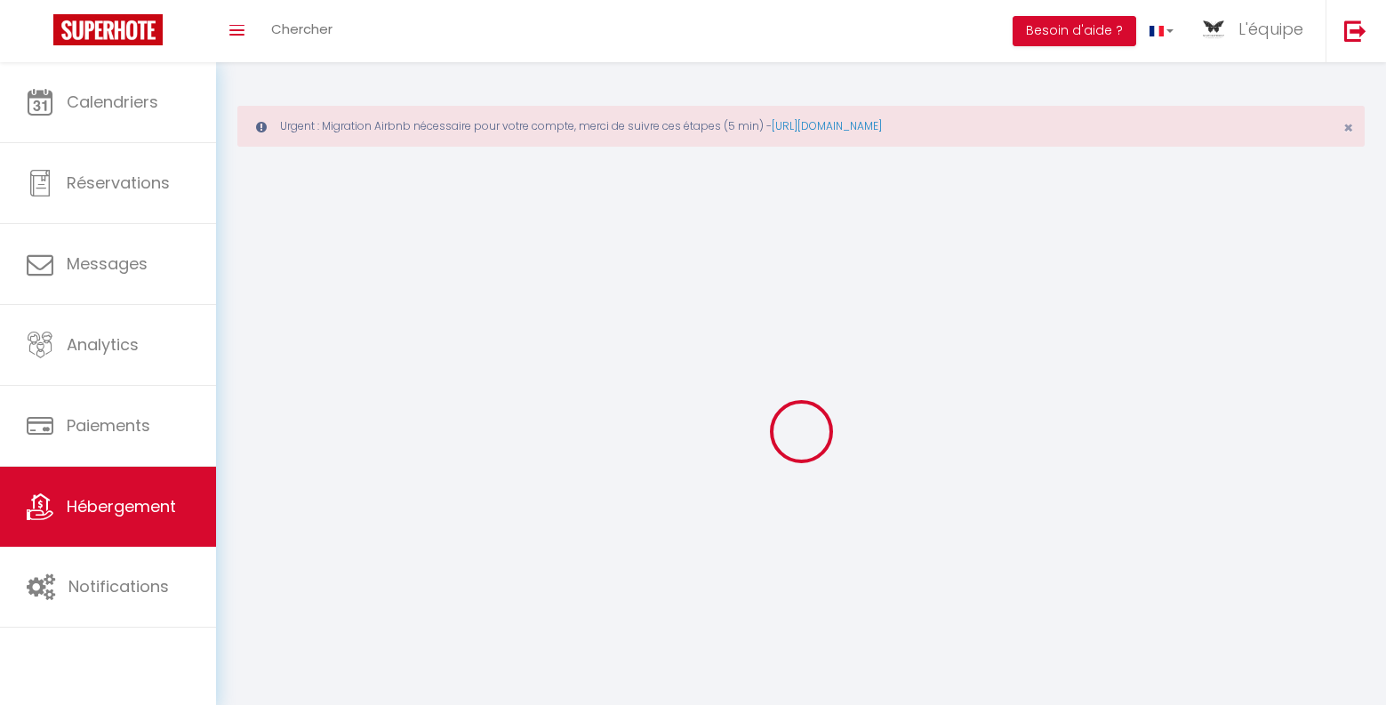
checkbox input "false"
select select
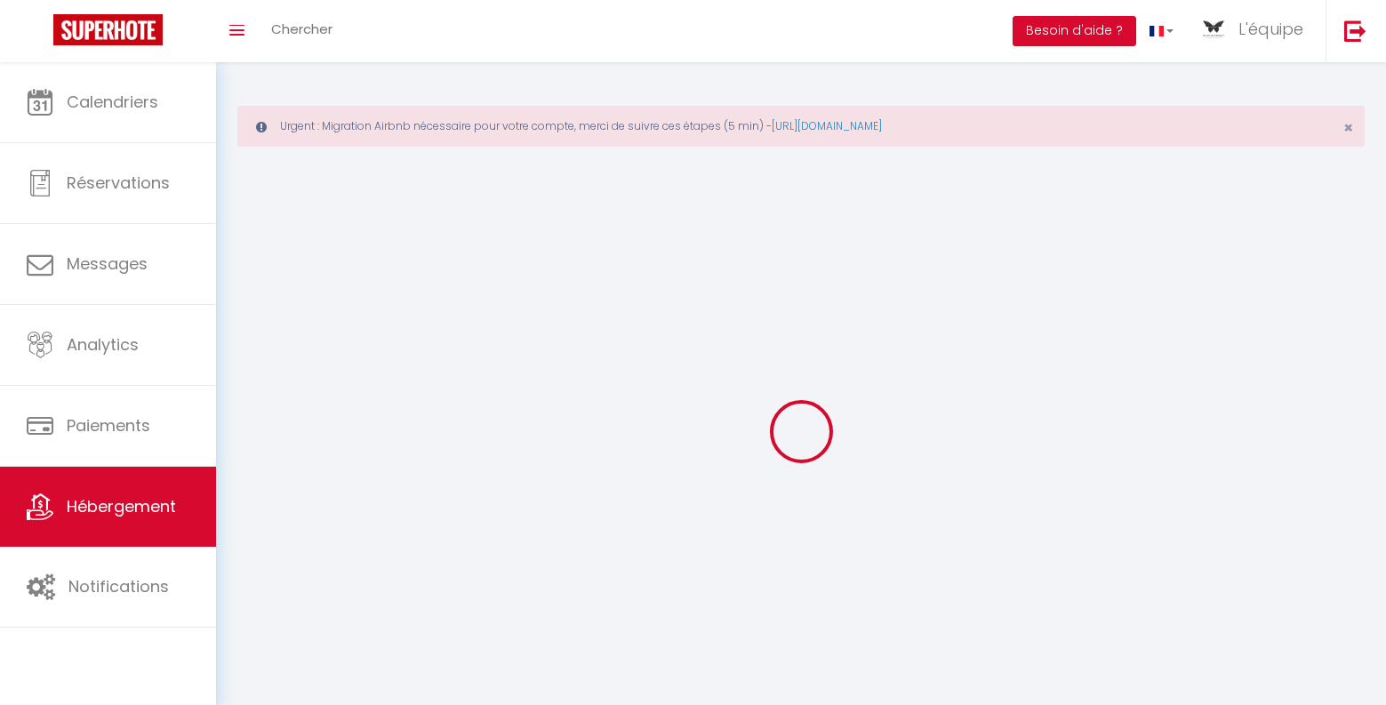
select select
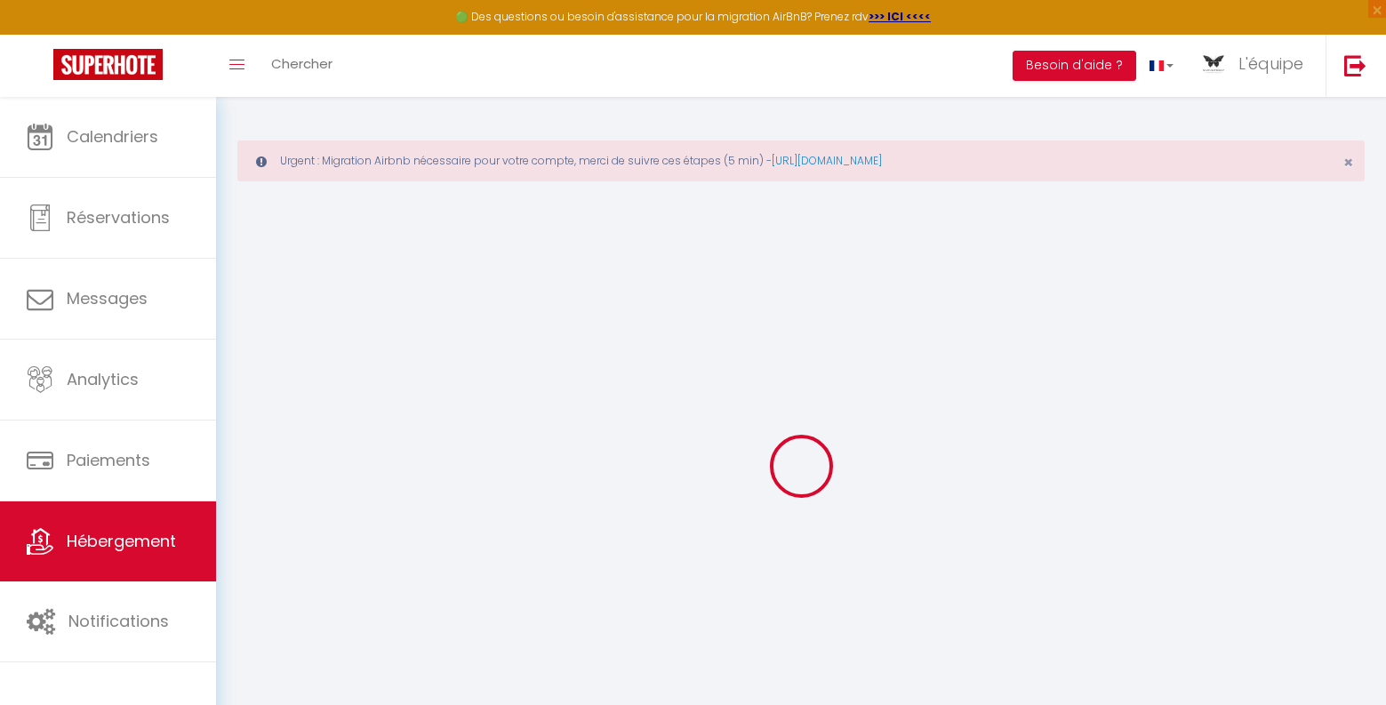
select select
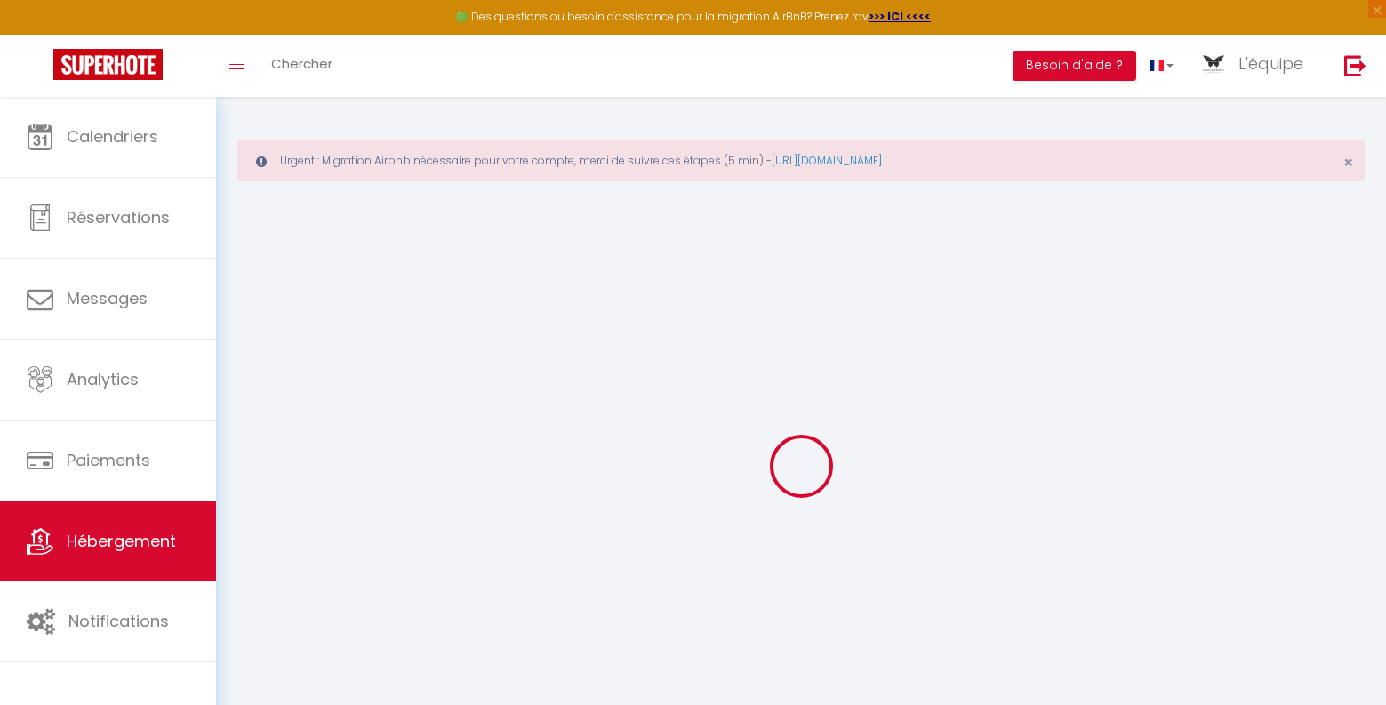
select select
checkbox input "false"
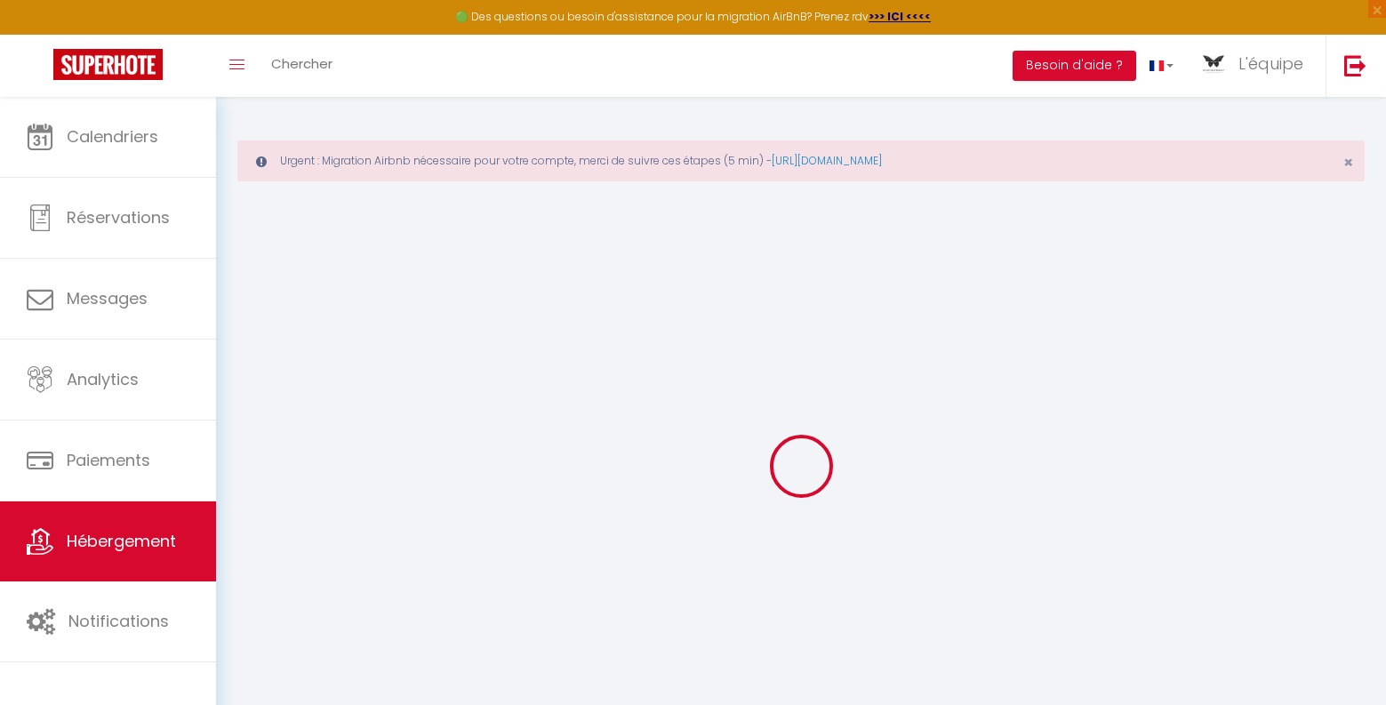
select select
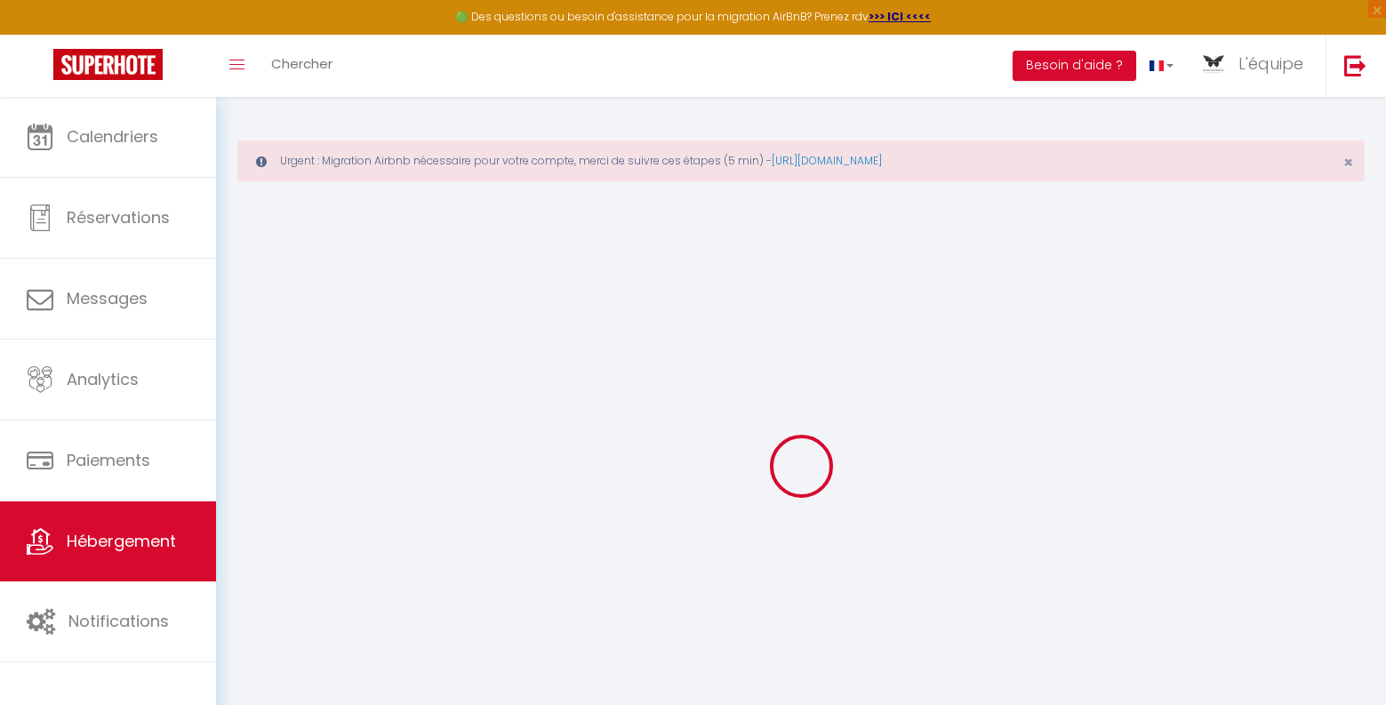
select select
checkbox input "false"
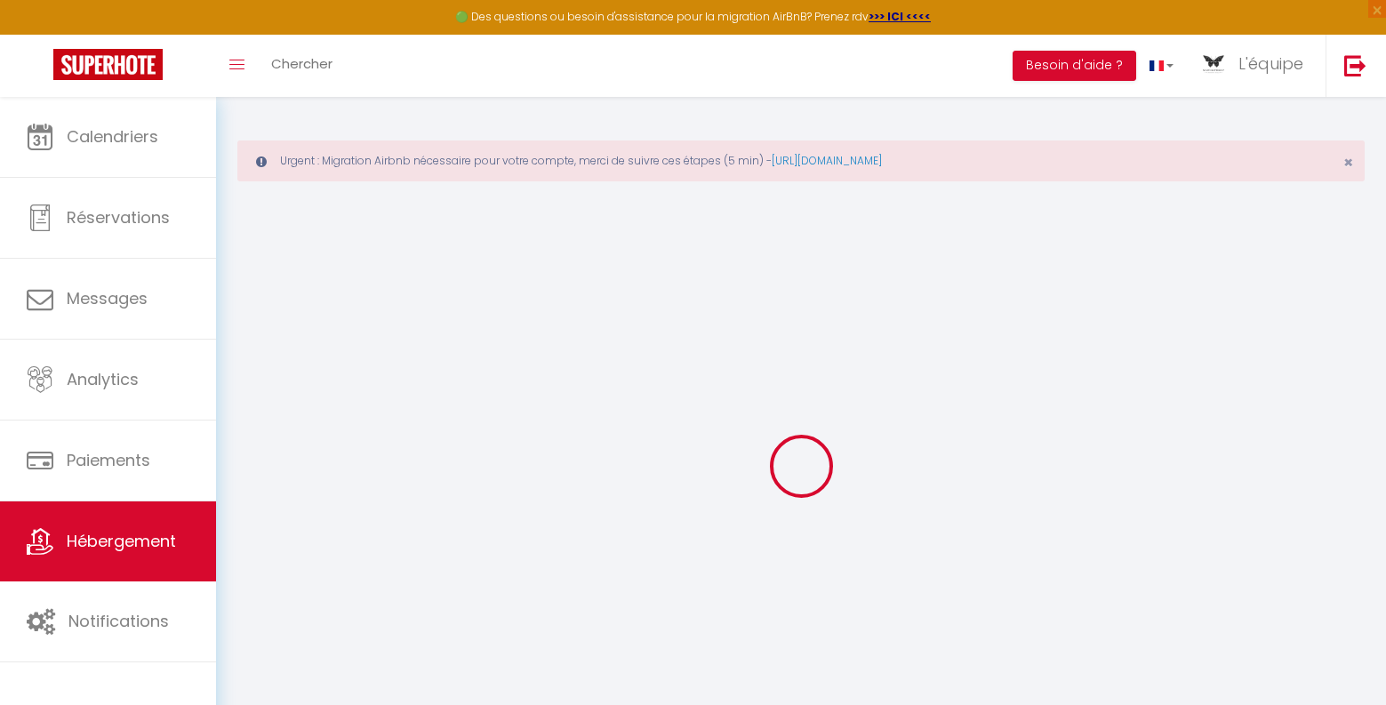
checkbox input "false"
select select
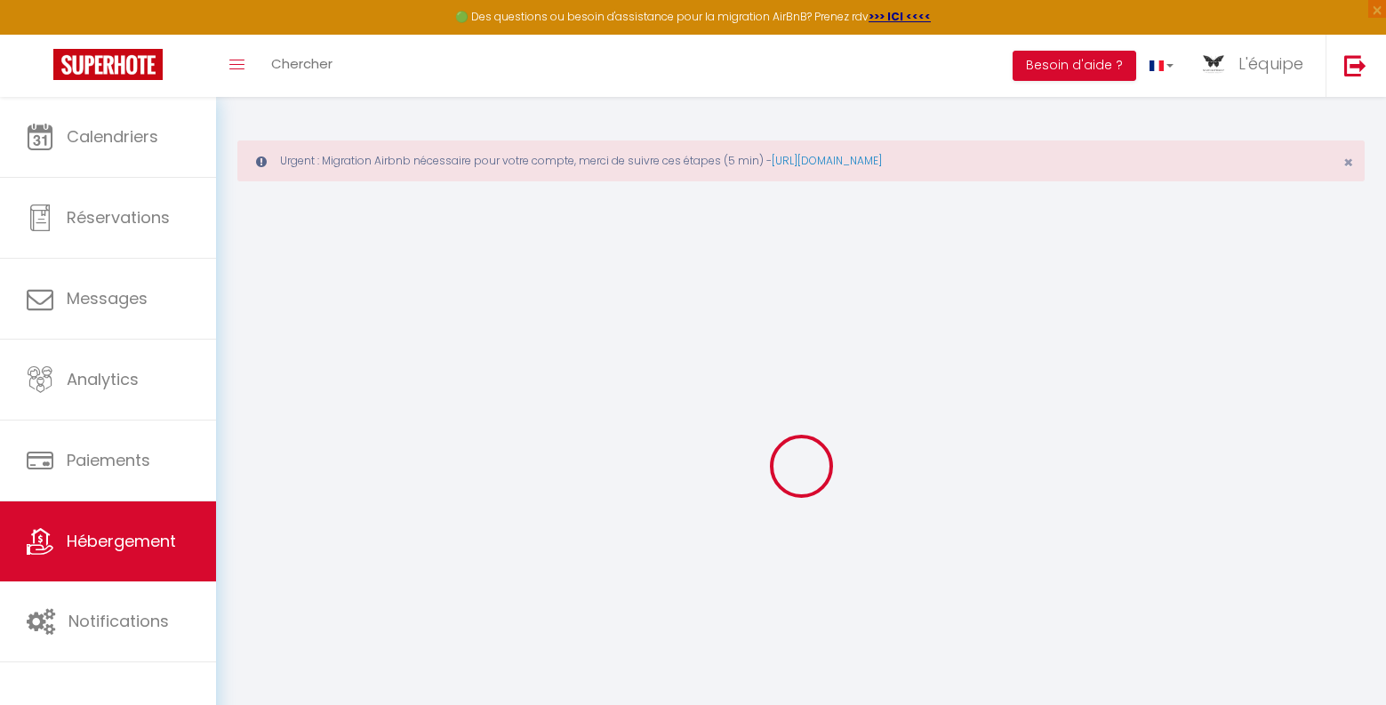
select select
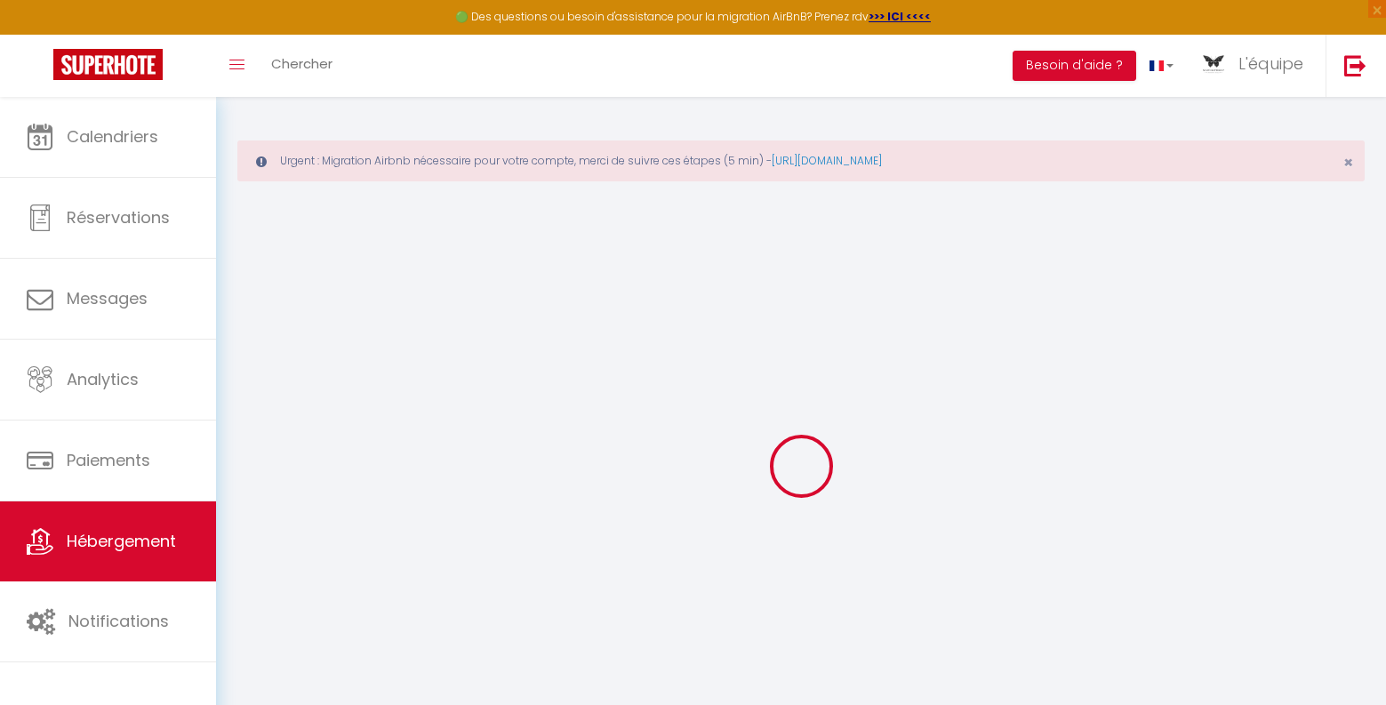
checkbox input "false"
select select
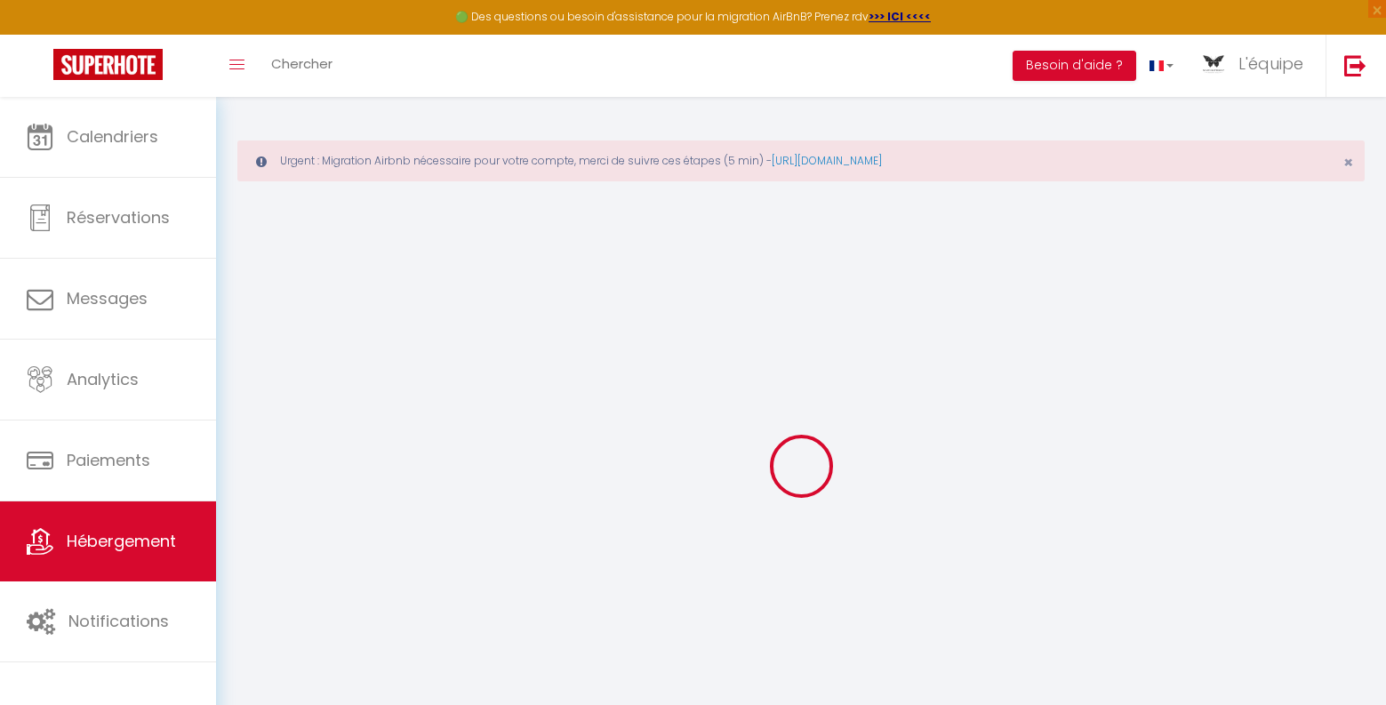
select select
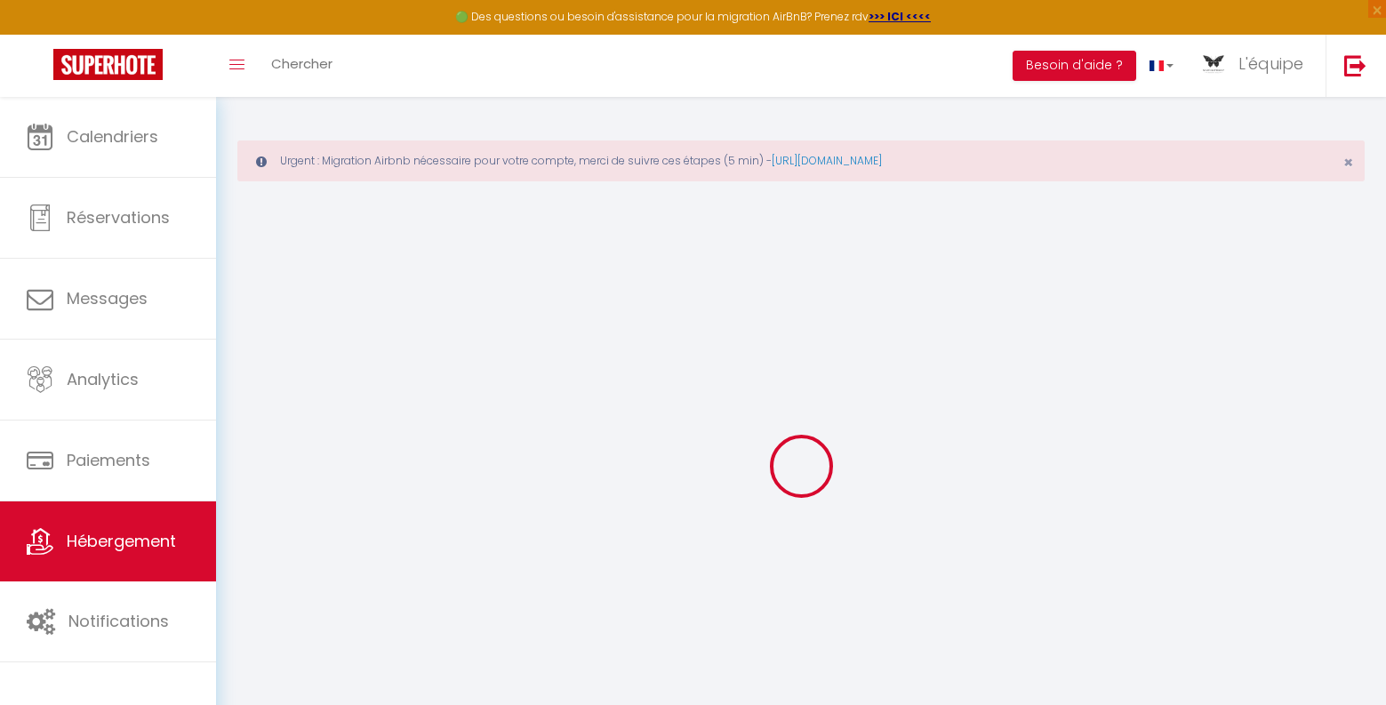
select select
checkbox input "false"
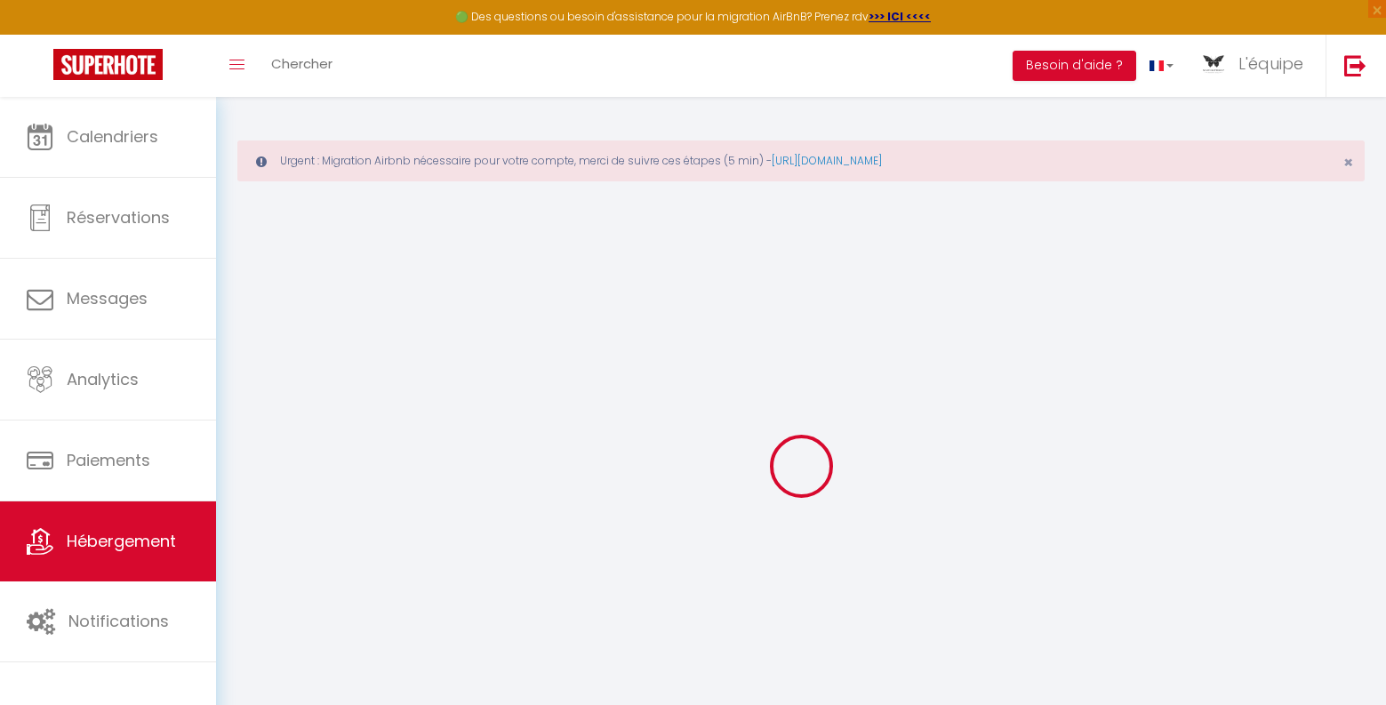
checkbox input "false"
select select
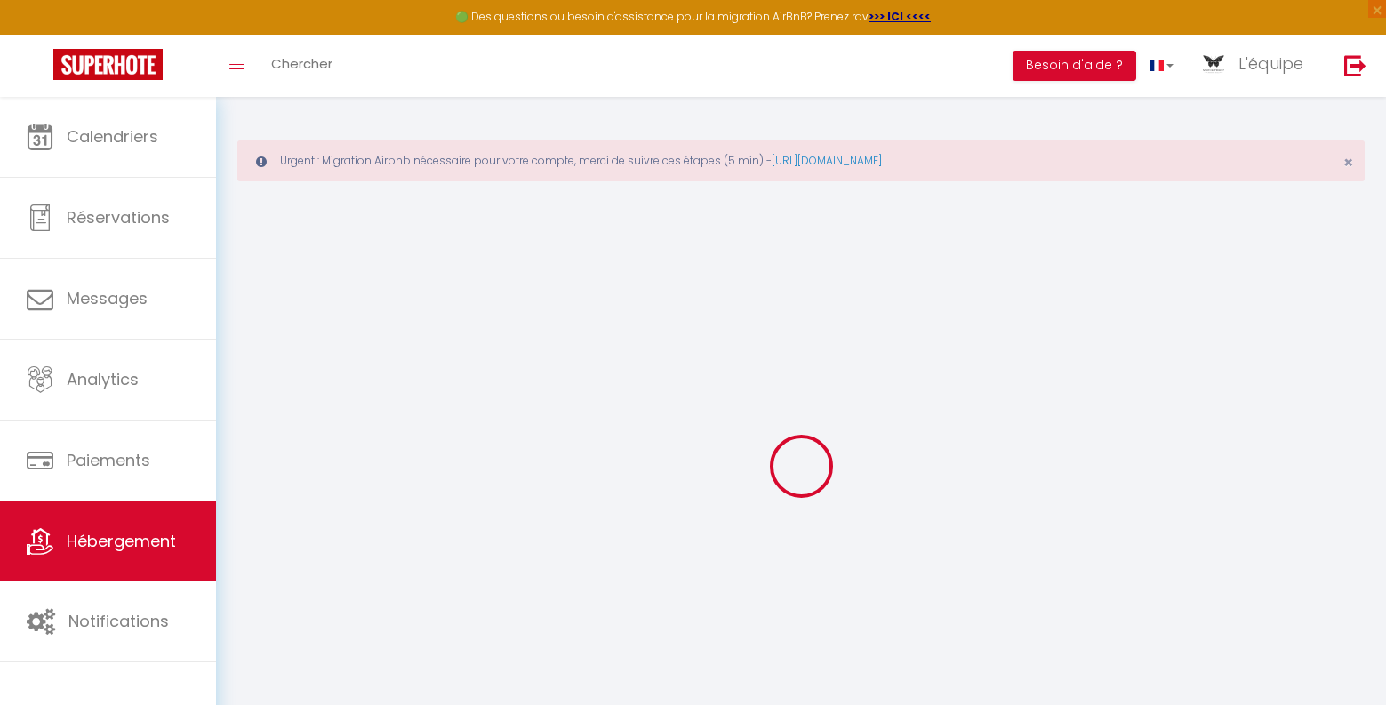
select select
checkbox input "false"
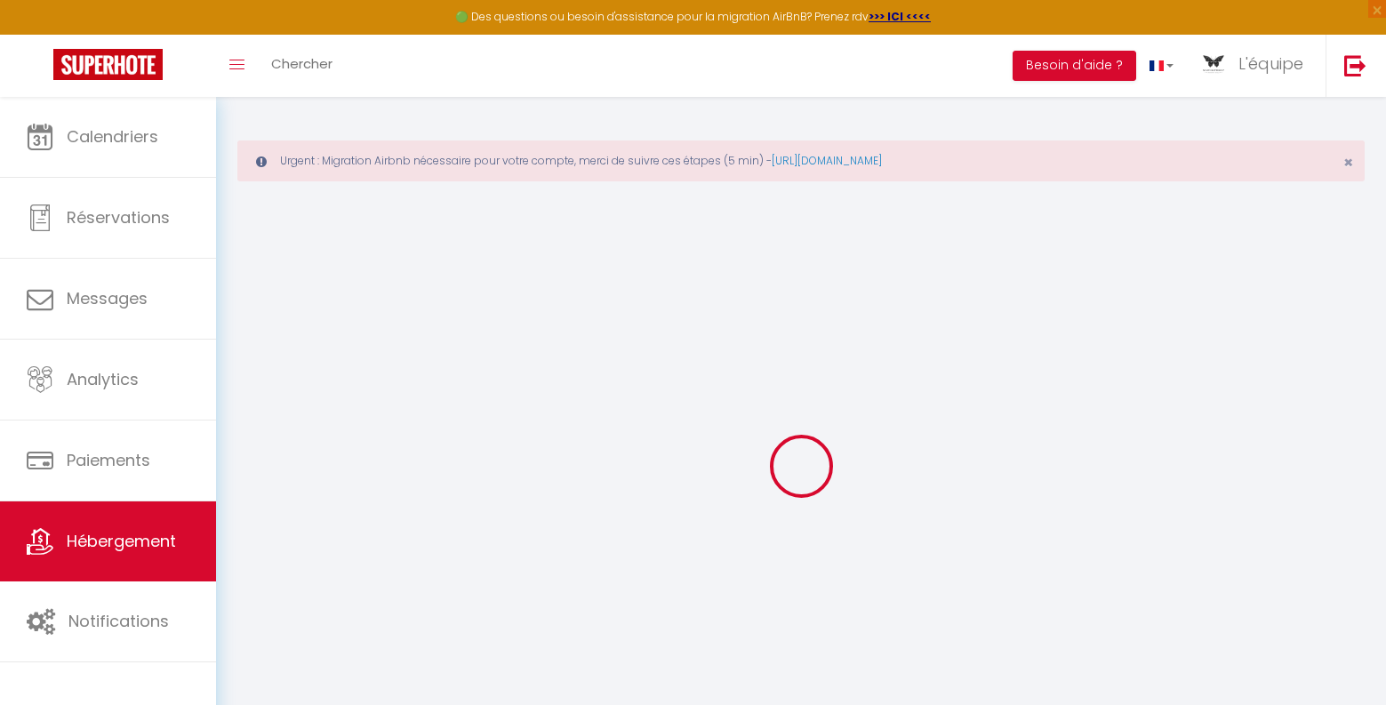
checkbox input "false"
select select
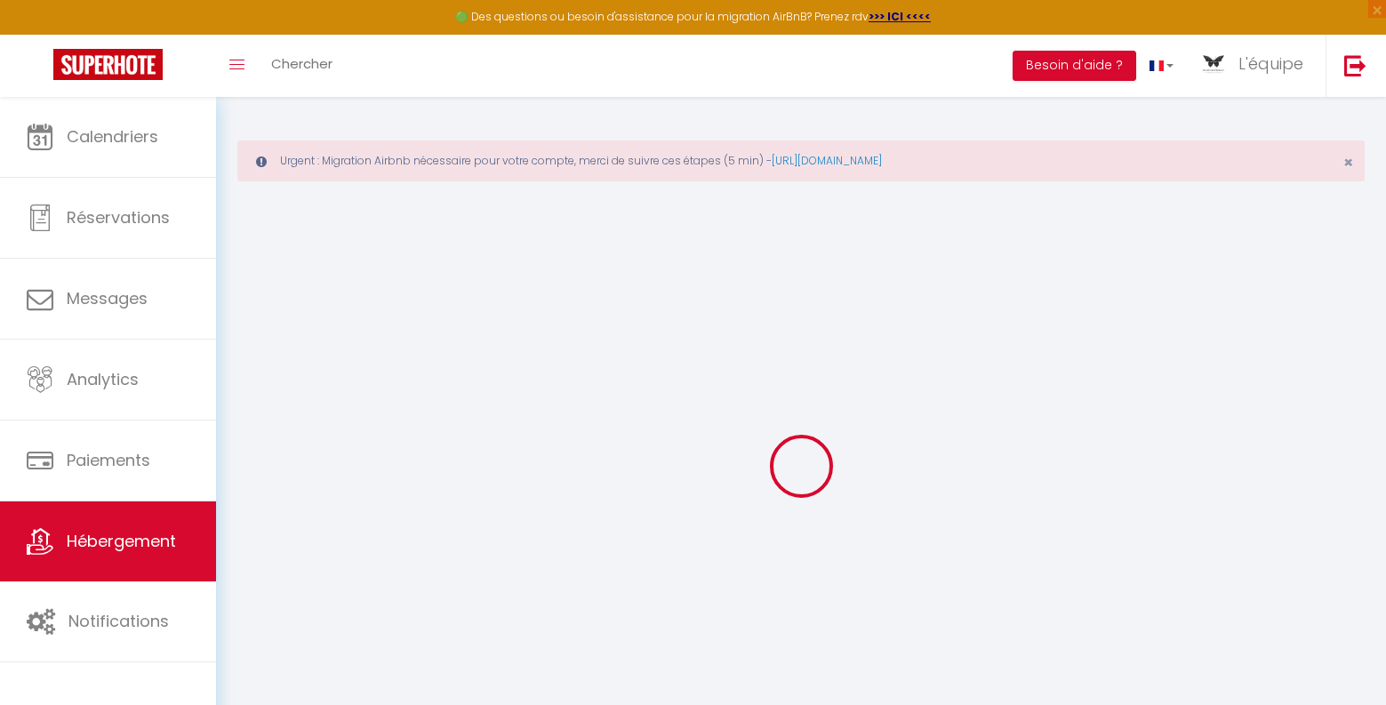
select select
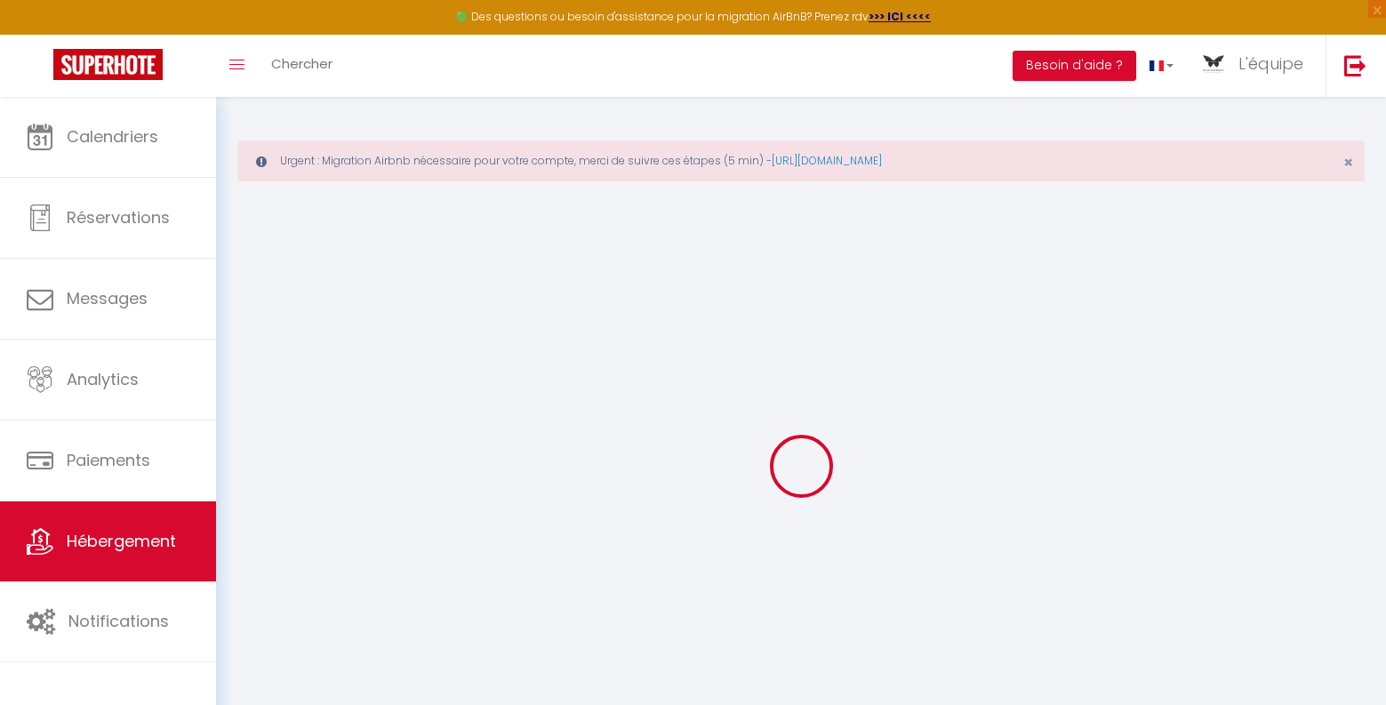
select select
checkbox input "false"
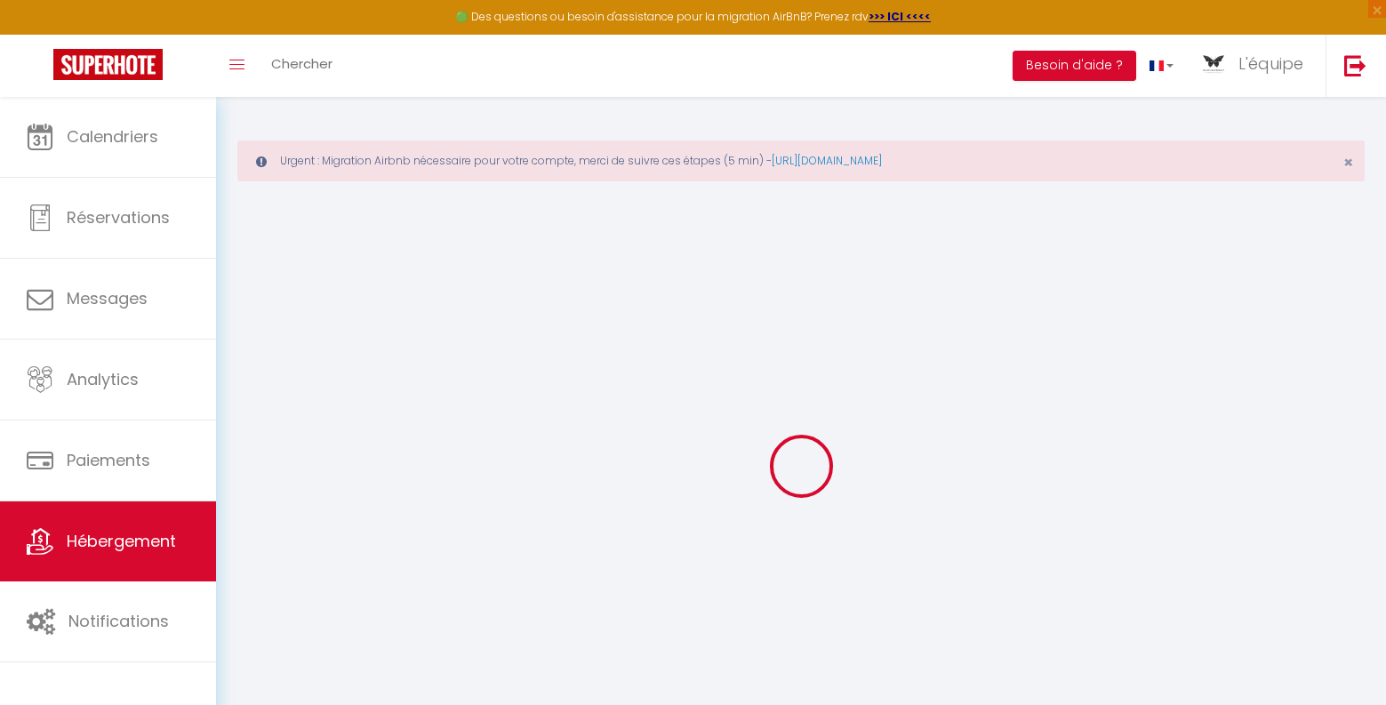
select select
type input "MAISON BLANCHE Chambre 2"
type input "L'équipe"
type input "WHITE BUTTERFLY HOTELS"
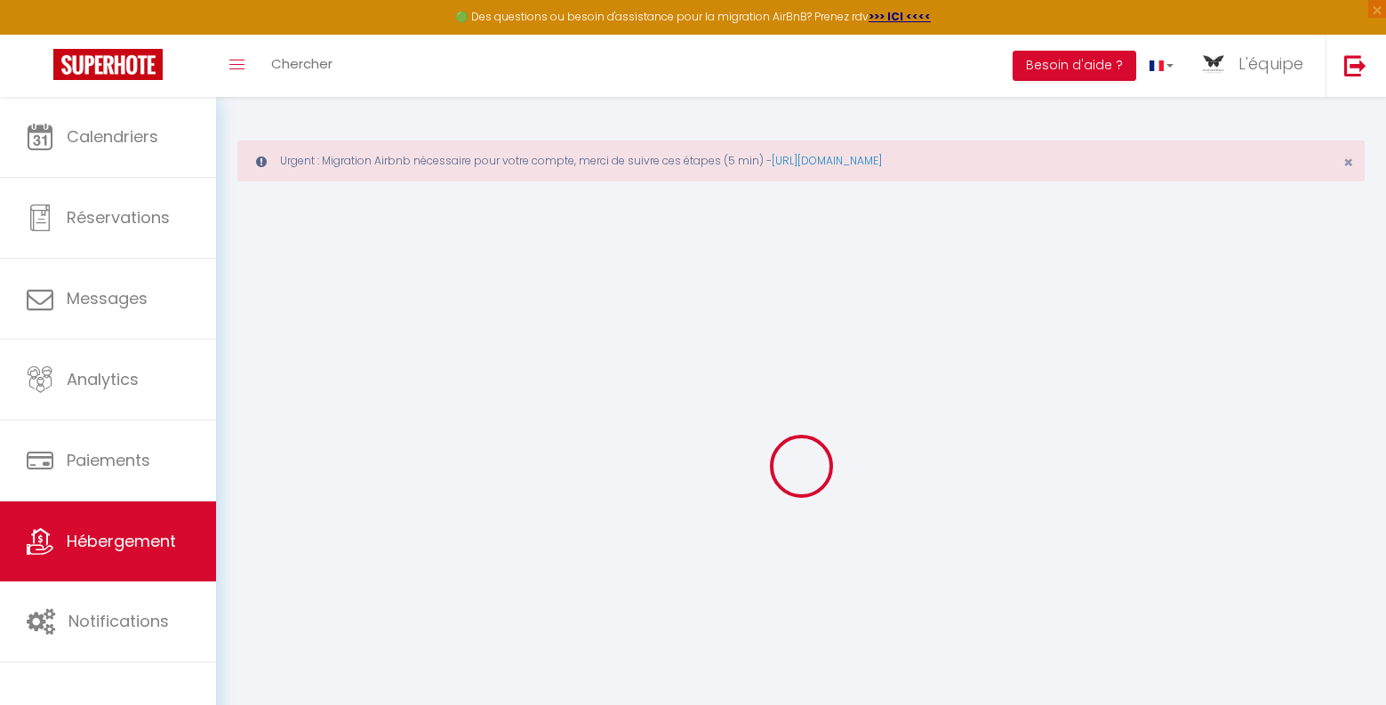
select select "2"
type input "15000"
type input "7500"
type input "10000"
type input "1000.00"
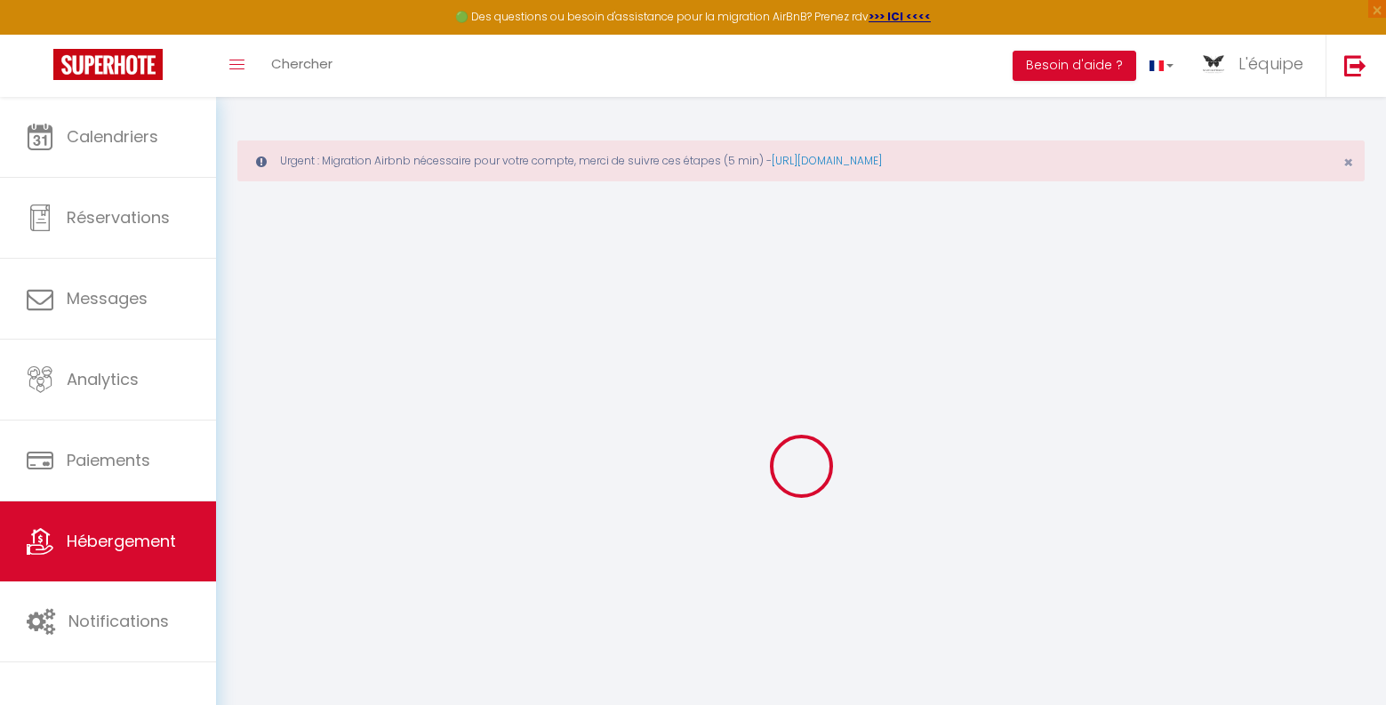
type input "40000"
select select
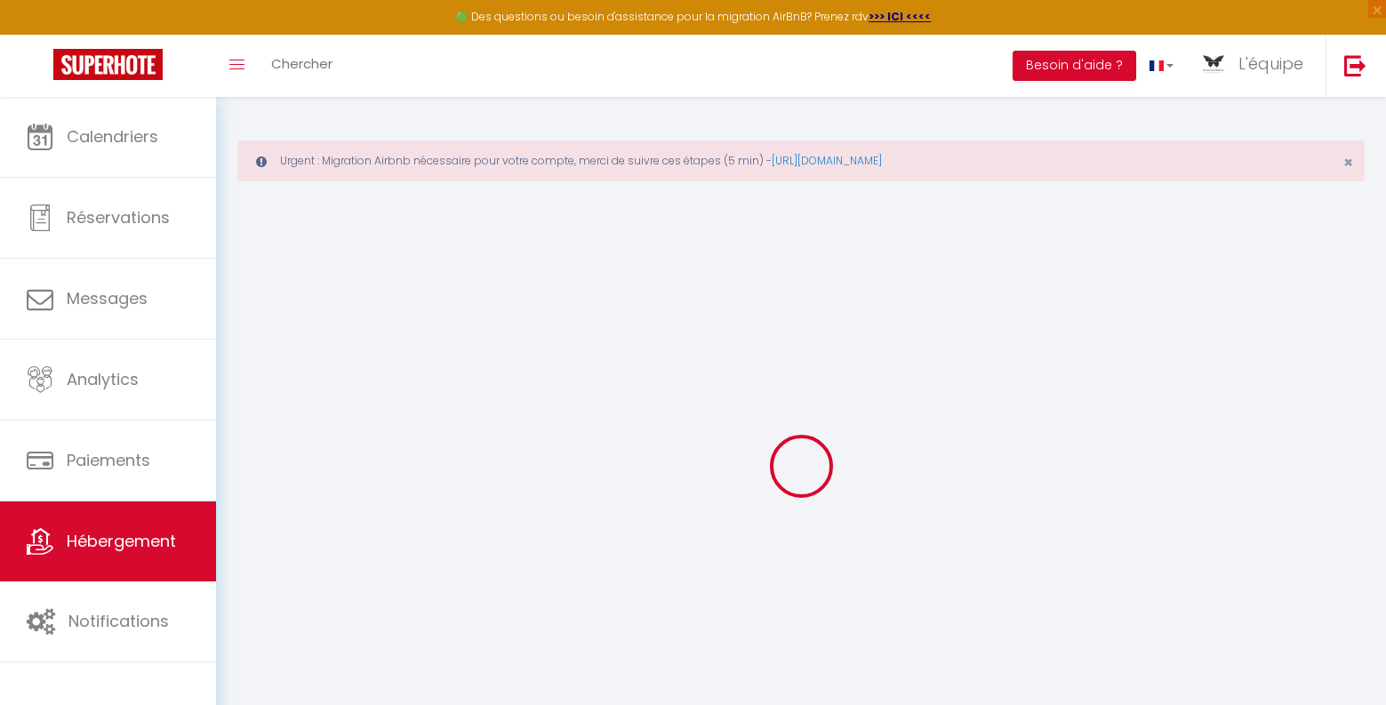
select select
type input "Route de la Corniche"
type input "12300"
type input "[GEOGRAPHIC_DATA]"
select select "190"
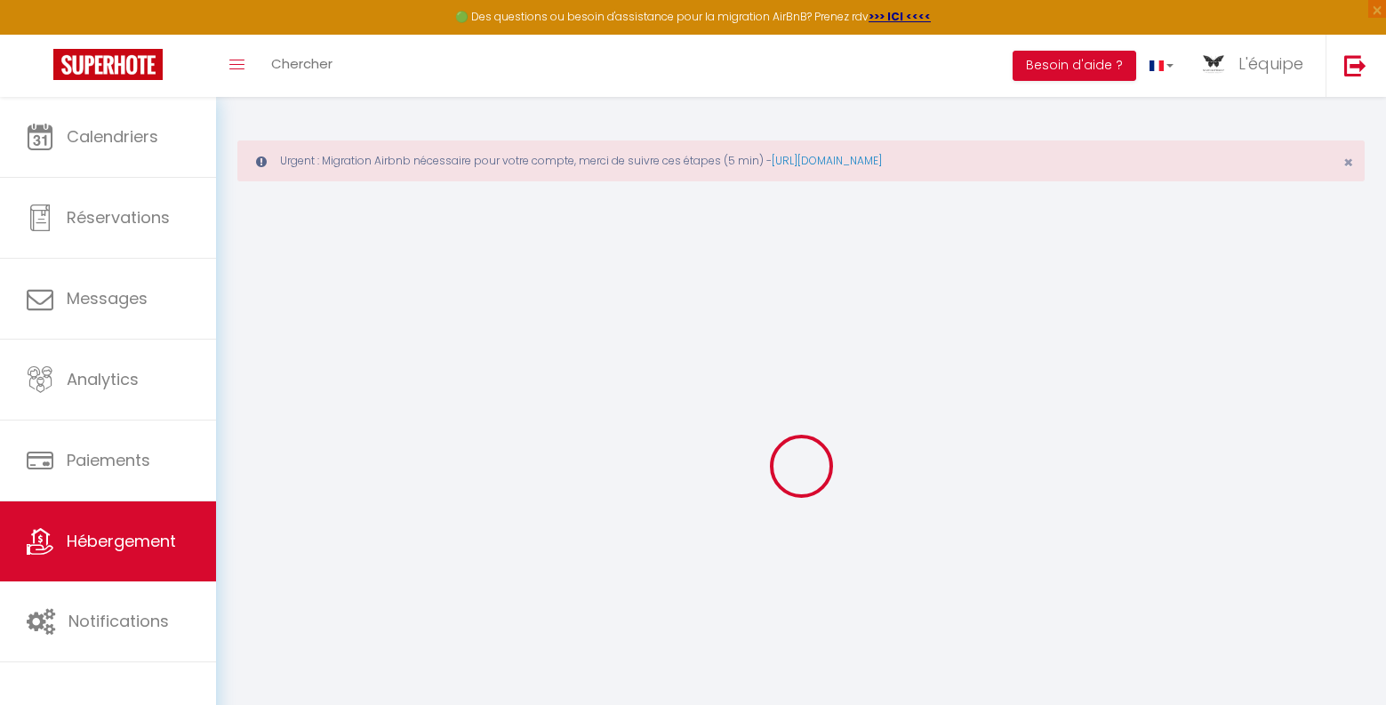
type input "[EMAIL_ADDRESS][DOMAIN_NAME]"
select select "11217"
checkbox input "false"
checkbox input "true"
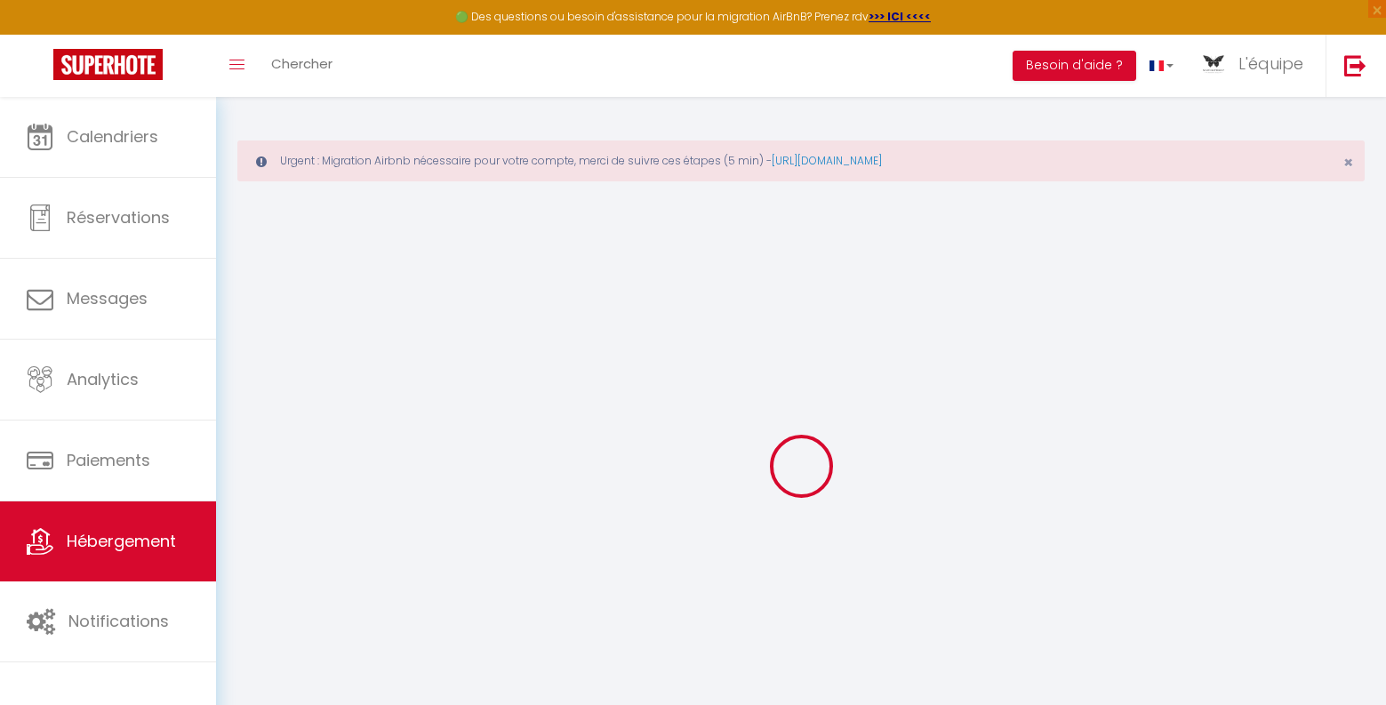
checkbox input "false"
select select "89"
type input "0"
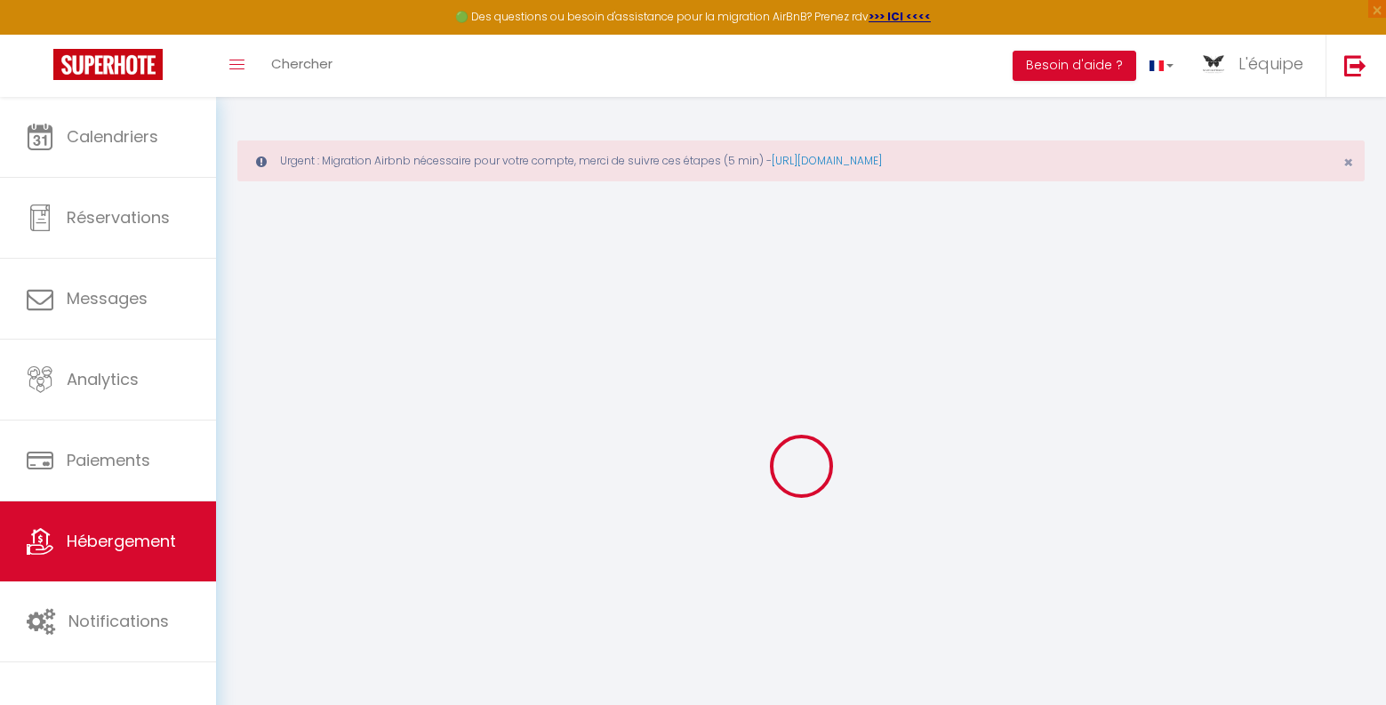
type input "0"
select select "39331"
select select
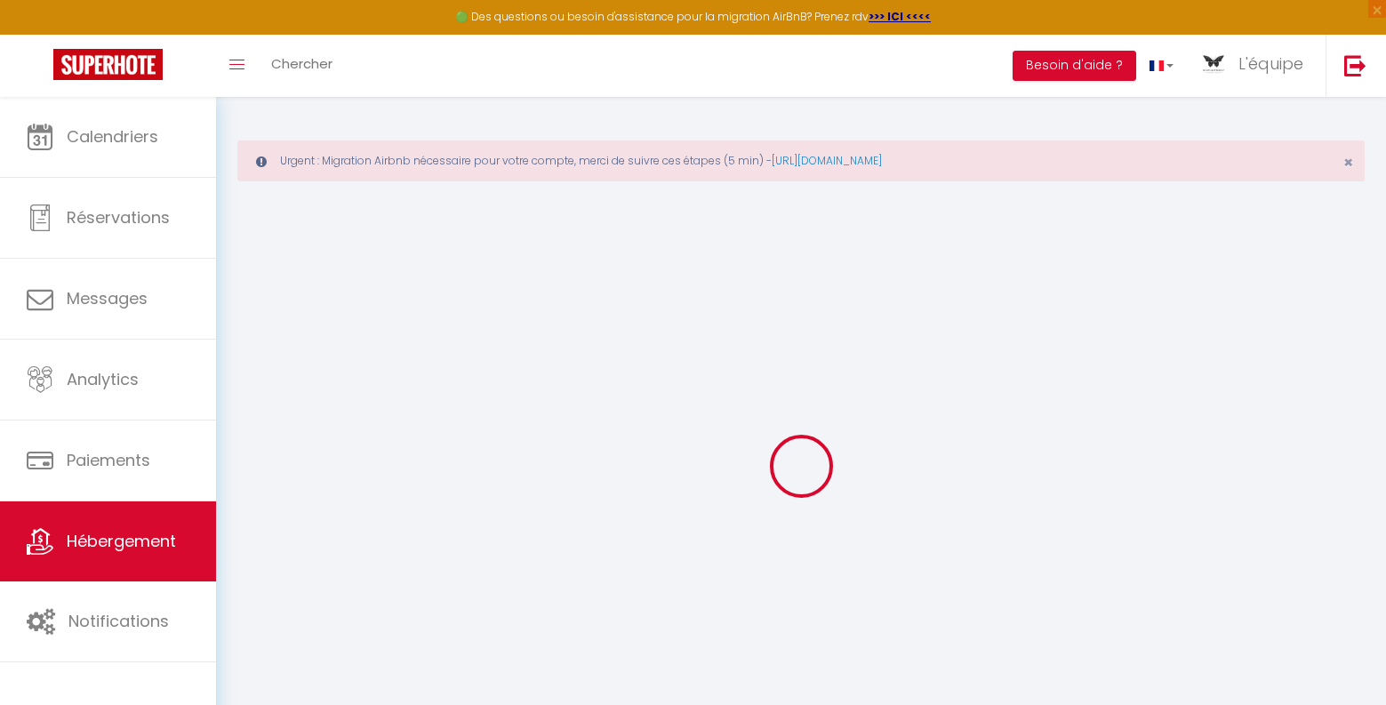
select select
checkbox input "false"
checkbox input "true"
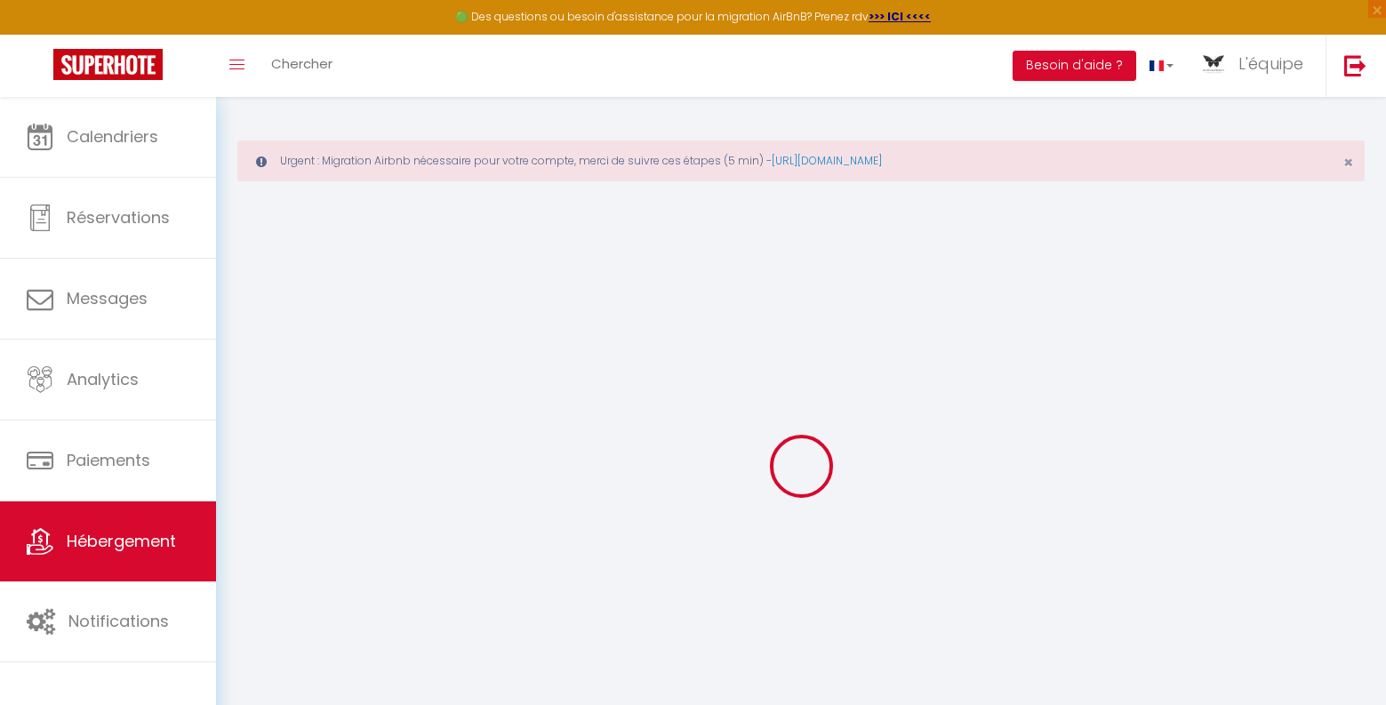
checkbox input "false"
select select
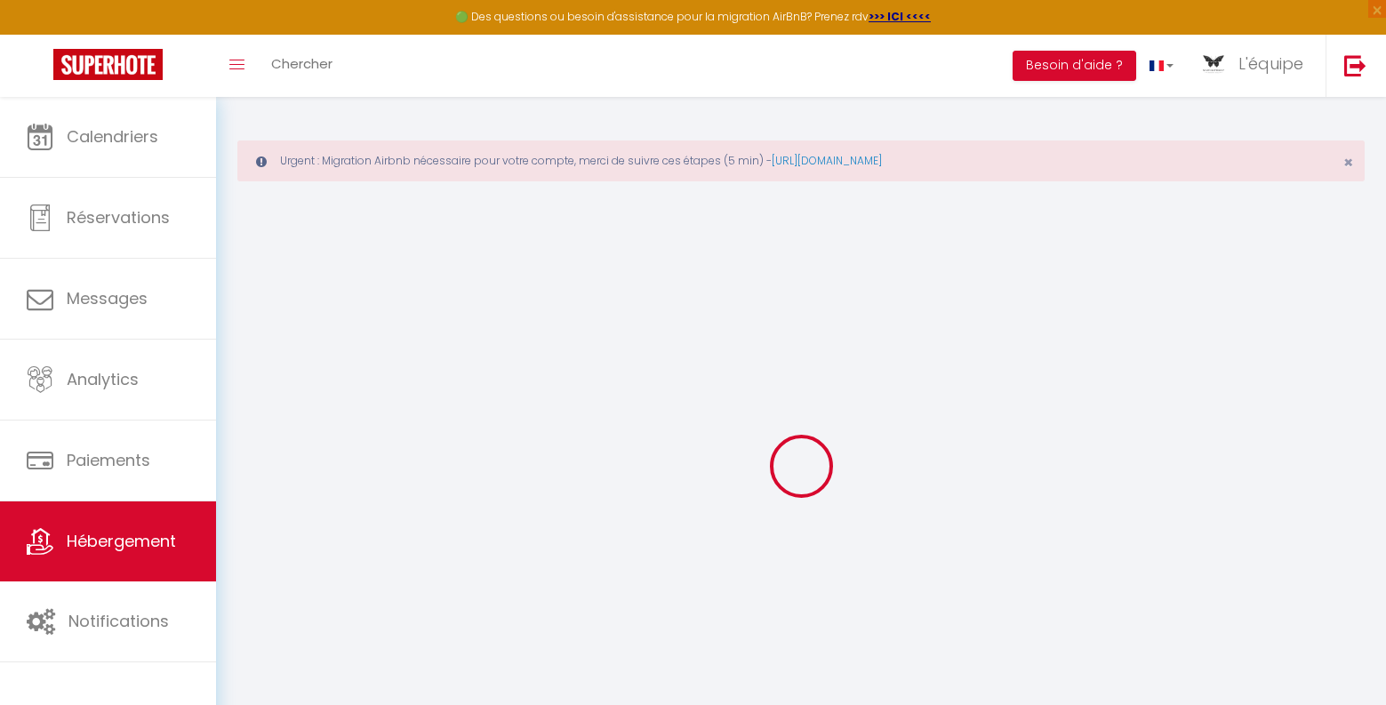
select select
checkbox input "false"
checkbox input "true"
checkbox input "false"
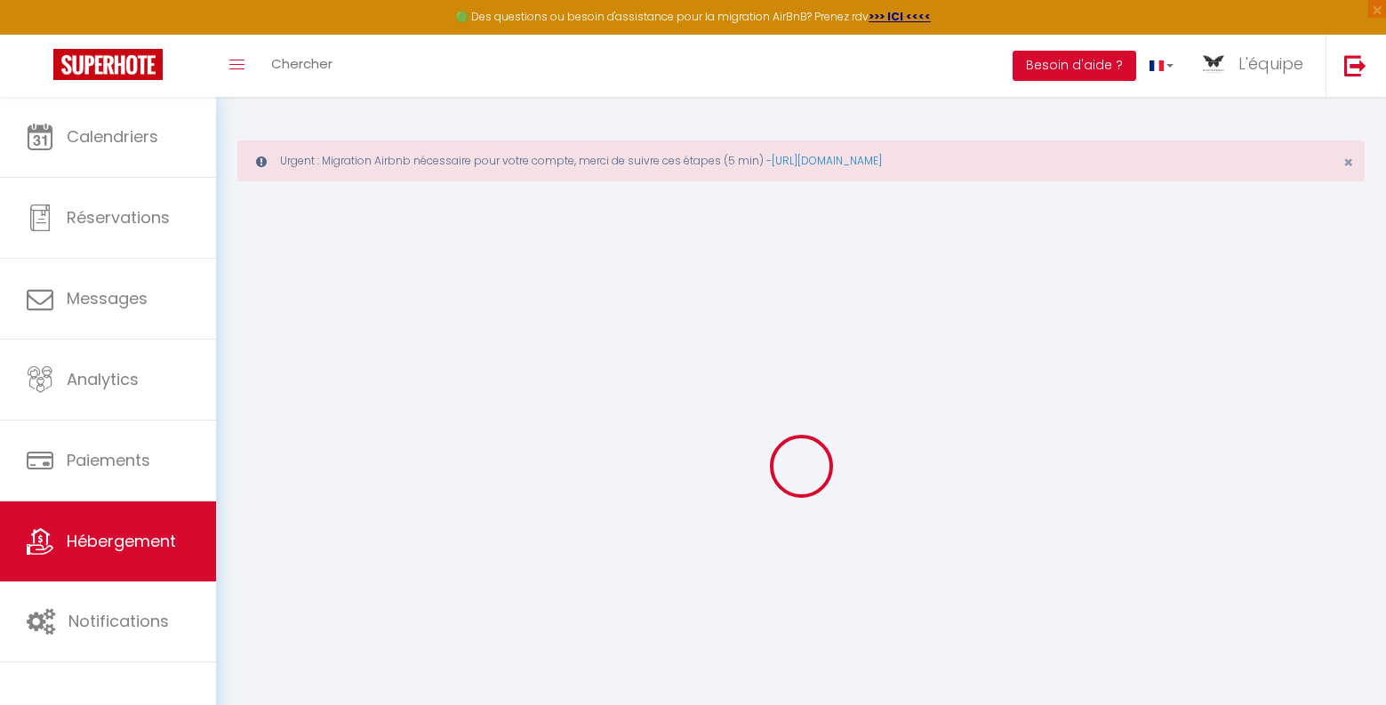
checkbox input "false"
checkbox input "true"
checkbox input "false"
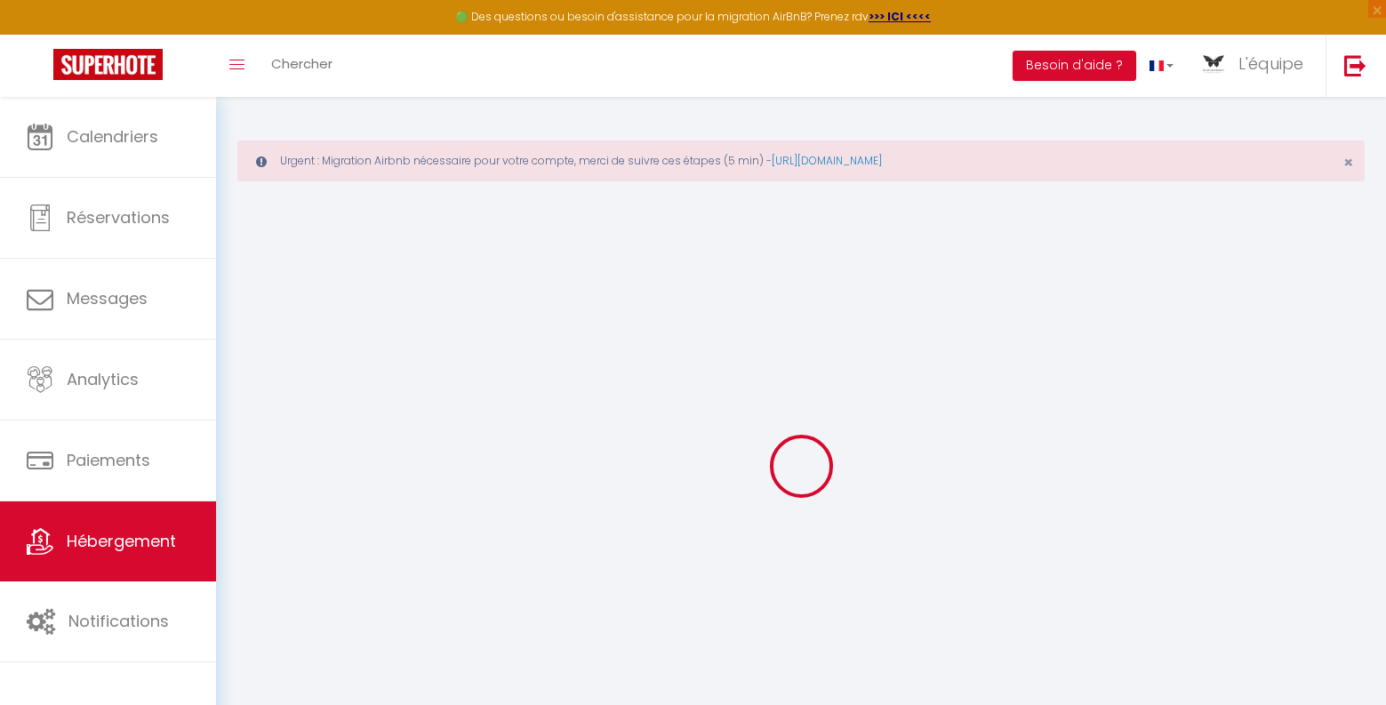
checkbox input "true"
checkbox input "false"
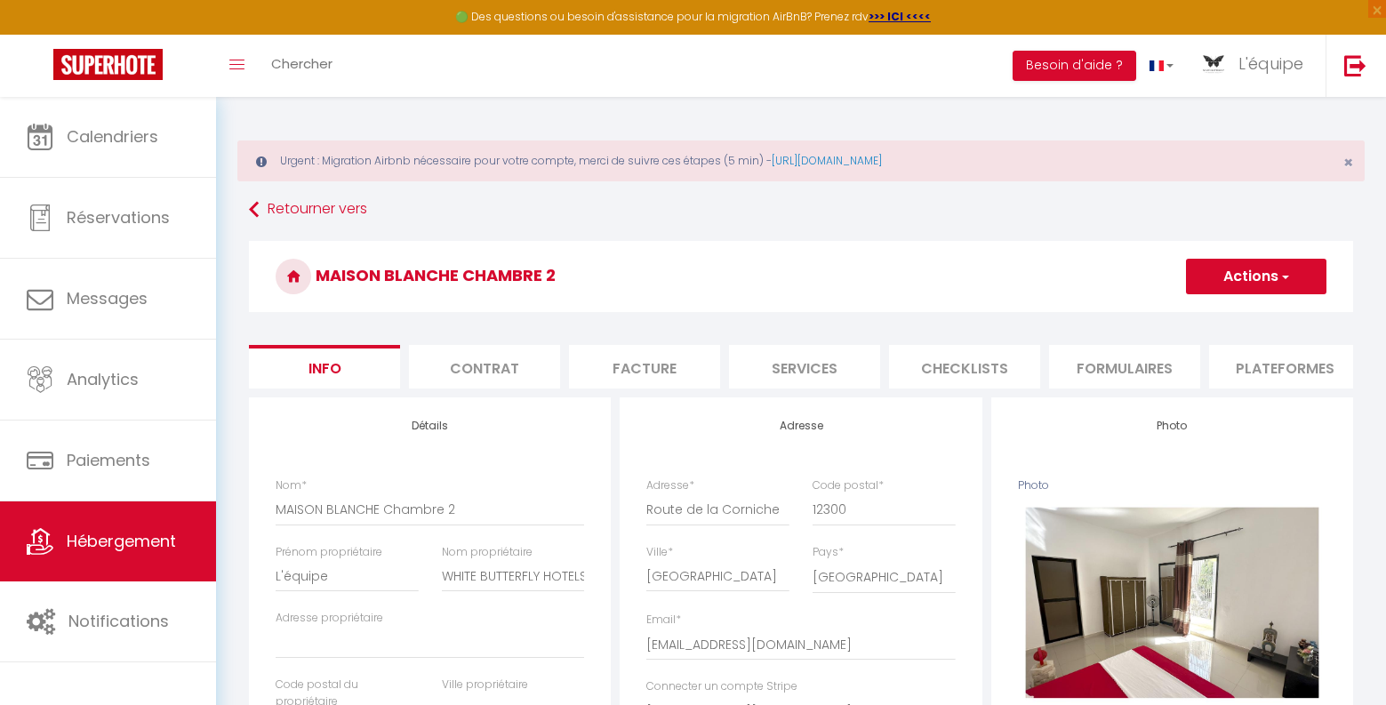
click at [1291, 284] on button "Actions" at bounding box center [1256, 277] width 140 height 36
click at [1159, 363] on link "Supprimer" at bounding box center [1230, 361] width 190 height 23
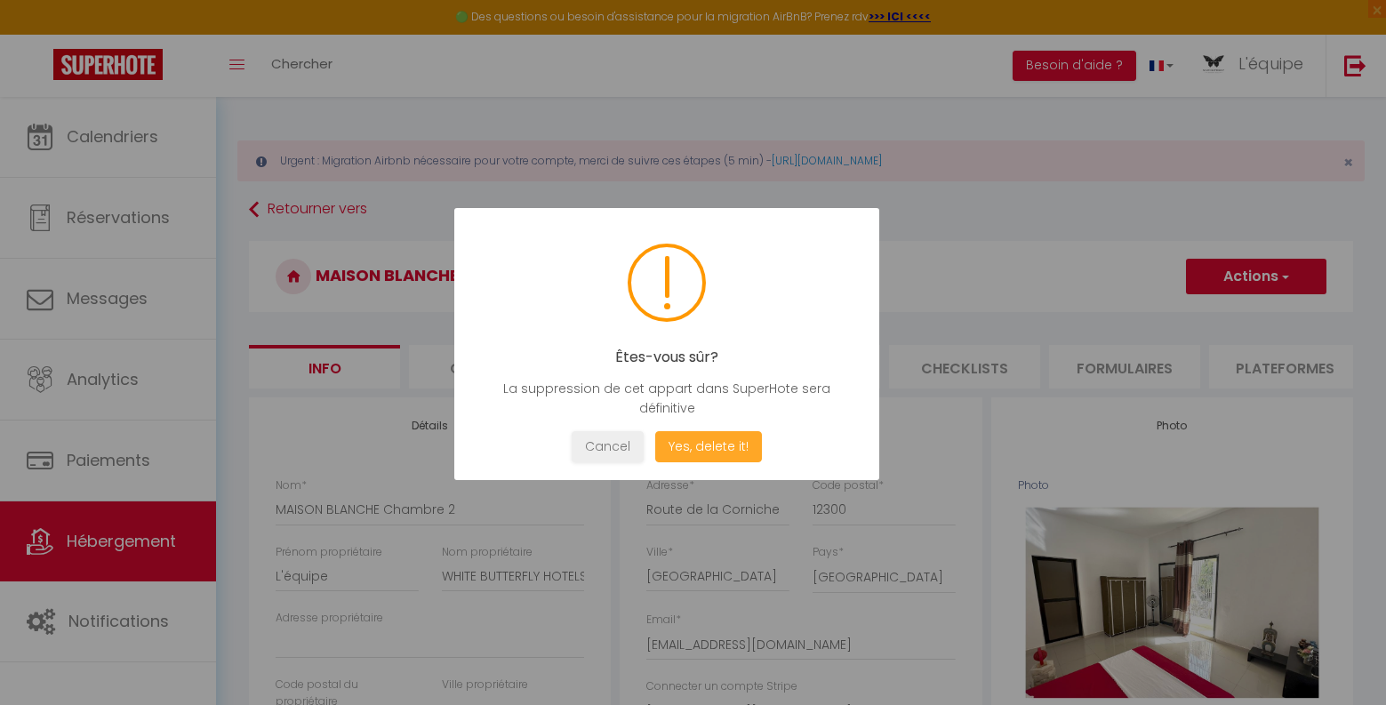
click at [671, 449] on button "Yes, delete it!" at bounding box center [708, 446] width 107 height 31
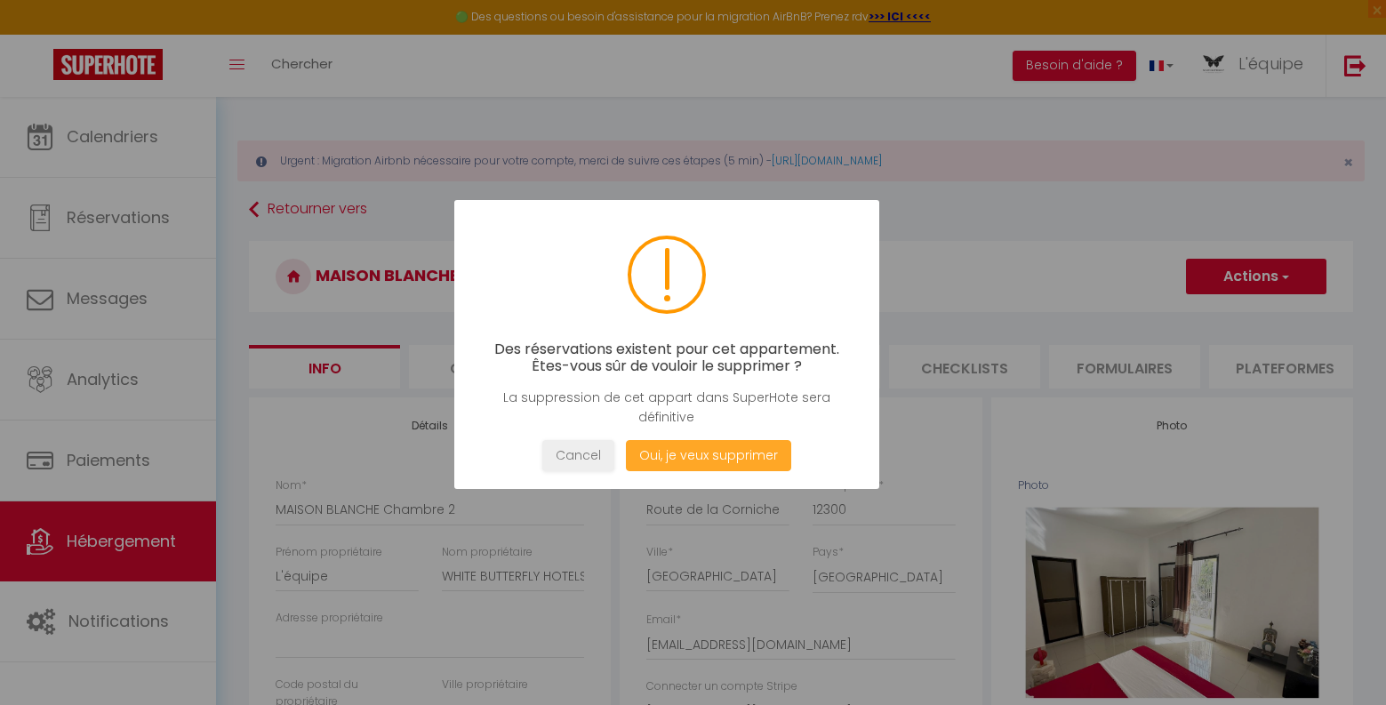
click at [671, 449] on button "Oui, je veux supprimer" at bounding box center [708, 455] width 165 height 31
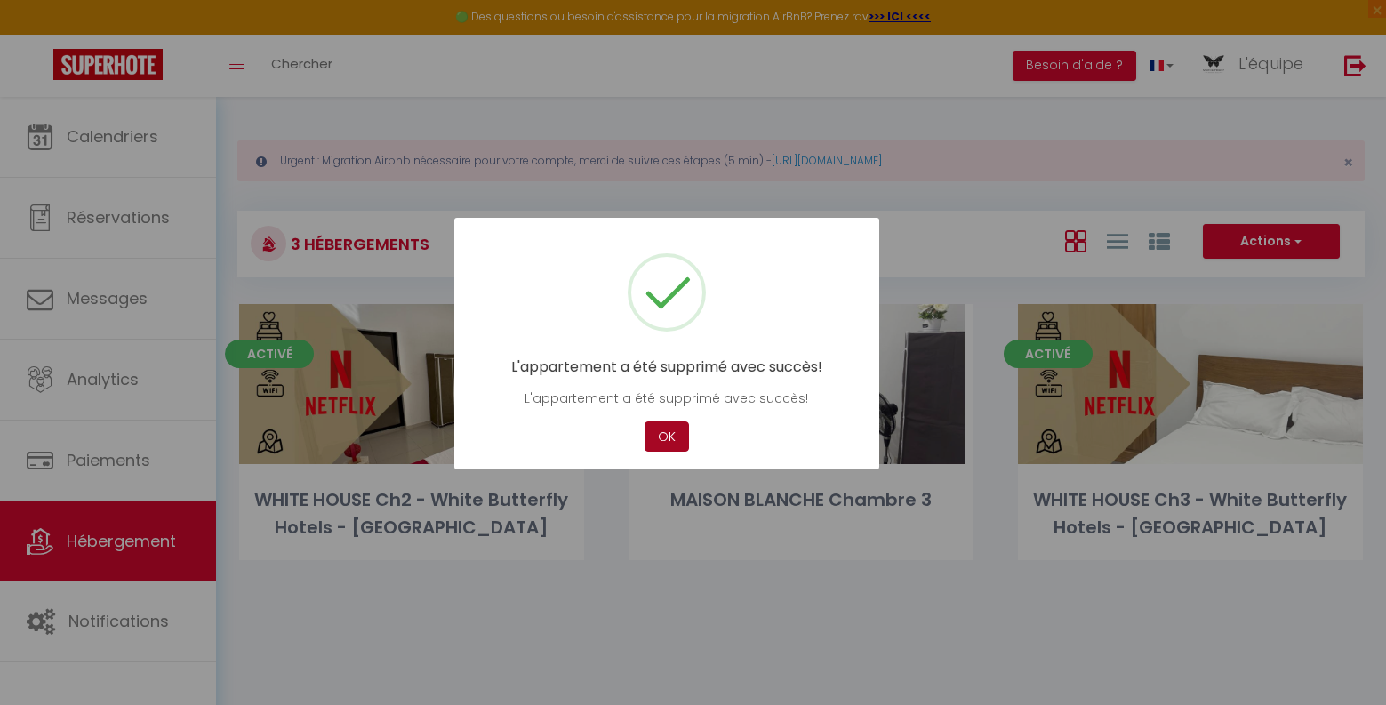
click at [658, 430] on button "OK" at bounding box center [666, 436] width 44 height 31
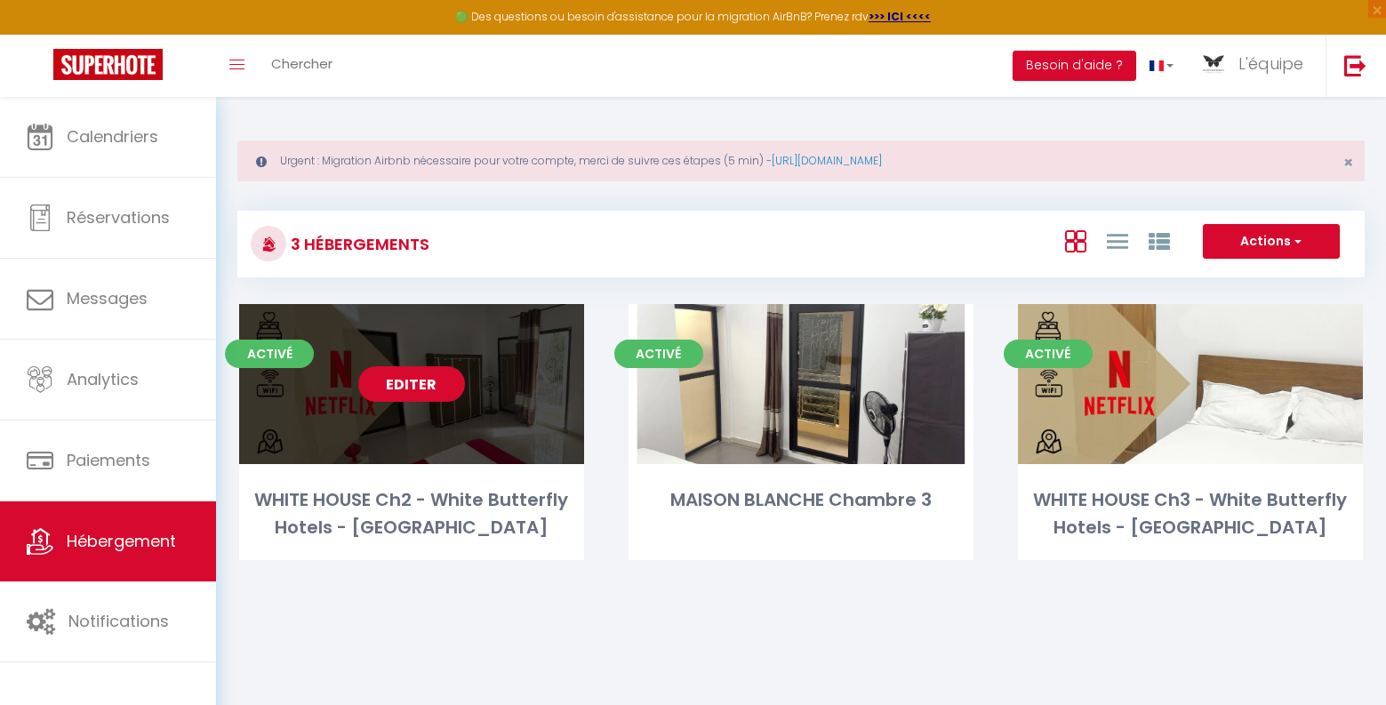
click at [413, 385] on link "Editer" at bounding box center [411, 384] width 107 height 36
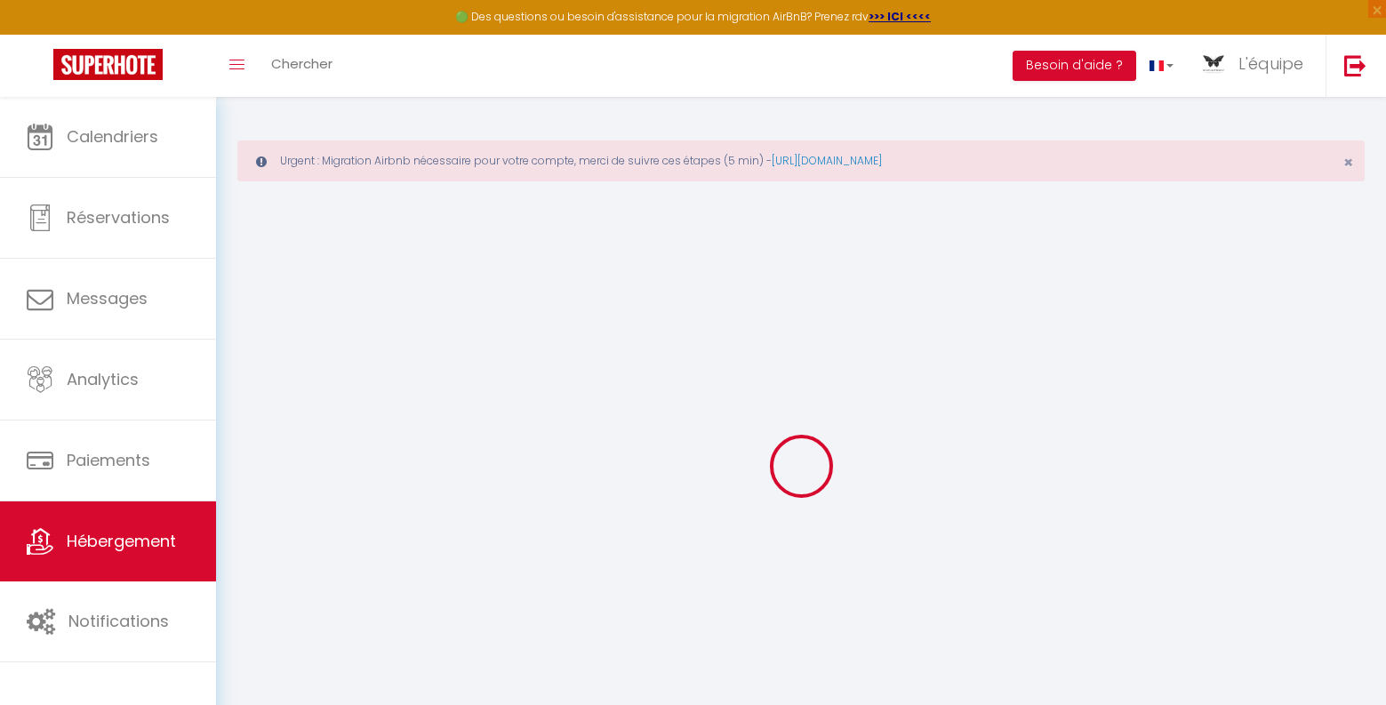
select select
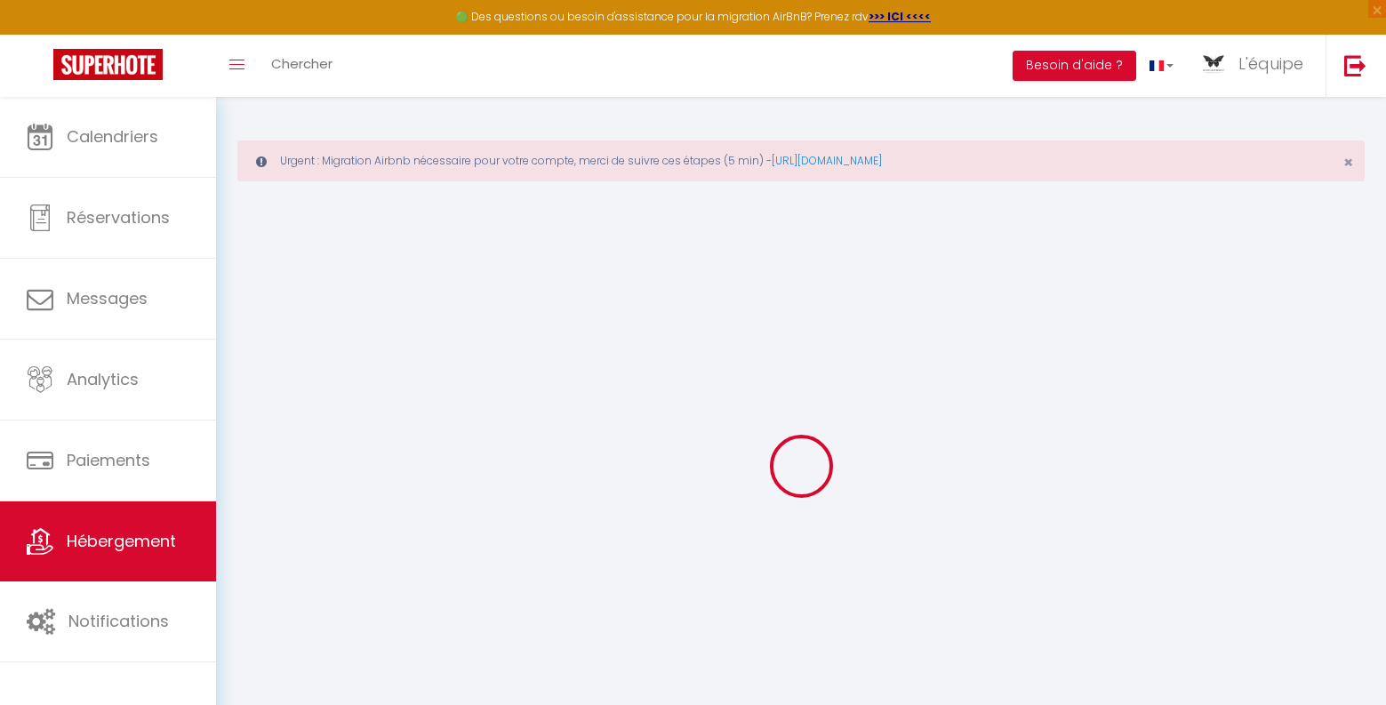
select select
checkbox input "false"
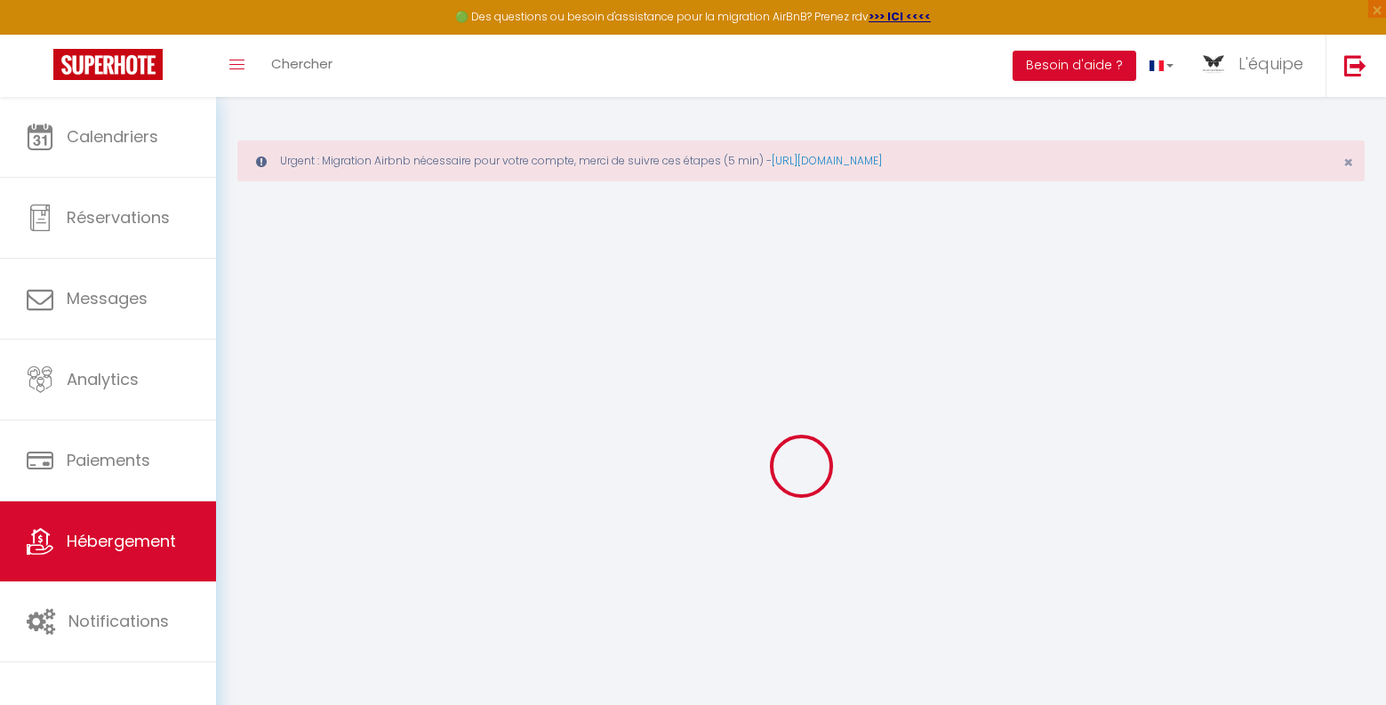
select select
type input "WHITE HOUSE Ch2 - White Butterfly Hotels - [GEOGRAPHIC_DATA]"
type input "L'équipe"
type input "WHITE BUTTERFLY HOTELS"
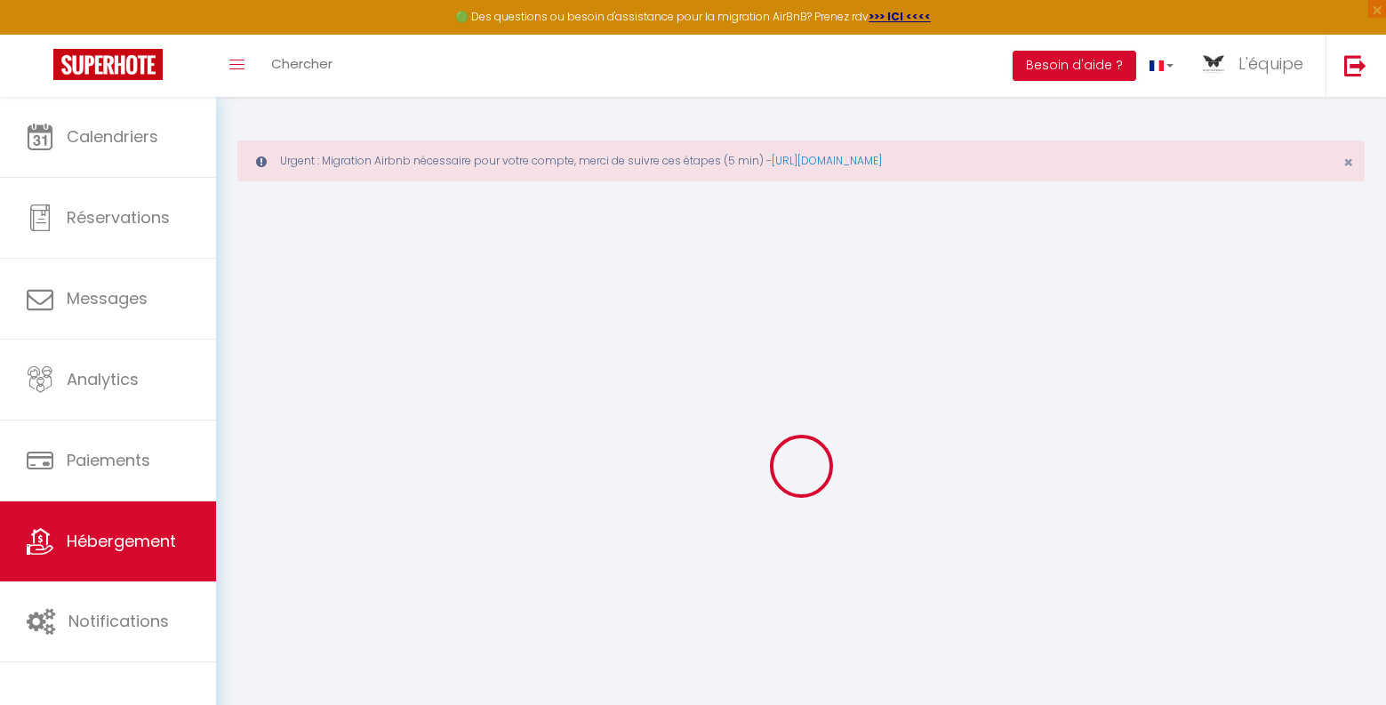
select select "2"
type input "10000"
type input "1000.00"
select select
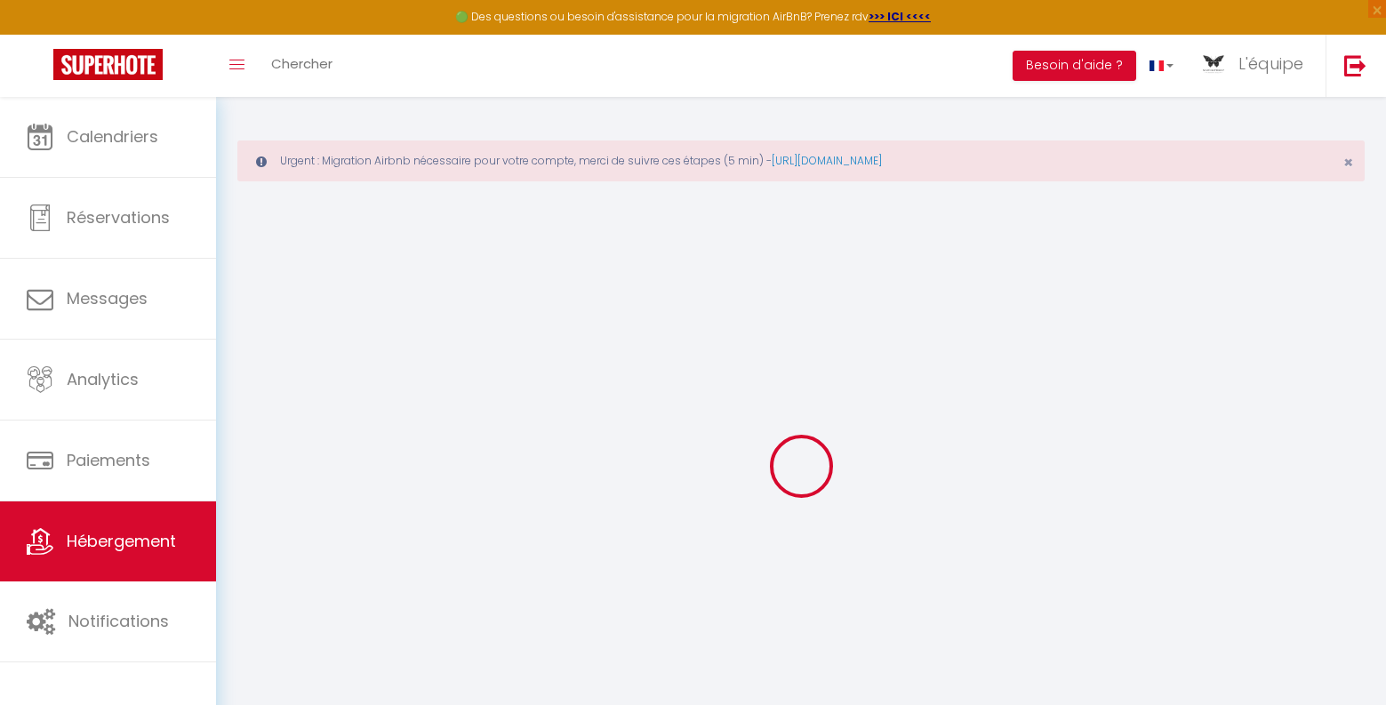
select select
type input "Rue OKM 396"
type input "20054"
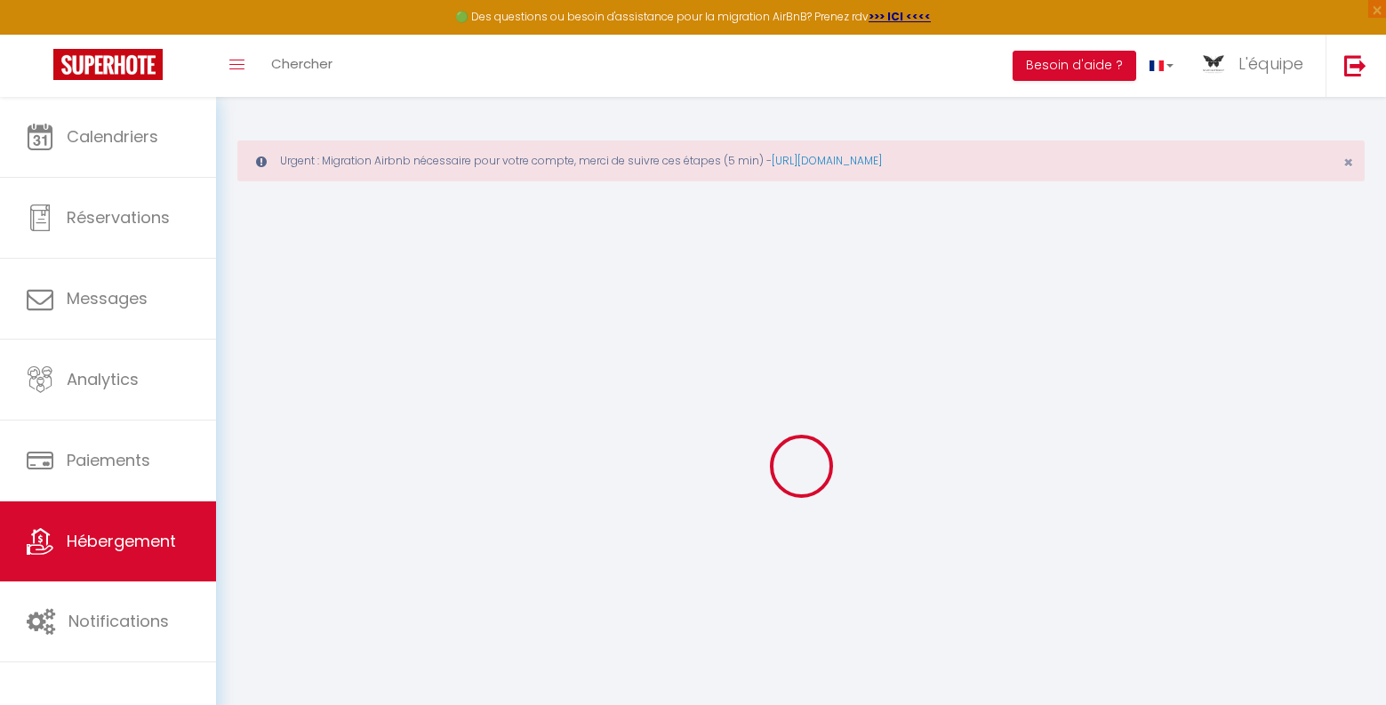
type input "dakar"
select select "190"
type input "[EMAIL_ADDRESS][DOMAIN_NAME]"
select select "11666"
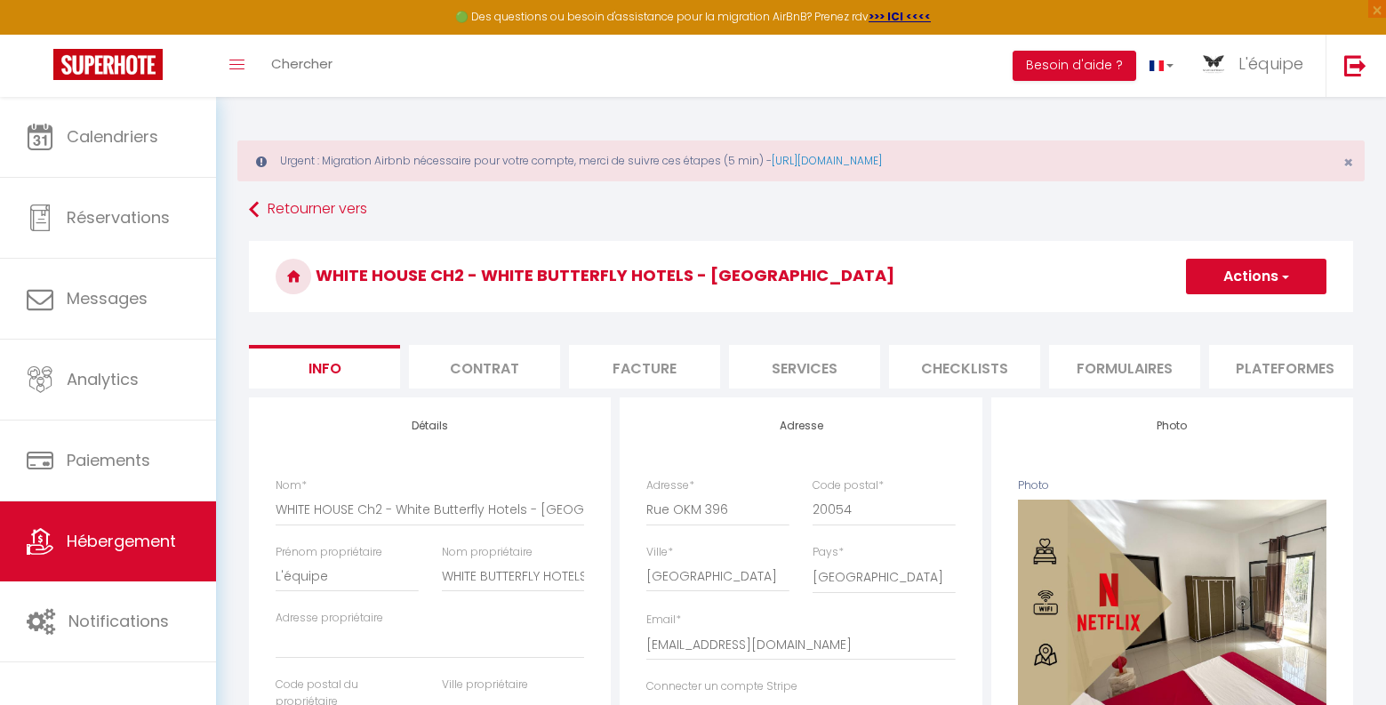
click at [1283, 276] on span "button" at bounding box center [1284, 277] width 12 height 18
click at [1195, 362] on link "Supprimer" at bounding box center [1230, 361] width 190 height 23
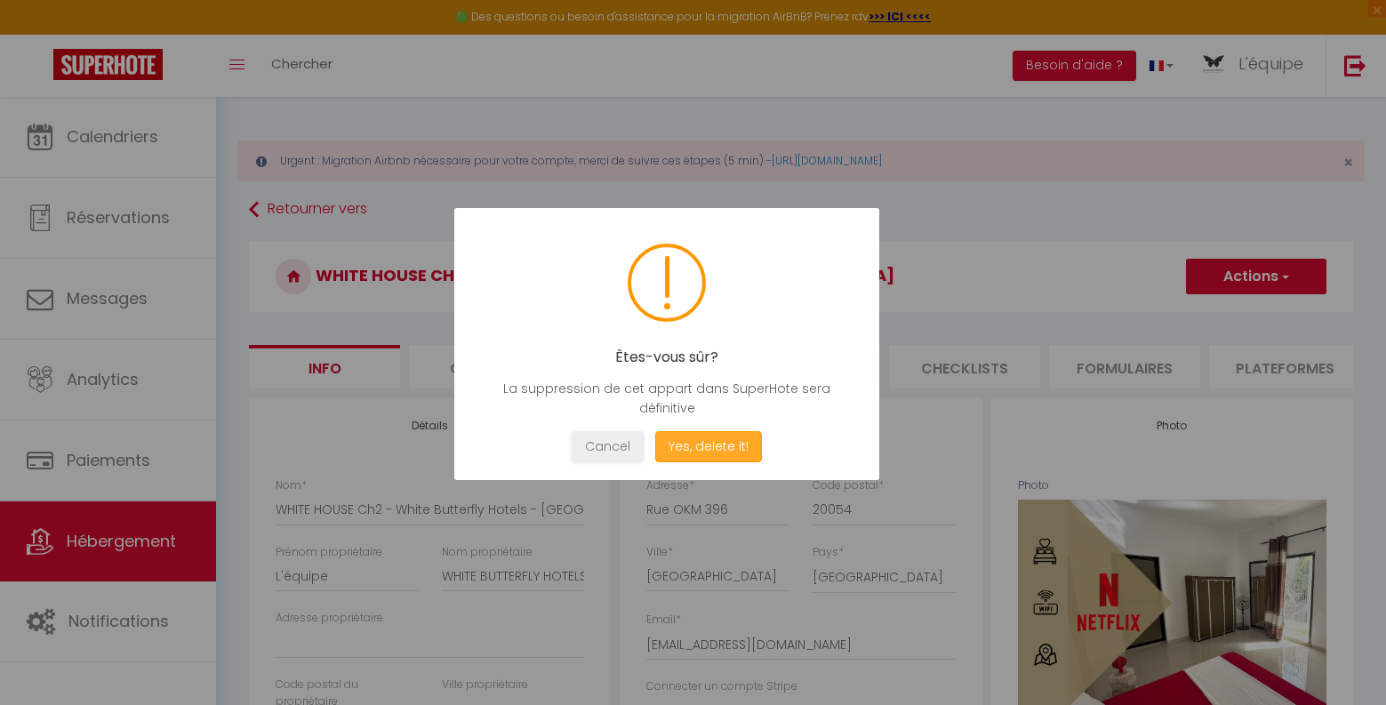
click at [739, 437] on button "Yes, delete it!" at bounding box center [708, 446] width 107 height 31
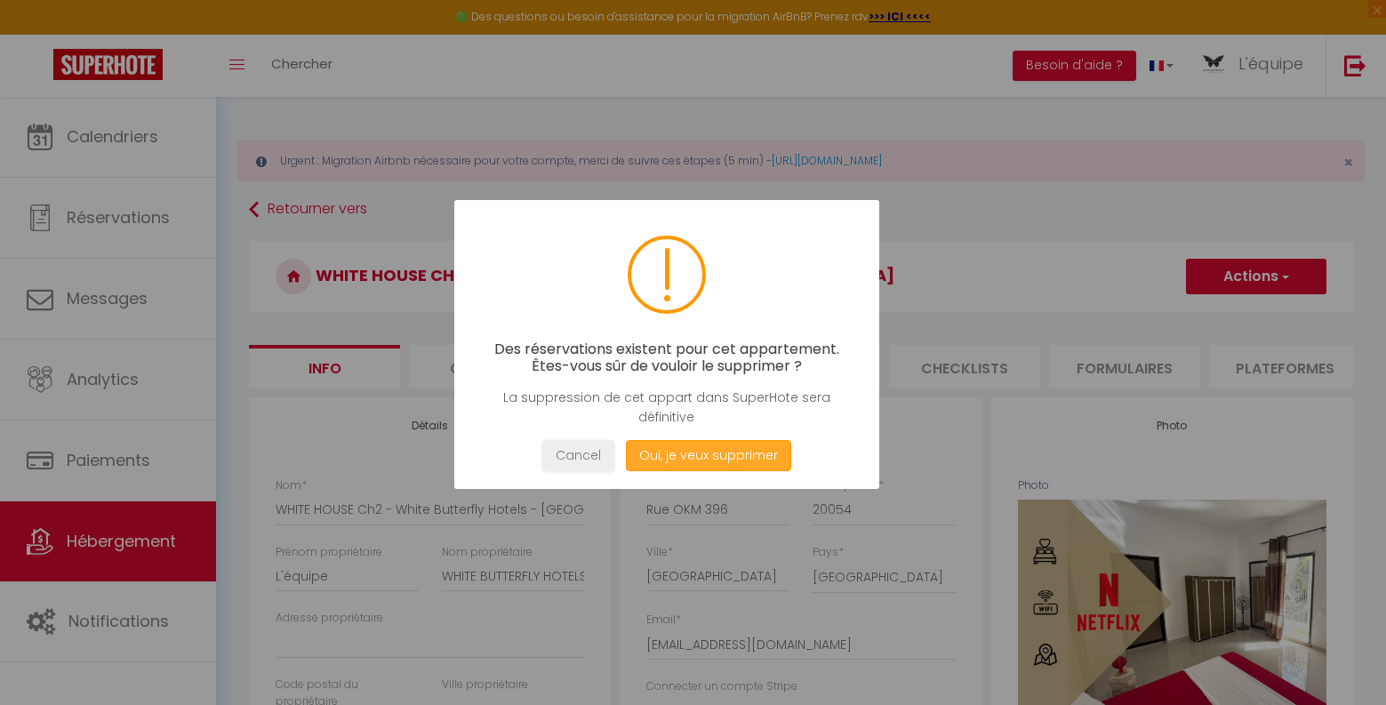
click at [694, 457] on button "Oui, je veux supprimer" at bounding box center [708, 455] width 165 height 31
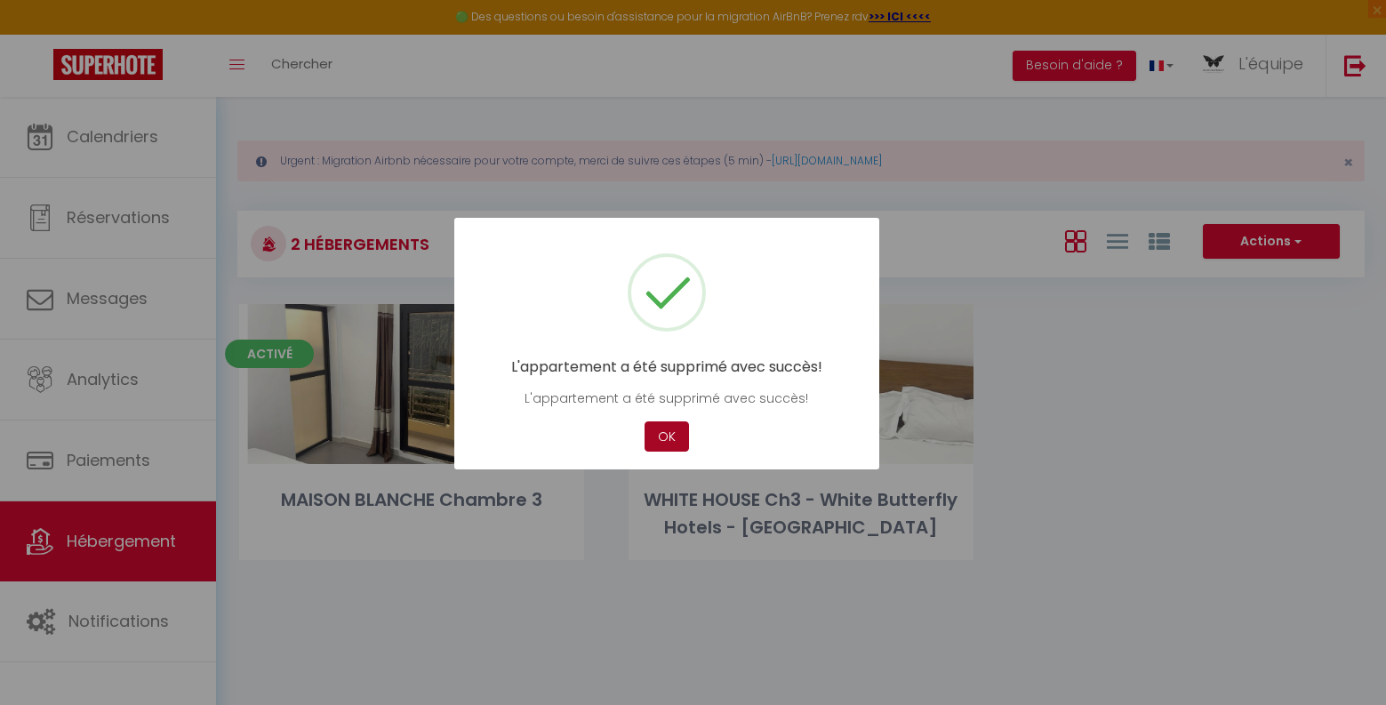
click at [676, 442] on button "OK" at bounding box center [666, 436] width 44 height 31
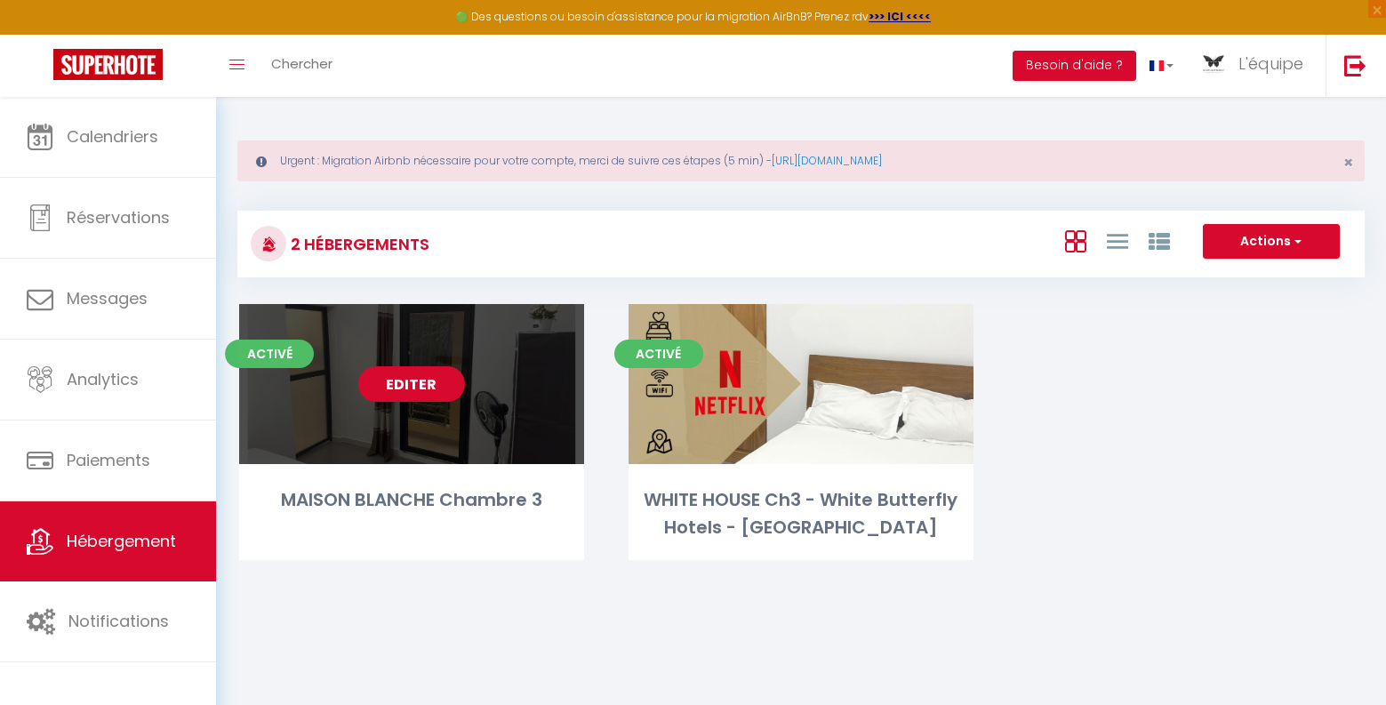
click at [435, 384] on link "Editer" at bounding box center [411, 384] width 107 height 36
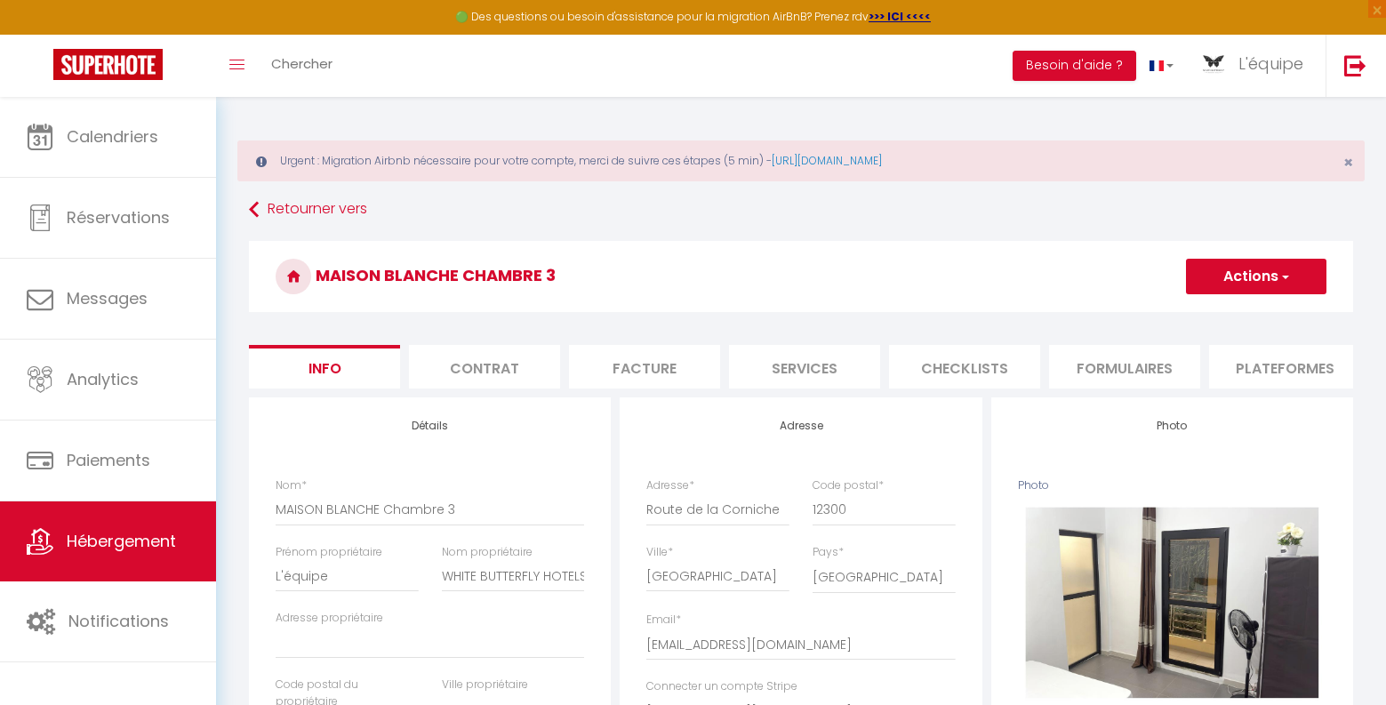
click at [1290, 277] on button "Actions" at bounding box center [1256, 277] width 140 height 36
click at [1210, 358] on link "Supprimer" at bounding box center [1230, 361] width 190 height 23
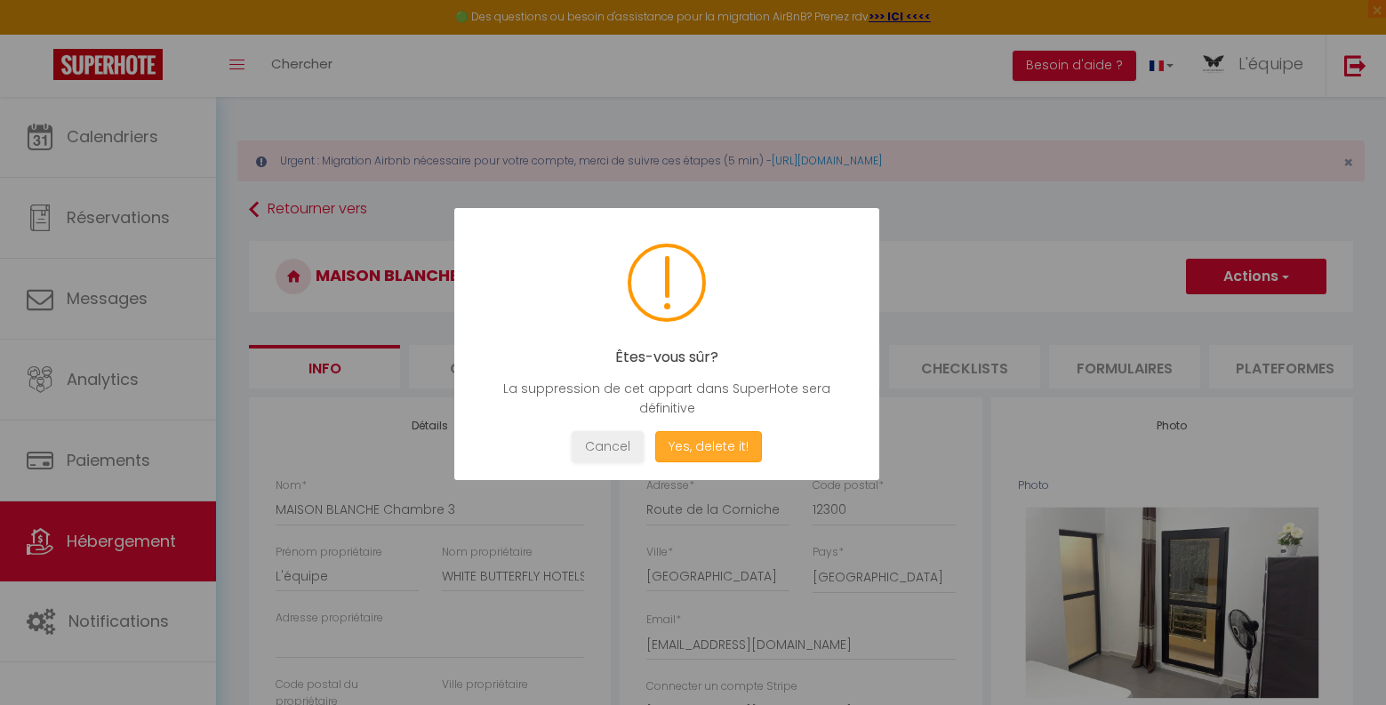
click at [700, 440] on button "Yes, delete it!" at bounding box center [708, 446] width 107 height 31
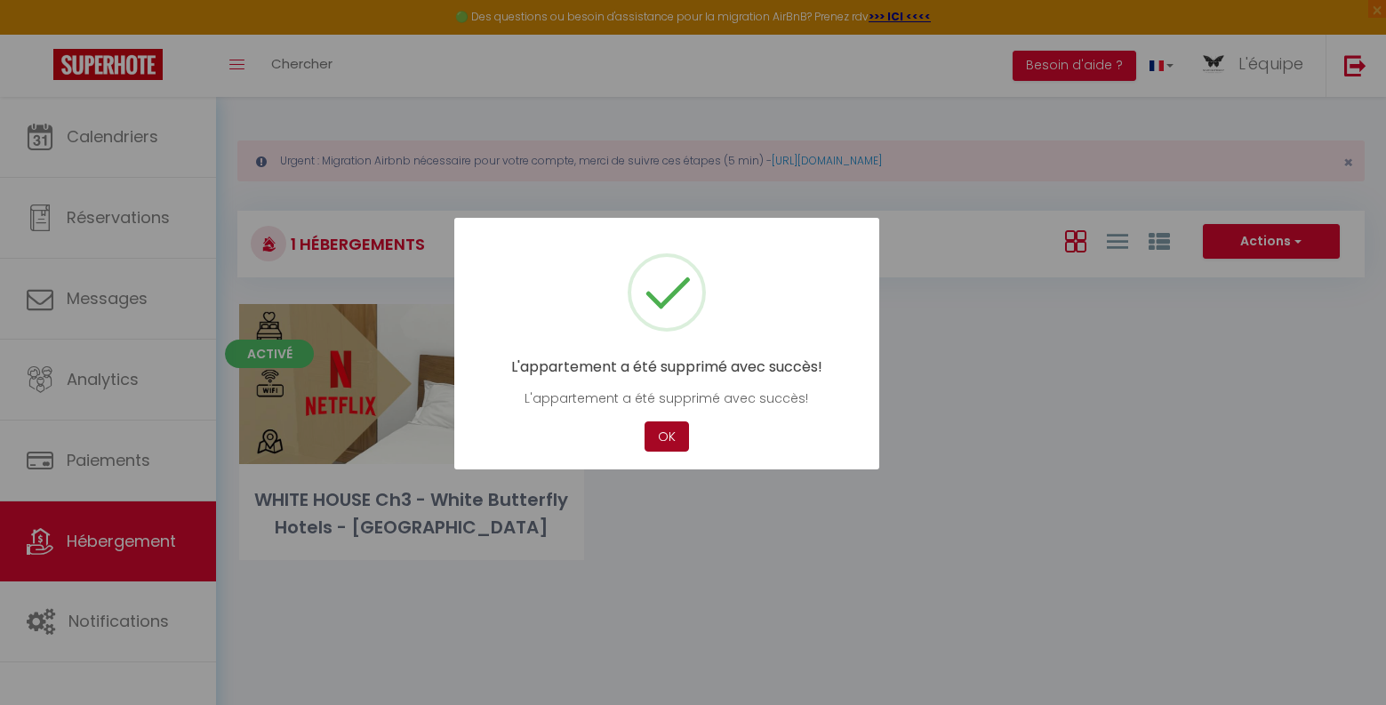
click at [673, 439] on button "OK" at bounding box center [666, 436] width 44 height 31
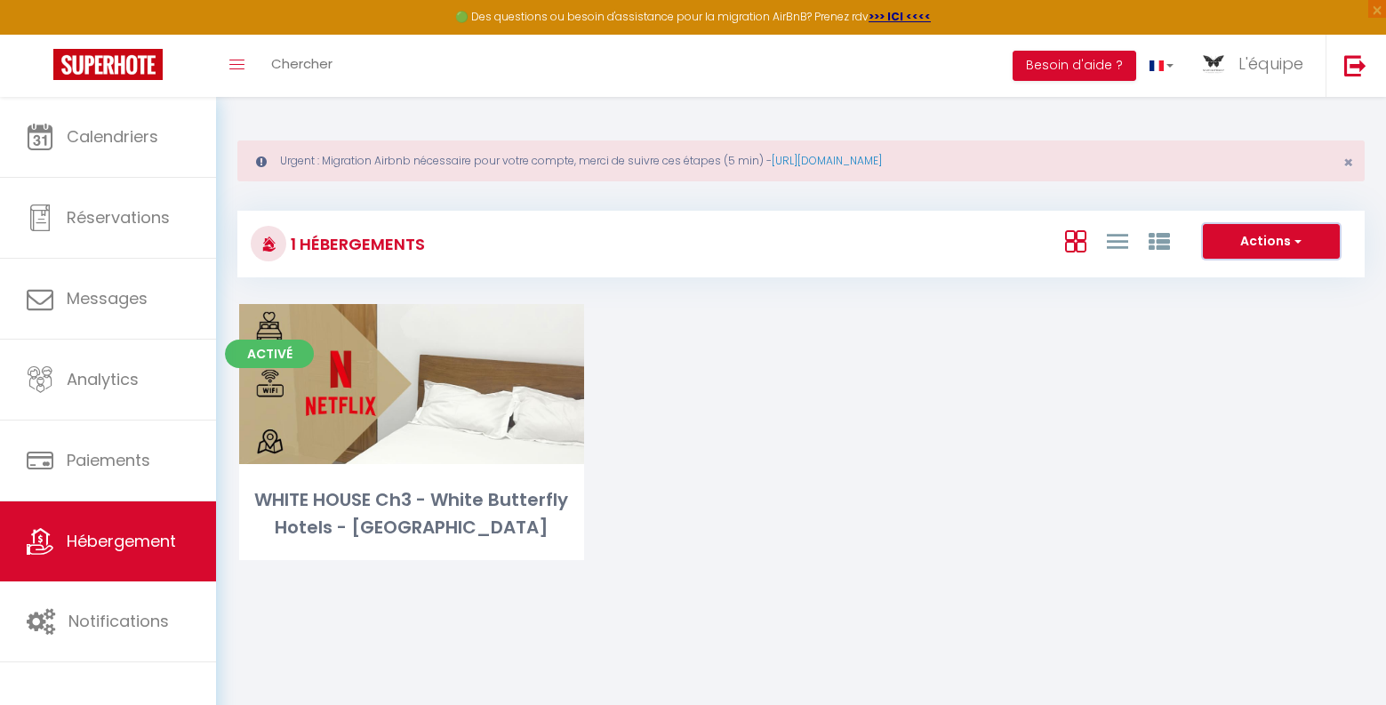
click at [1300, 244] on span "button" at bounding box center [1296, 241] width 11 height 18
click at [794, 415] on div "Activé Editer WHITE HOUSE Ch3 - White Butterfly Hotels - DAKAR" at bounding box center [801, 454] width 1168 height 300
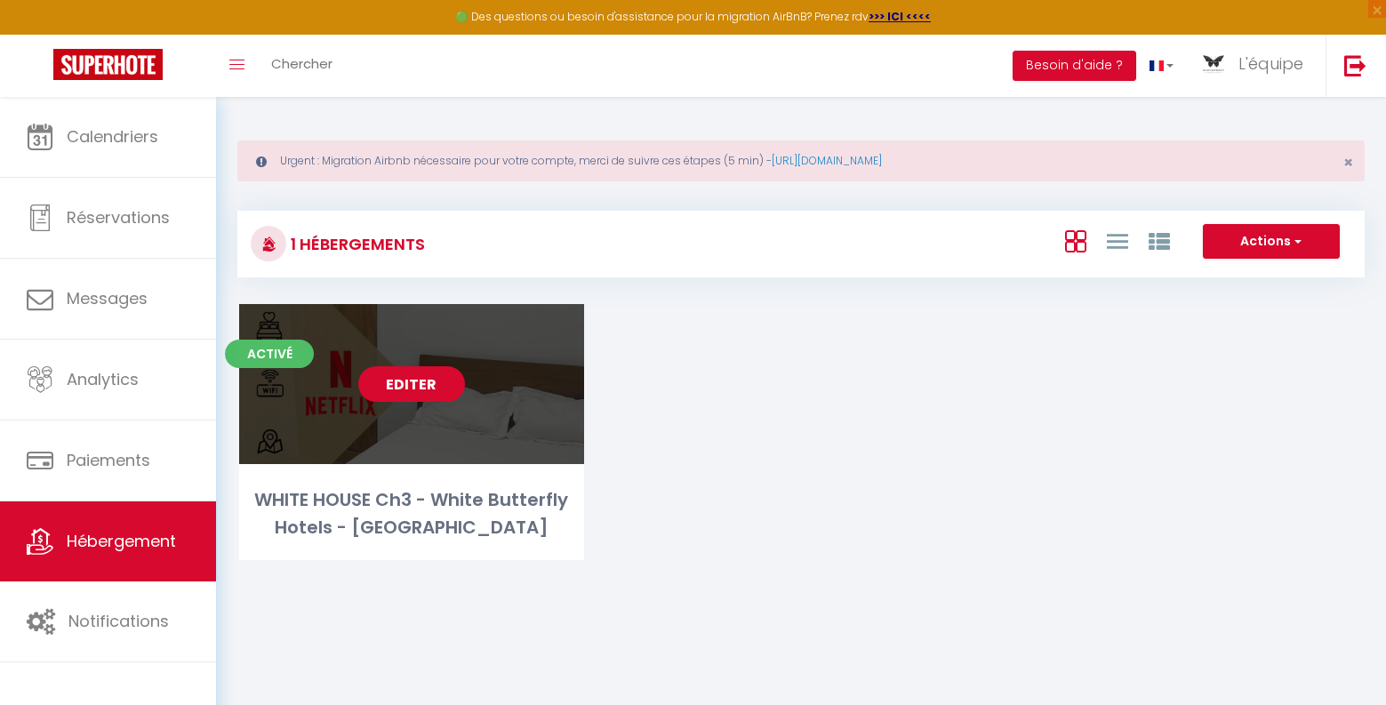
click at [431, 394] on link "Editer" at bounding box center [411, 384] width 107 height 36
click at [430, 387] on link "Editer" at bounding box center [411, 384] width 107 height 36
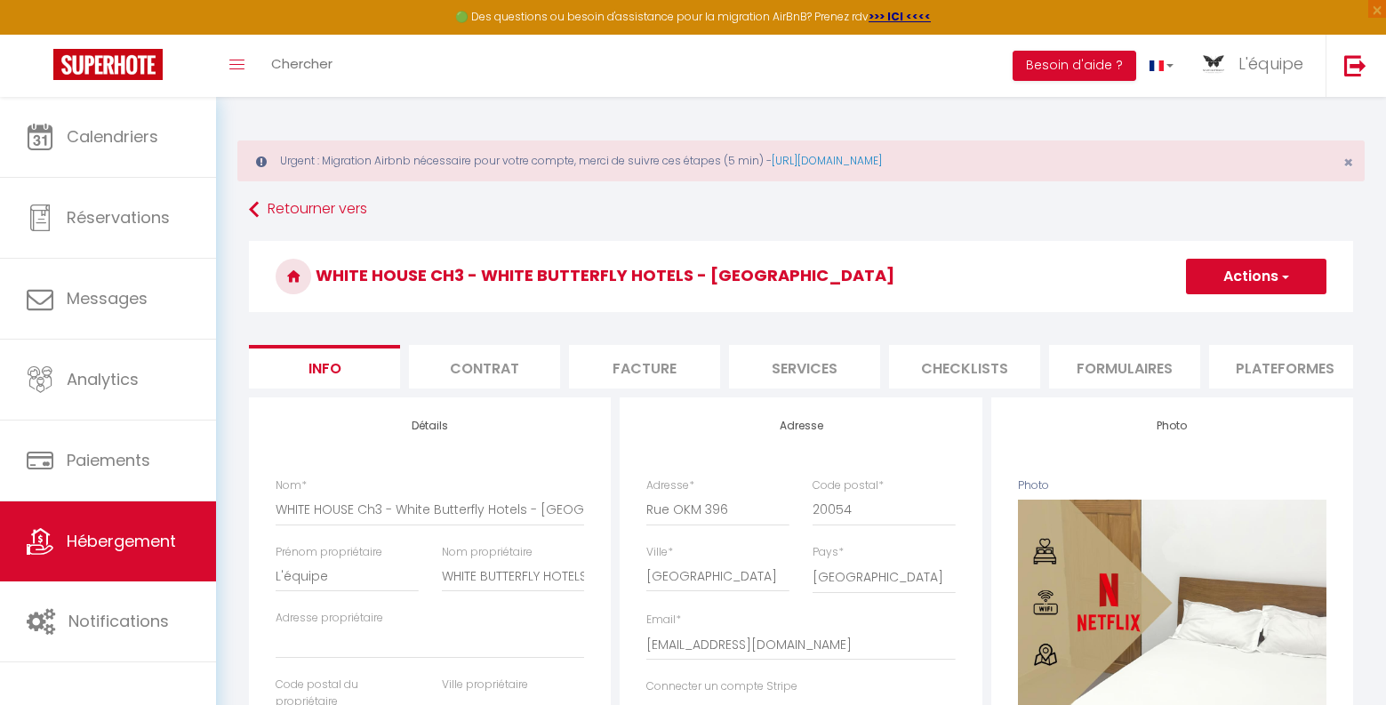
click at [1279, 277] on span "button" at bounding box center [1284, 277] width 12 height 18
click at [1165, 362] on link "Supprimer" at bounding box center [1230, 361] width 190 height 23
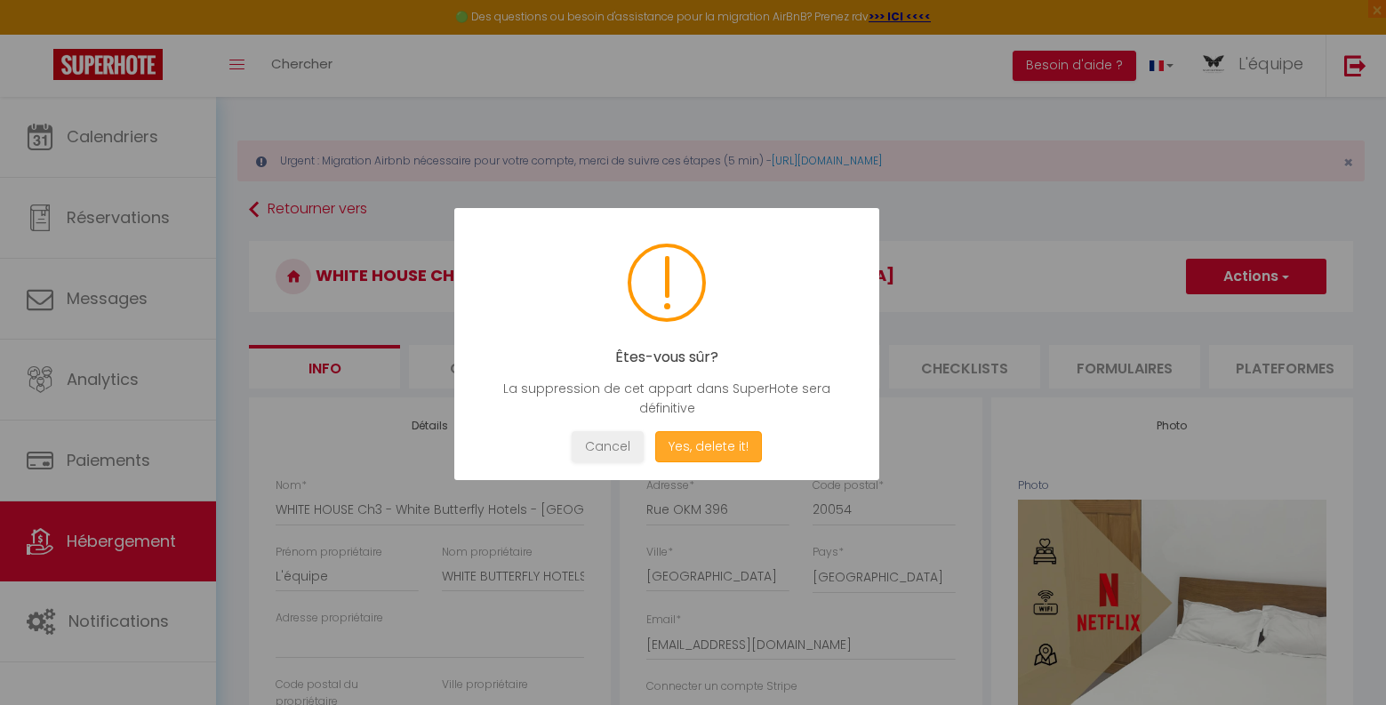
click at [711, 445] on button "Yes, delete it!" at bounding box center [708, 446] width 107 height 31
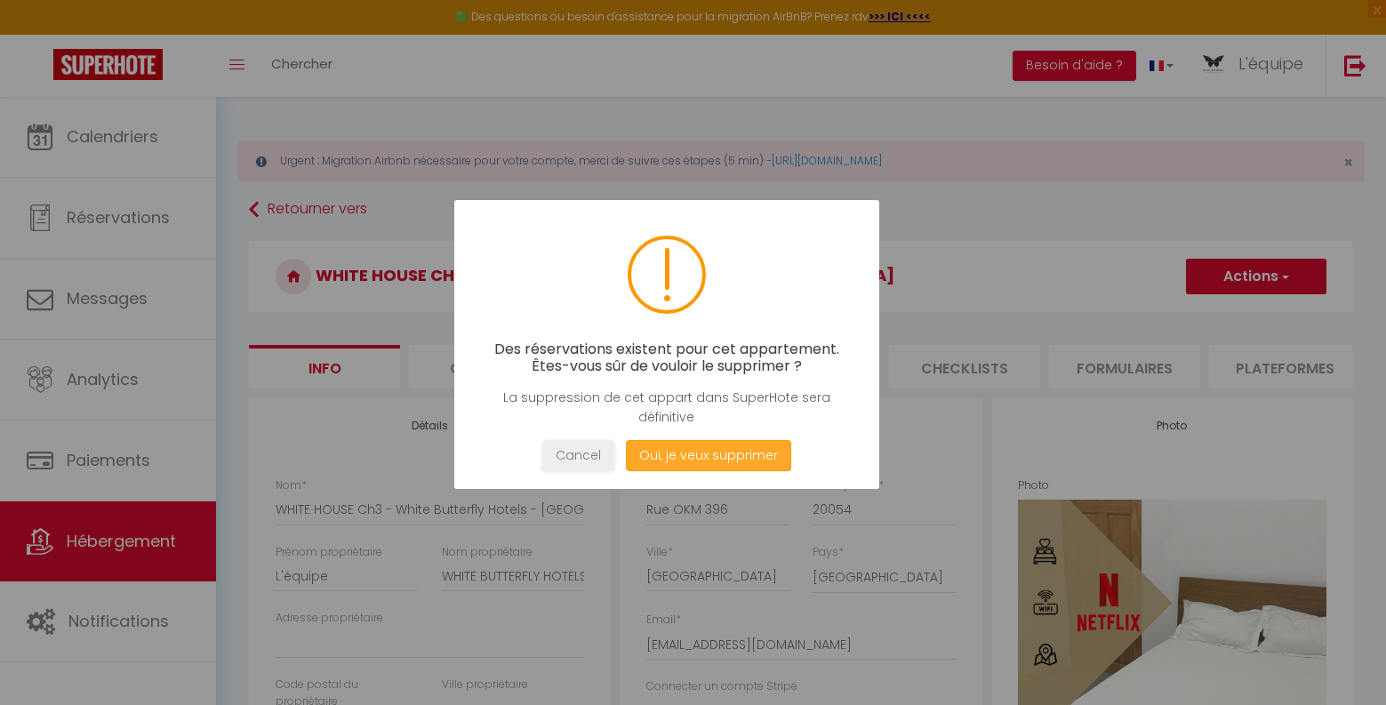
click at [671, 454] on button "Oui, je veux supprimer" at bounding box center [708, 455] width 165 height 31
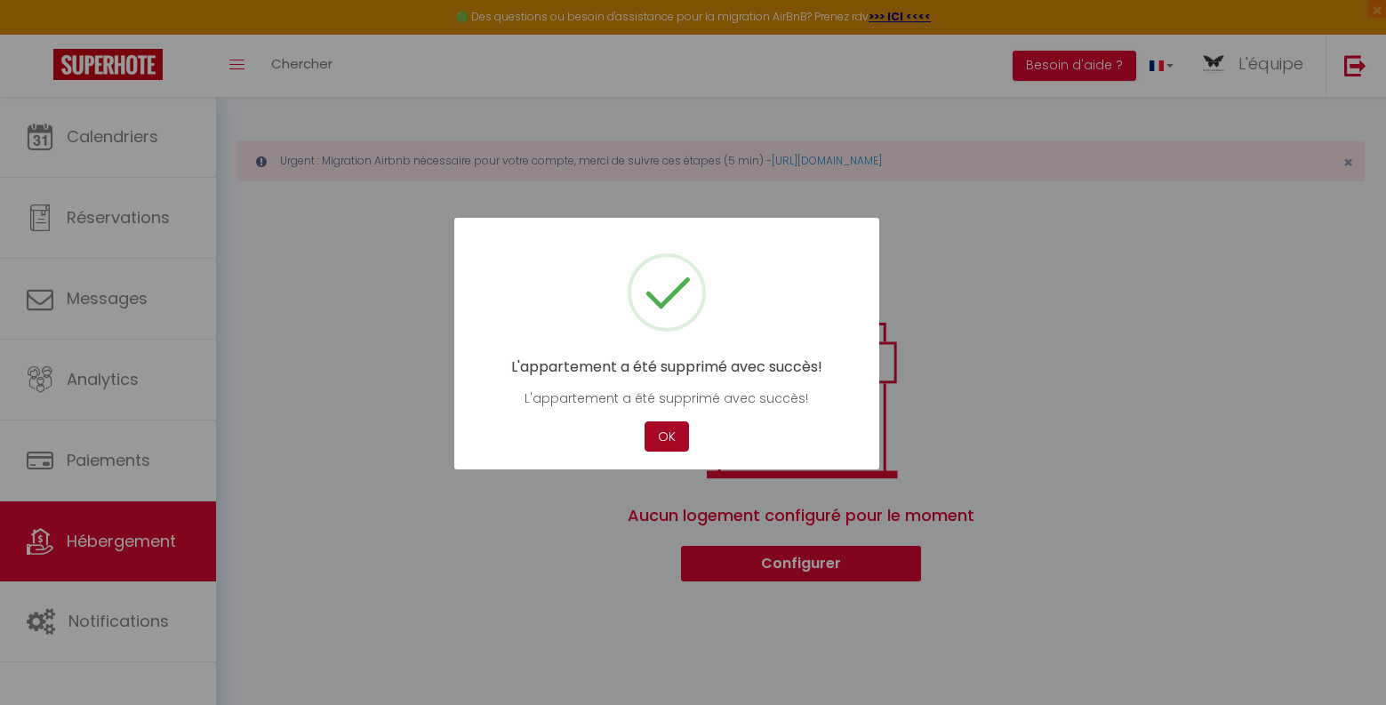
click at [668, 430] on button "OK" at bounding box center [666, 436] width 44 height 31
